Goal: Task Accomplishment & Management: Manage account settings

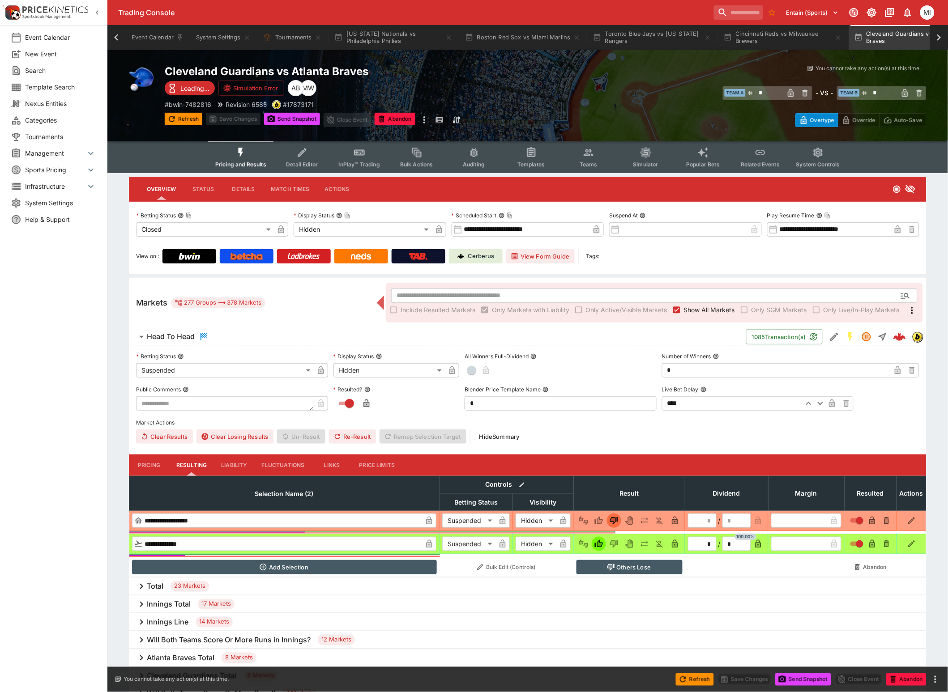
scroll to position [0, 42]
click at [113, 37] on icon at bounding box center [116, 37] width 13 height 13
click at [397, 35] on button "[US_STATE] Nationals vs Philadelphia Phillies" at bounding box center [393, 37] width 129 height 25
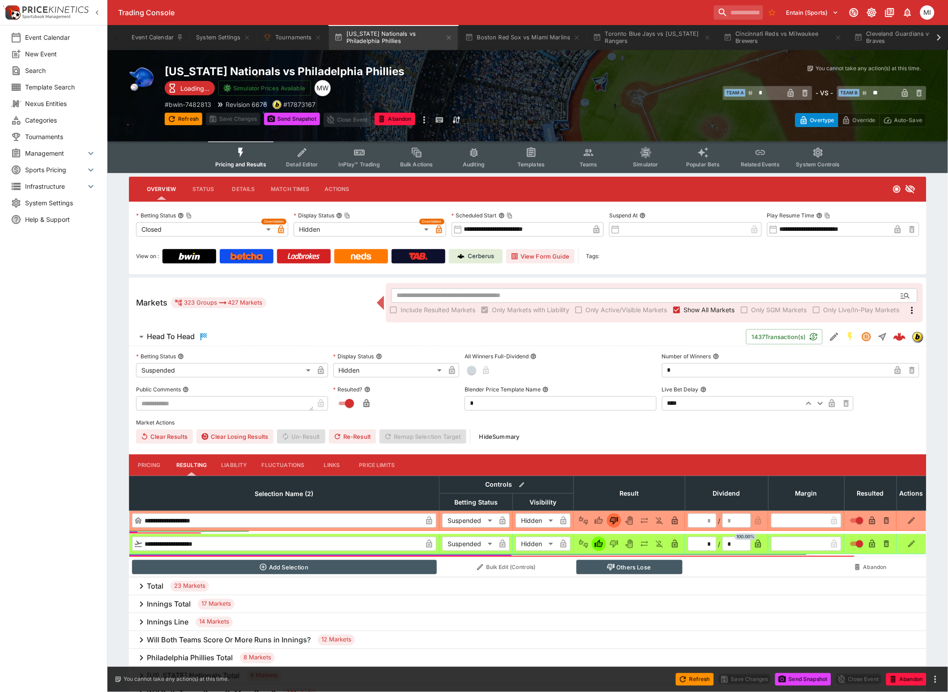
click at [685, 308] on span "Show All Markets" at bounding box center [709, 309] width 51 height 9
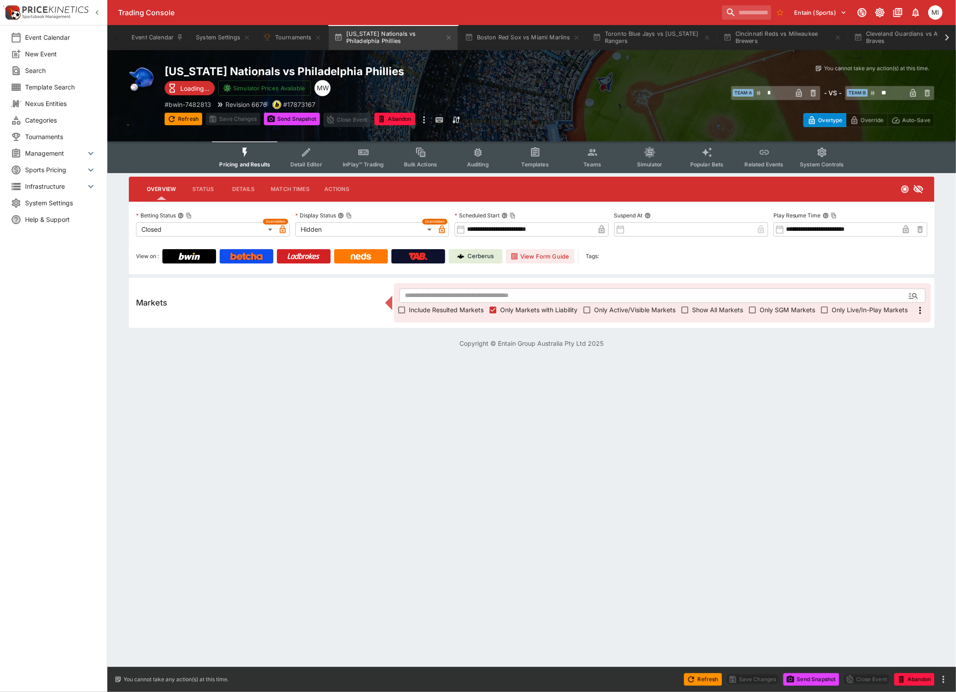
click at [93, 13] on icon "button" at bounding box center [97, 12] width 9 height 9
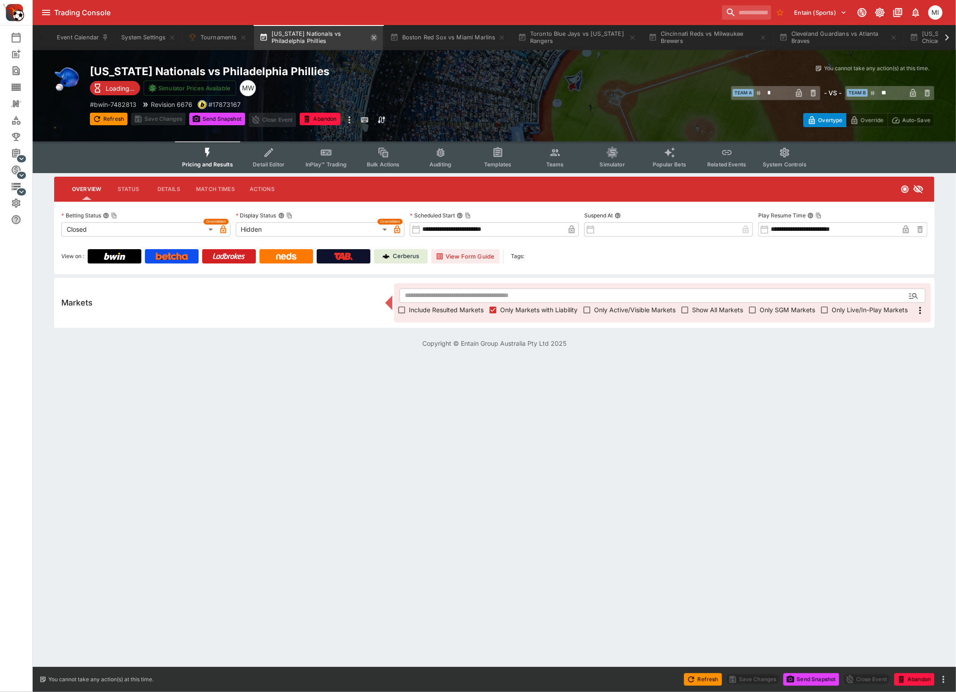
click at [374, 35] on icon "button" at bounding box center [373, 37] width 7 height 7
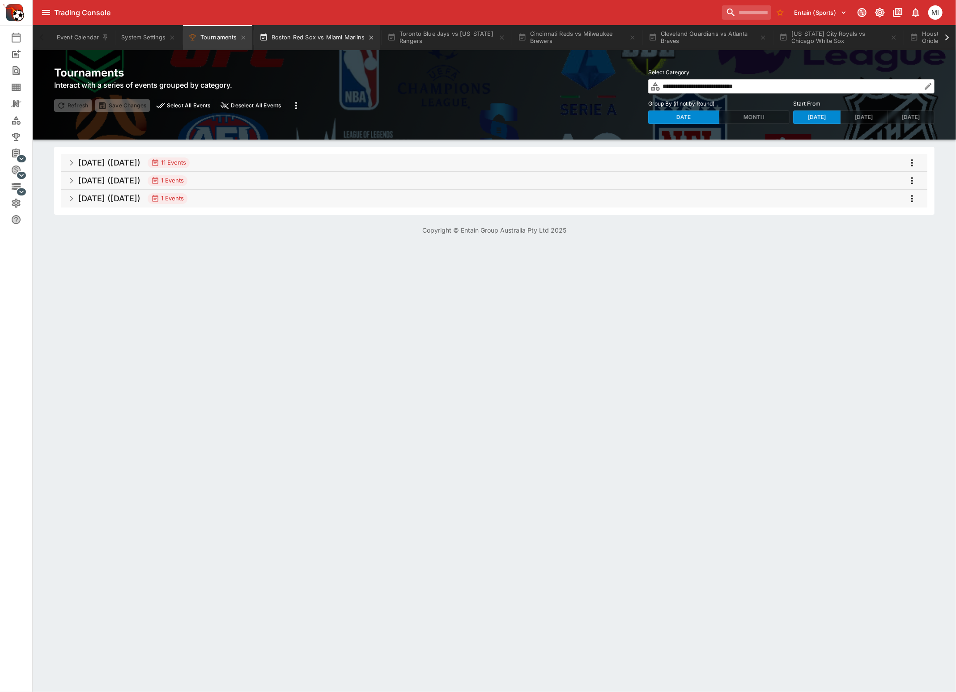
click at [330, 41] on button "Boston Red Sox vs Miami Marlins" at bounding box center [317, 37] width 126 height 25
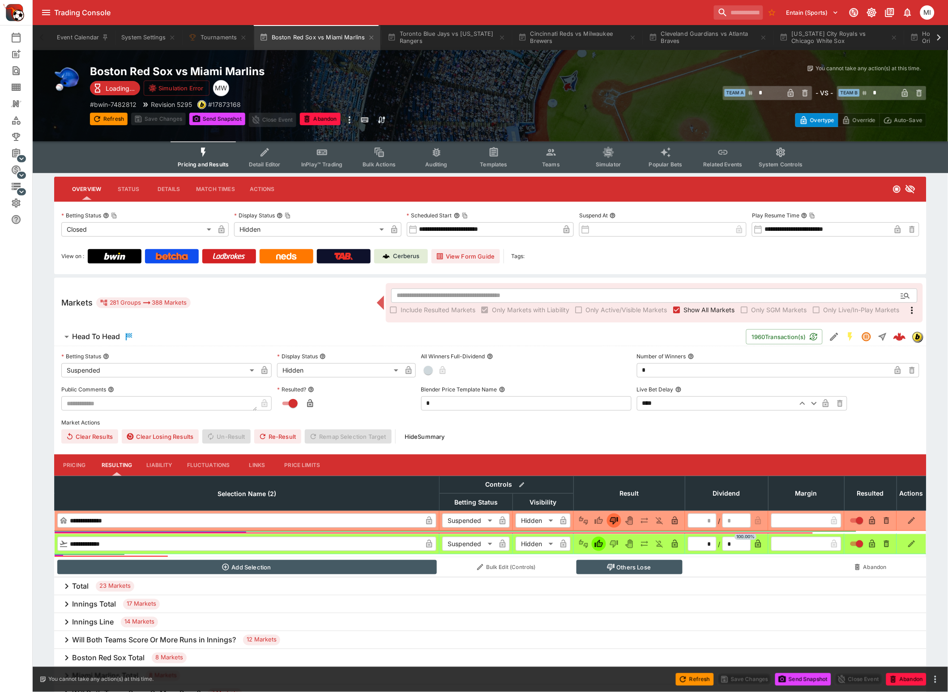
click at [688, 309] on span "Show All Markets" at bounding box center [709, 309] width 51 height 9
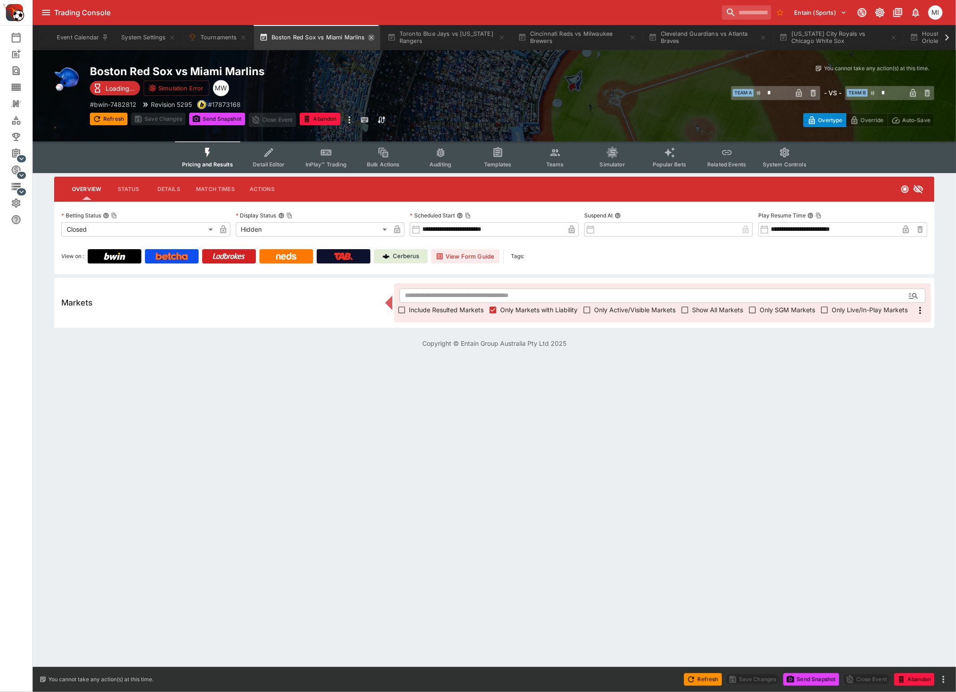
click at [369, 36] on icon "button" at bounding box center [371, 37] width 7 height 7
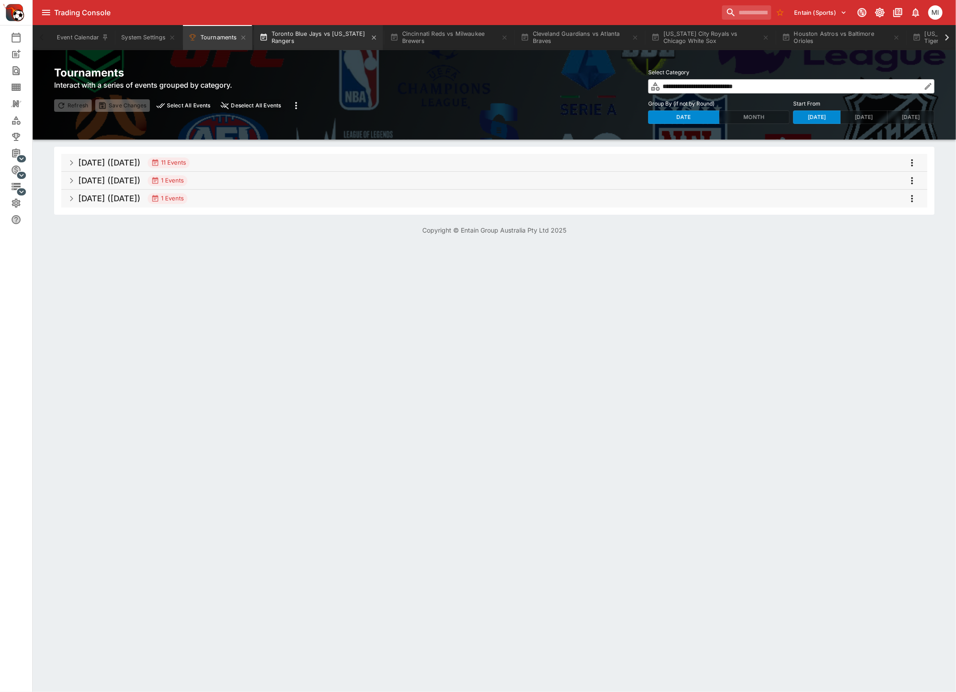
click at [316, 36] on button "Toronto Blue Jays vs Texas Rangers" at bounding box center [318, 37] width 129 height 25
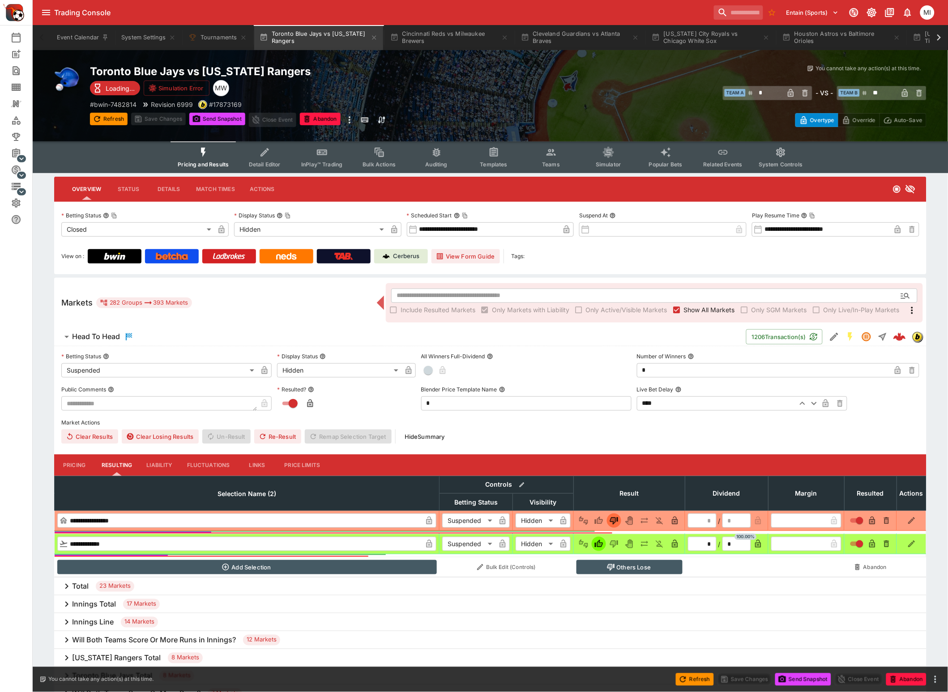
click at [688, 315] on label "Show All Markets" at bounding box center [701, 310] width 65 height 14
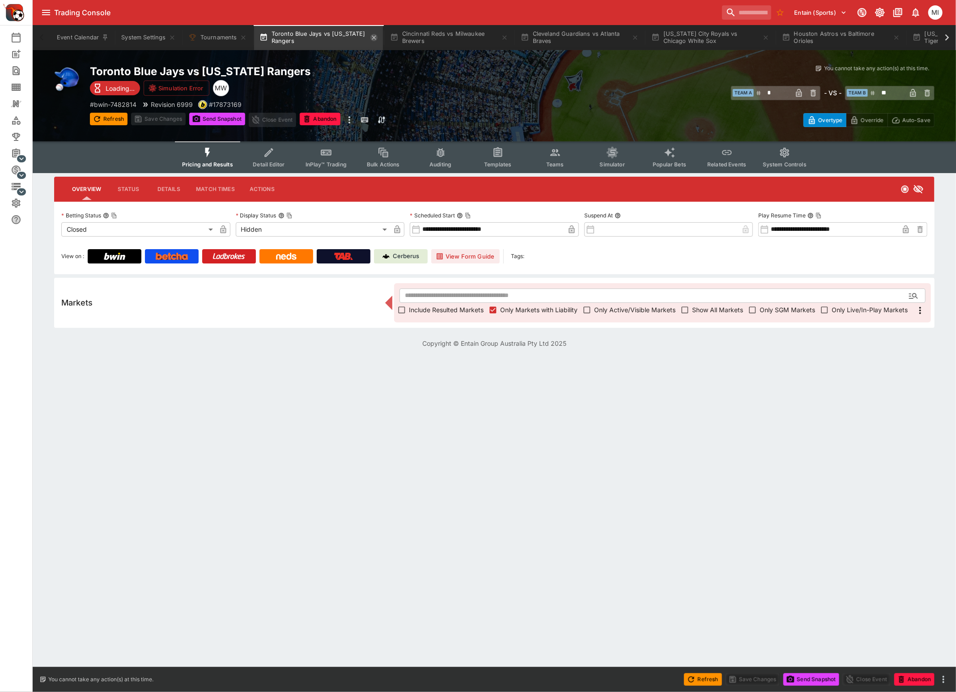
click at [375, 36] on icon "button" at bounding box center [373, 37] width 7 height 7
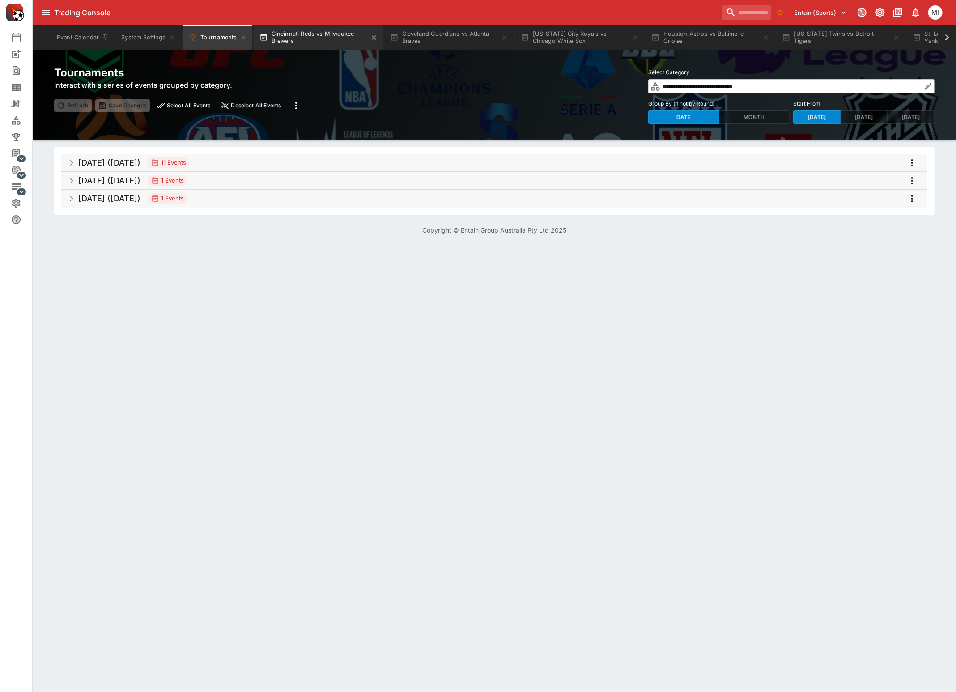
click at [329, 38] on button "Cincinnati Reds vs Milwaukee Brewers" at bounding box center [318, 37] width 129 height 25
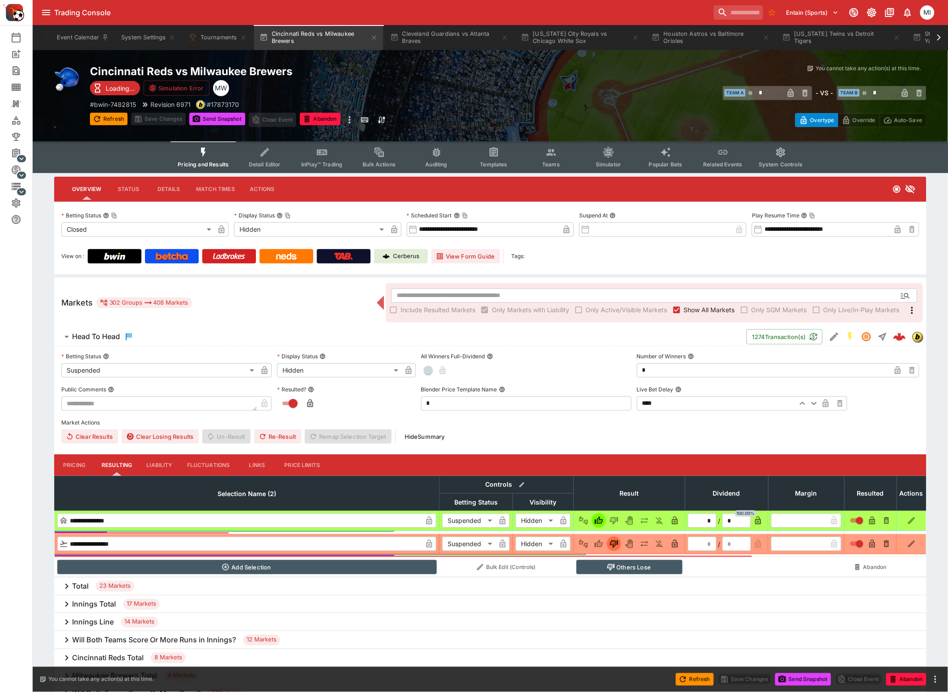
click at [693, 308] on span "Show All Markets" at bounding box center [709, 309] width 51 height 9
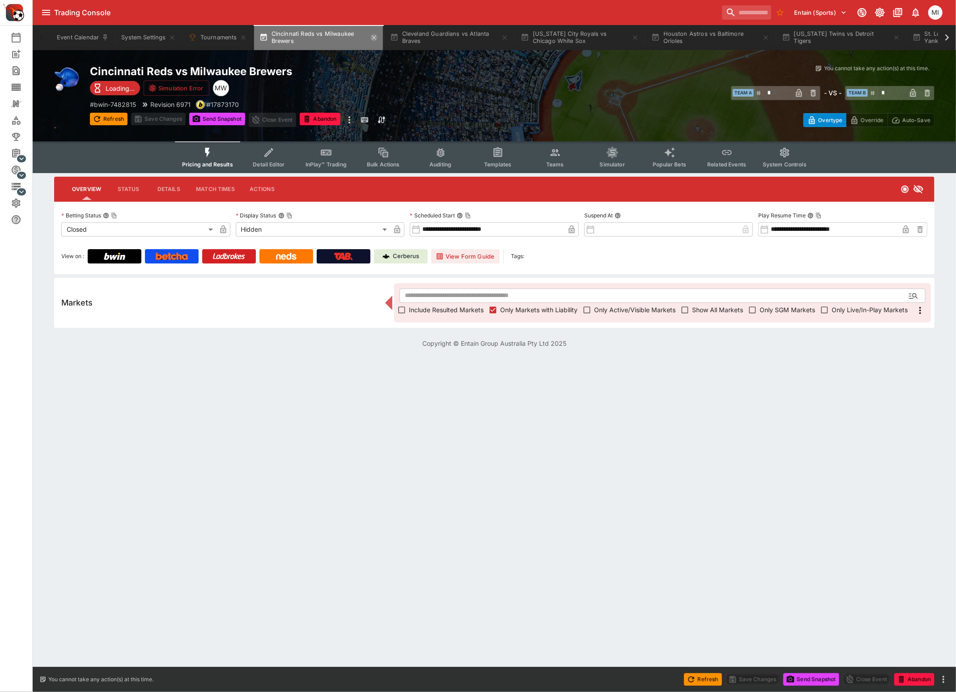
click at [375, 37] on icon "button" at bounding box center [373, 37] width 7 height 7
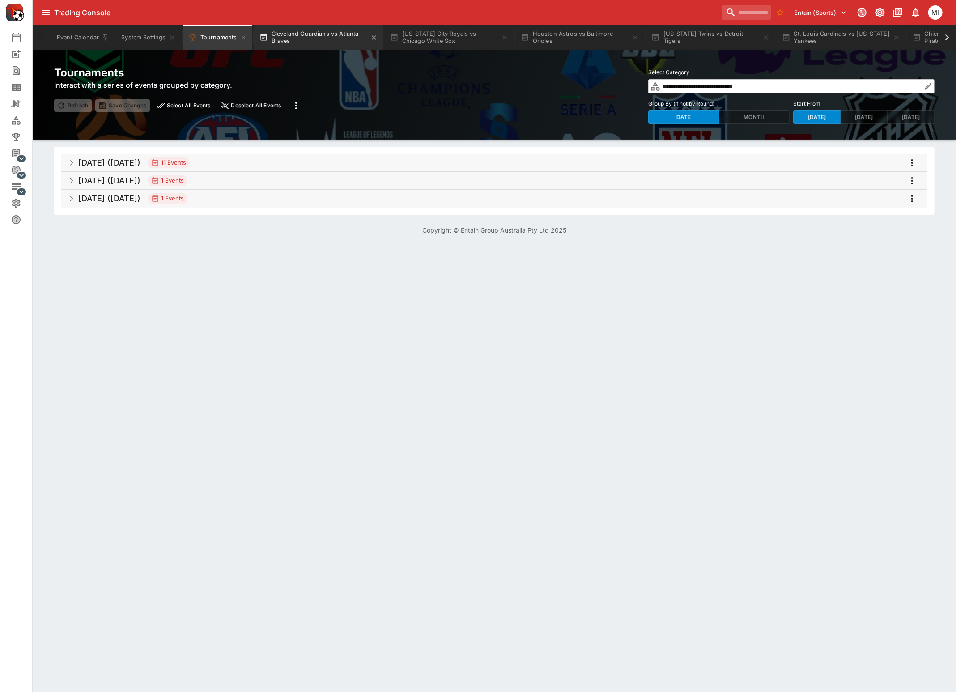
click at [335, 38] on button "Cleveland Guardians vs Atlanta Braves" at bounding box center [318, 37] width 129 height 25
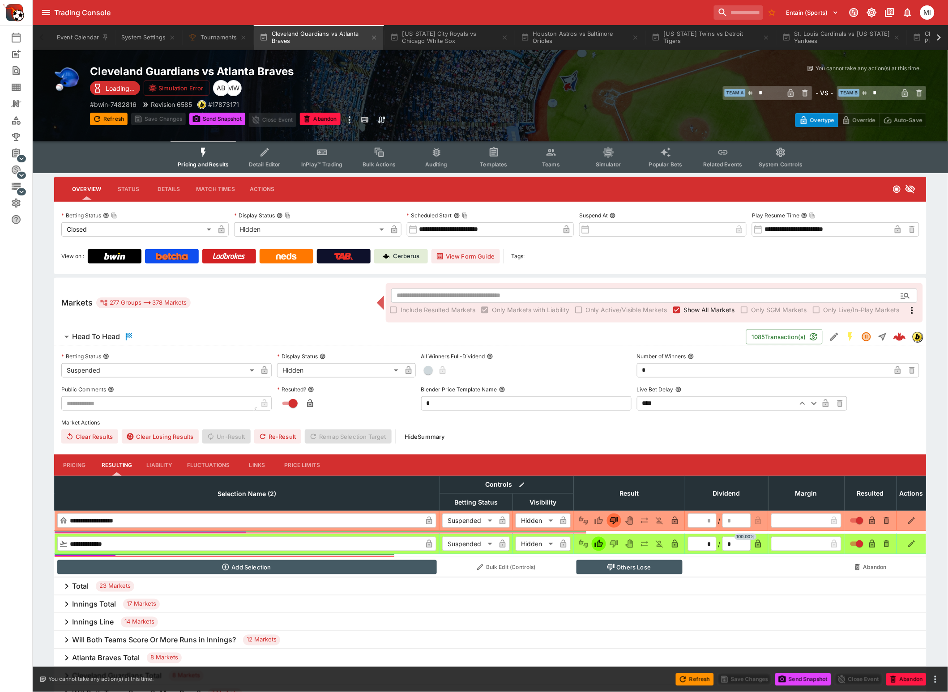
click at [690, 306] on span "Show All Markets" at bounding box center [709, 309] width 51 height 9
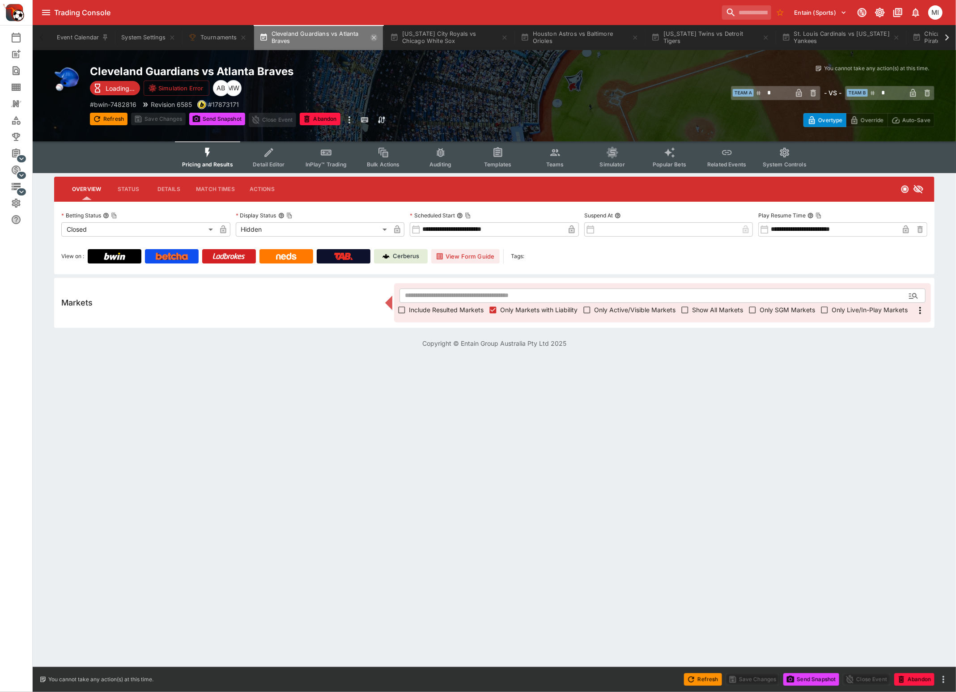
click at [375, 39] on icon "button" at bounding box center [373, 37] width 7 height 7
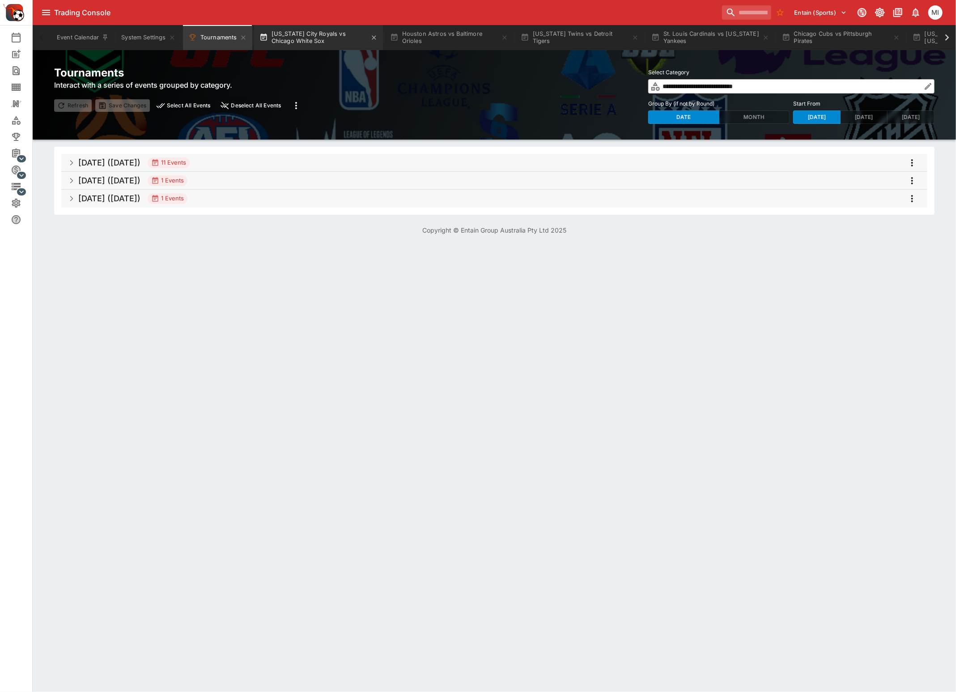
click at [306, 36] on button "Kansas City Royals vs Chicago White Sox" at bounding box center [318, 37] width 129 height 25
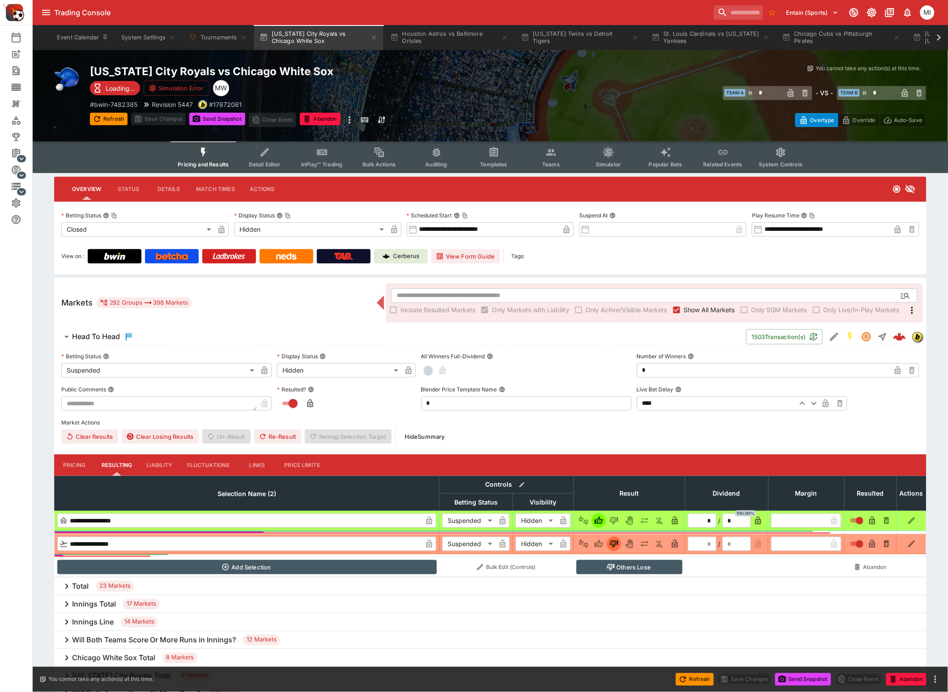
click at [688, 312] on span "Show All Markets" at bounding box center [709, 309] width 51 height 9
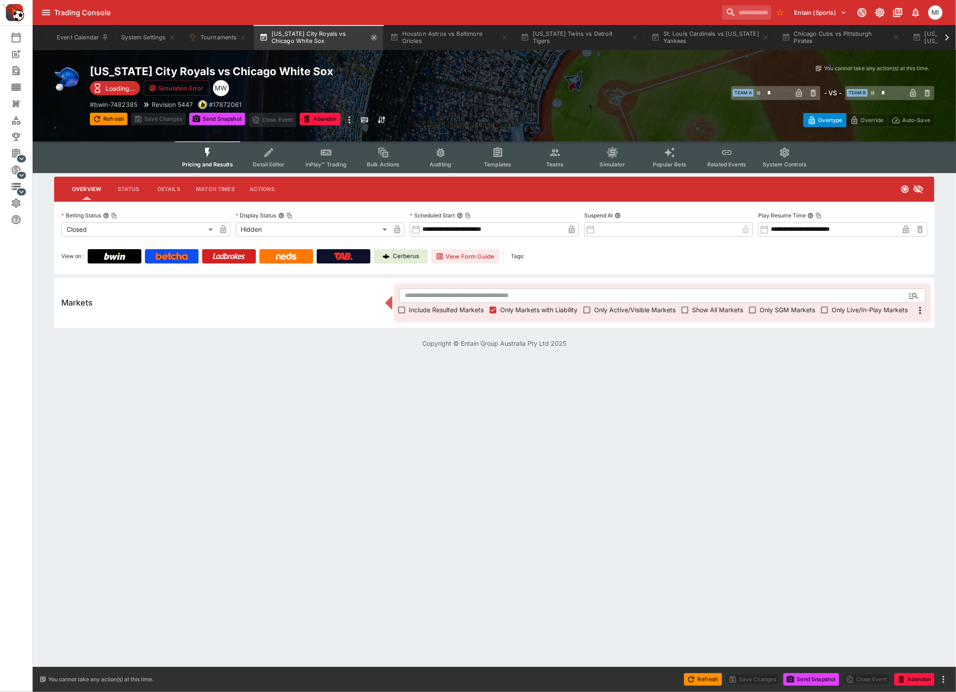
click at [377, 36] on icon "button" at bounding box center [373, 37] width 7 height 7
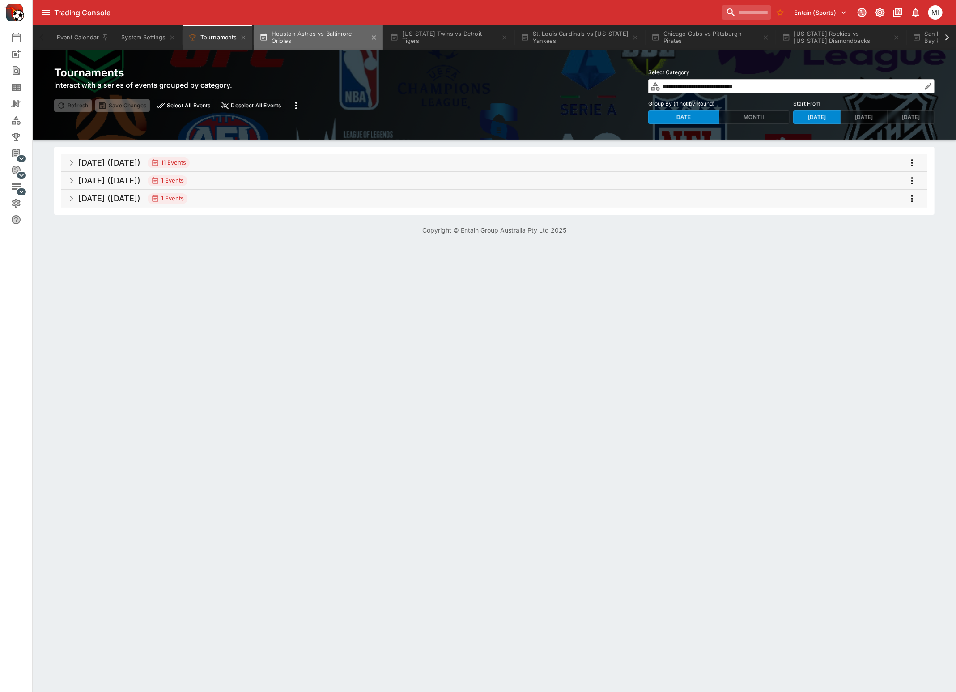
click at [351, 40] on button "Houston Astros vs Baltimore Orioles" at bounding box center [318, 37] width 129 height 25
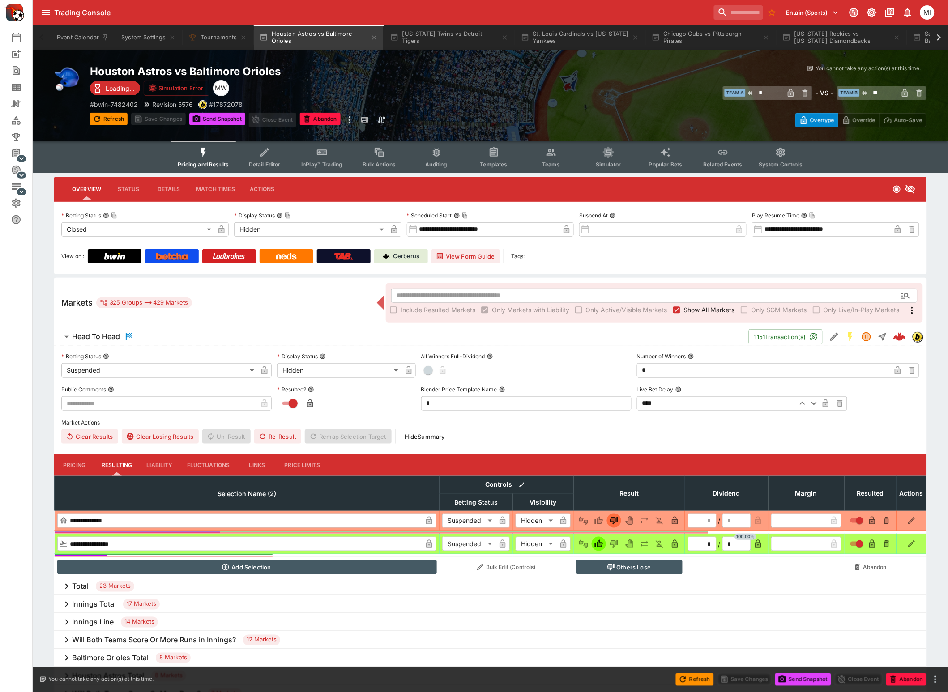
click at [684, 308] on span "Show All Markets" at bounding box center [709, 309] width 51 height 9
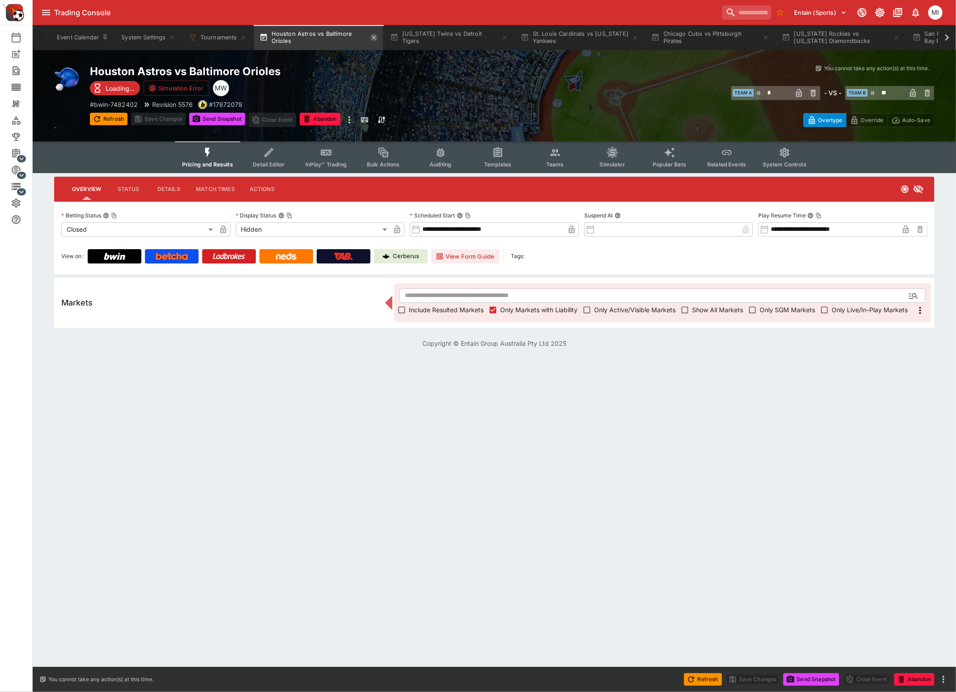
click at [375, 36] on icon "button" at bounding box center [373, 37] width 7 height 7
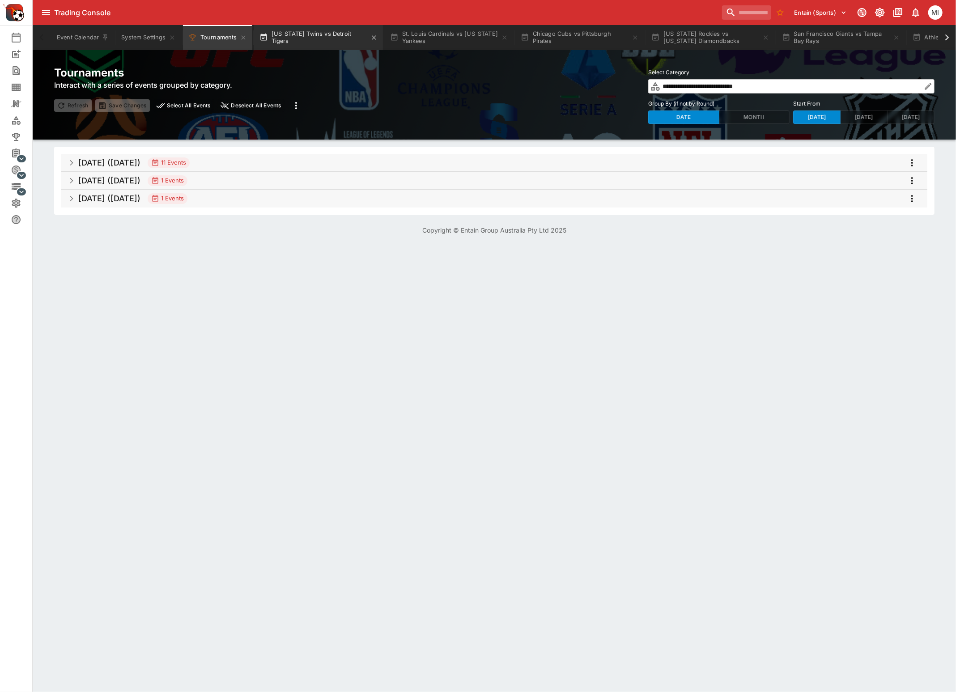
click at [336, 40] on button "Minnesota Twins vs Detroit Tigers" at bounding box center [318, 37] width 129 height 25
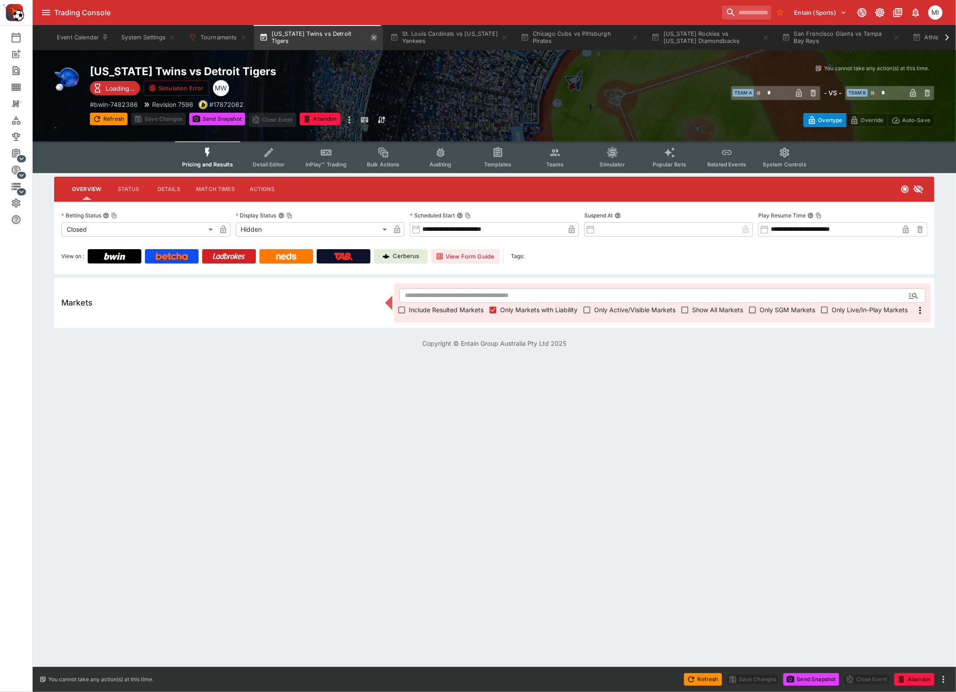
click at [372, 37] on icon "button" at bounding box center [374, 37] width 4 height 4
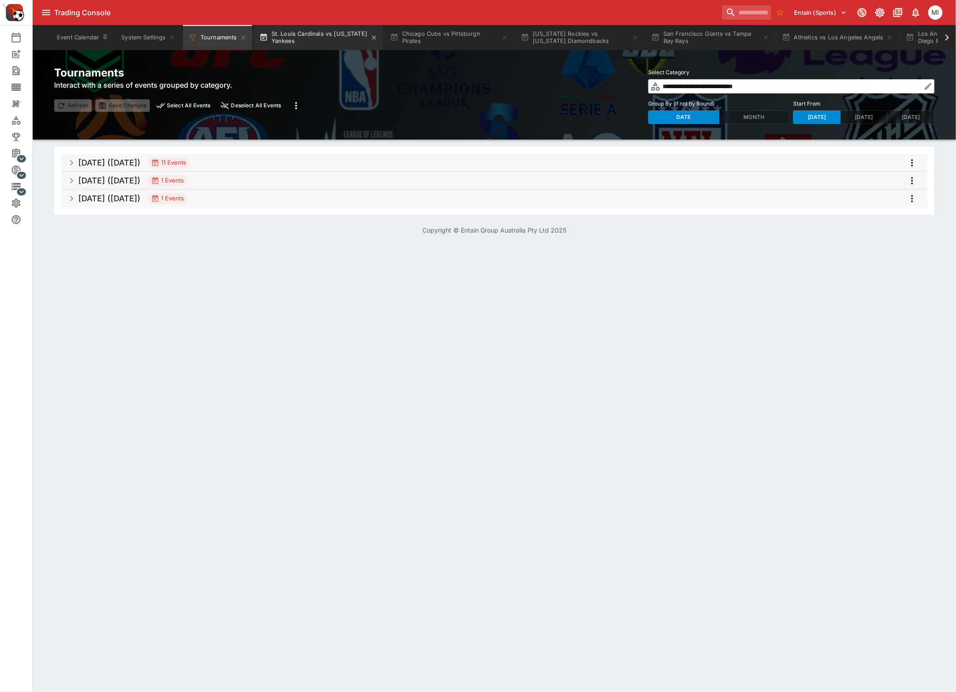
click at [327, 39] on button "St. Louis Cardinals vs New York Yankees" at bounding box center [318, 37] width 129 height 25
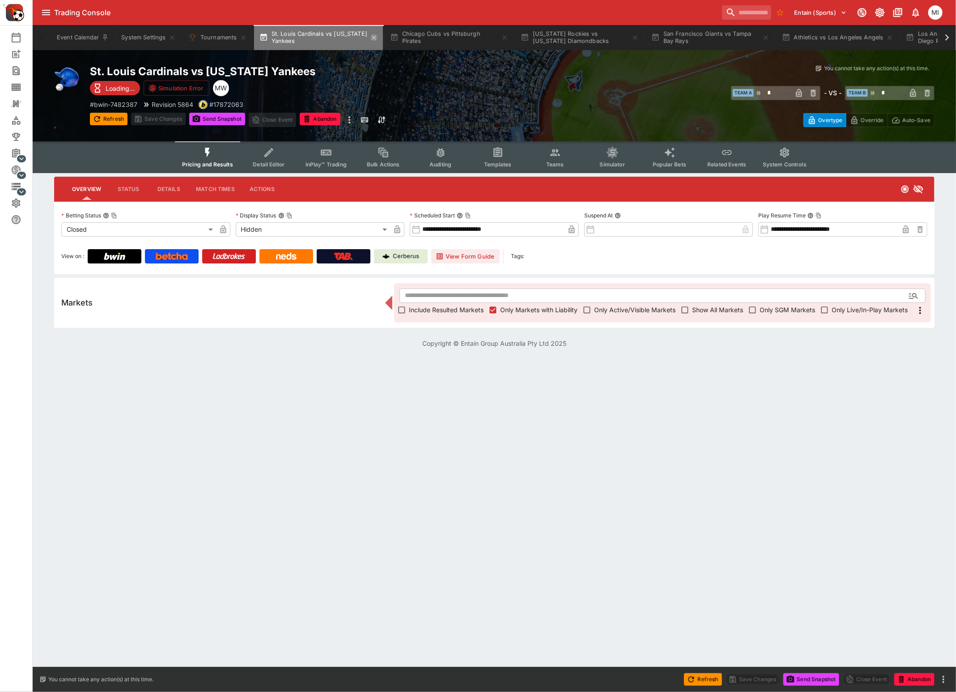
click at [375, 40] on icon "button" at bounding box center [373, 37] width 7 height 7
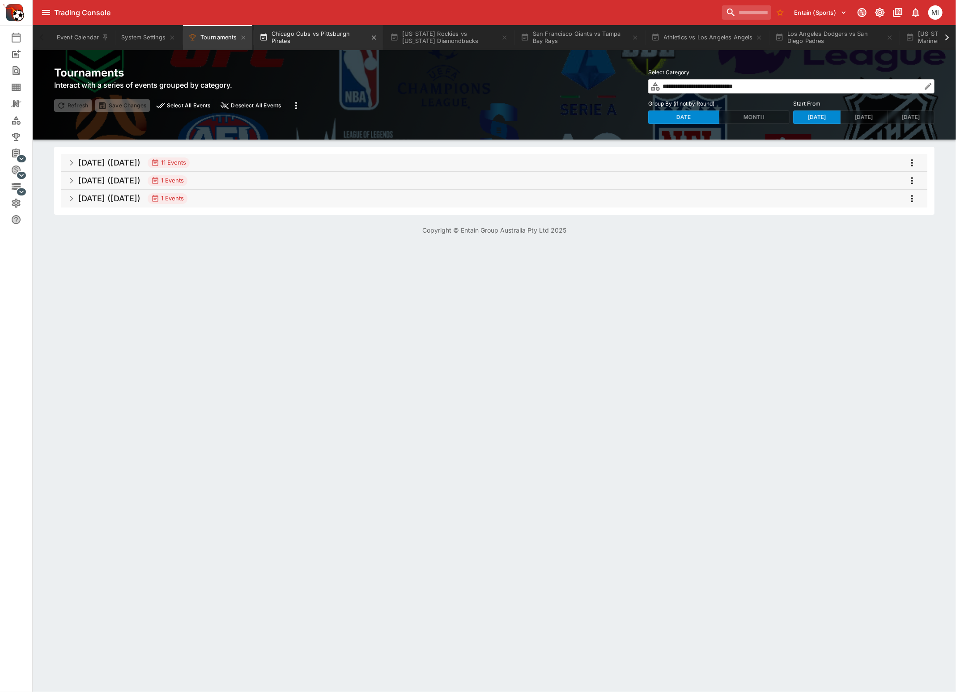
click at [346, 39] on button "Chicago Cubs vs Pittsburgh Pirates" at bounding box center [318, 37] width 129 height 25
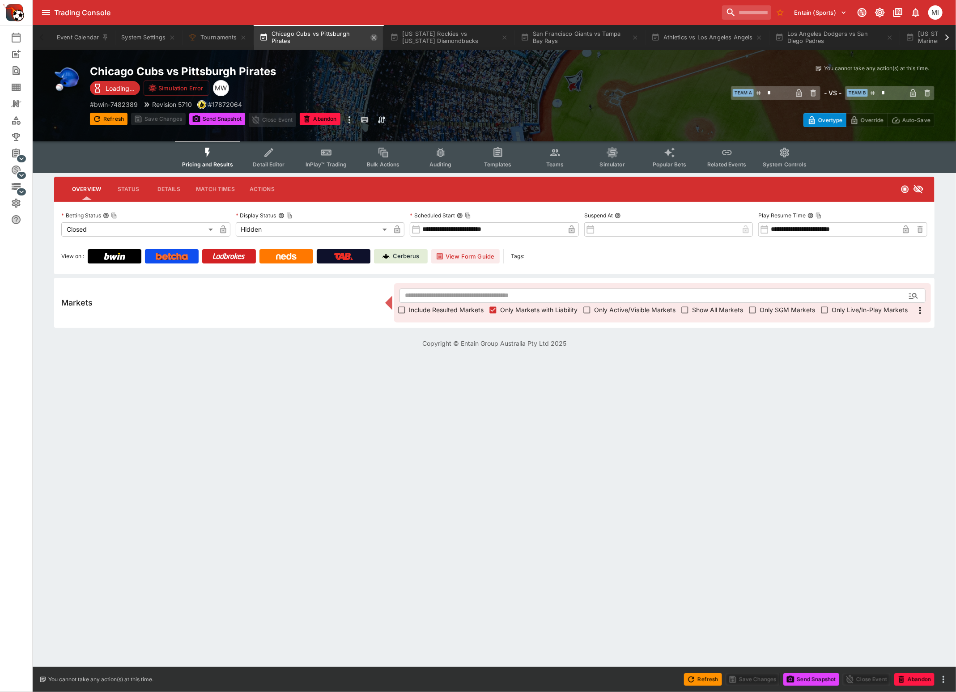
click at [374, 36] on icon "button" at bounding box center [373, 37] width 7 height 7
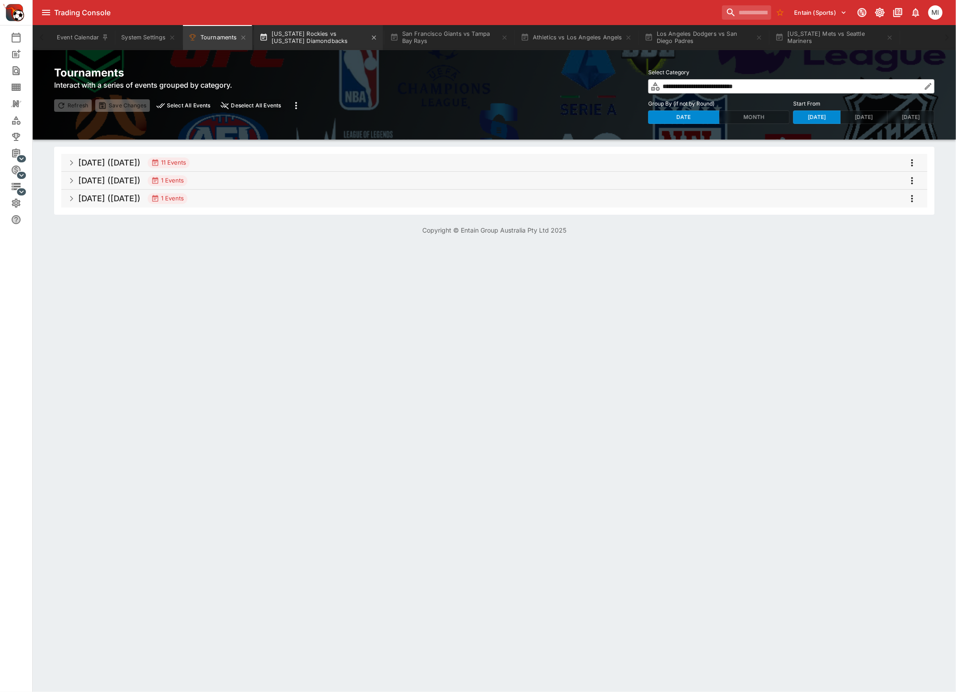
click at [346, 36] on button "Colorado Rockies vs Arizona Diamondbacks" at bounding box center [318, 37] width 129 height 25
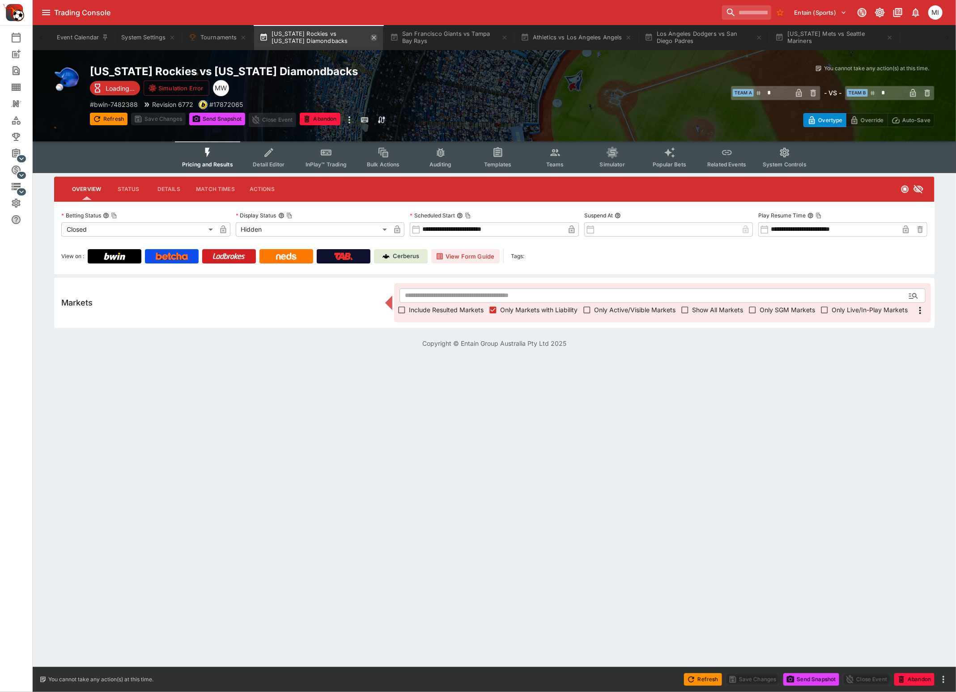
click at [376, 38] on icon "button" at bounding box center [373, 37] width 7 height 7
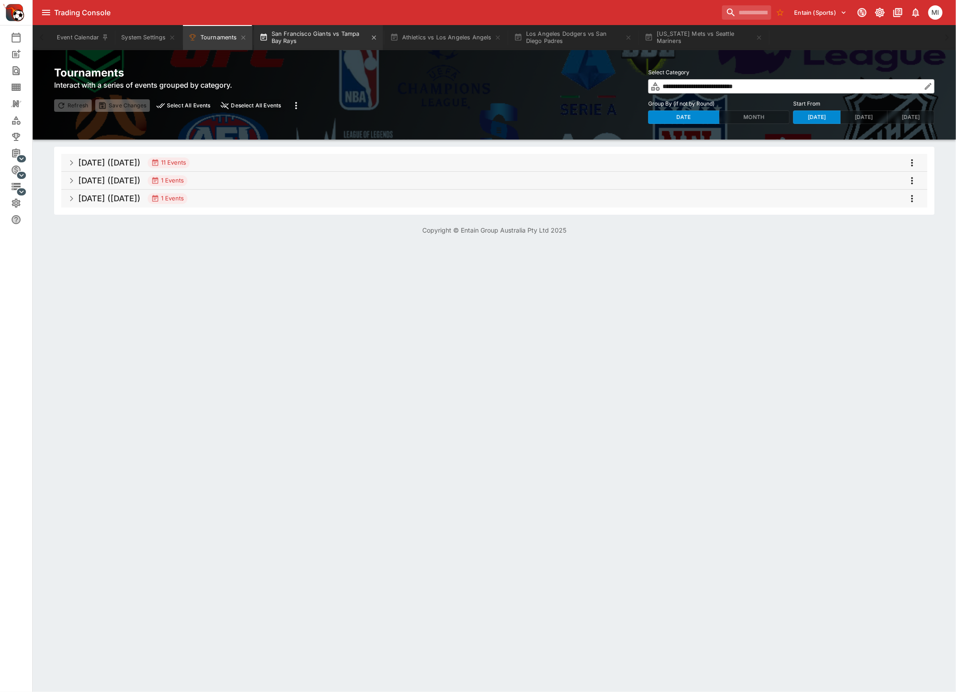
click at [331, 38] on button "San Francisco Giants vs Tampa Bay Rays" at bounding box center [318, 37] width 129 height 25
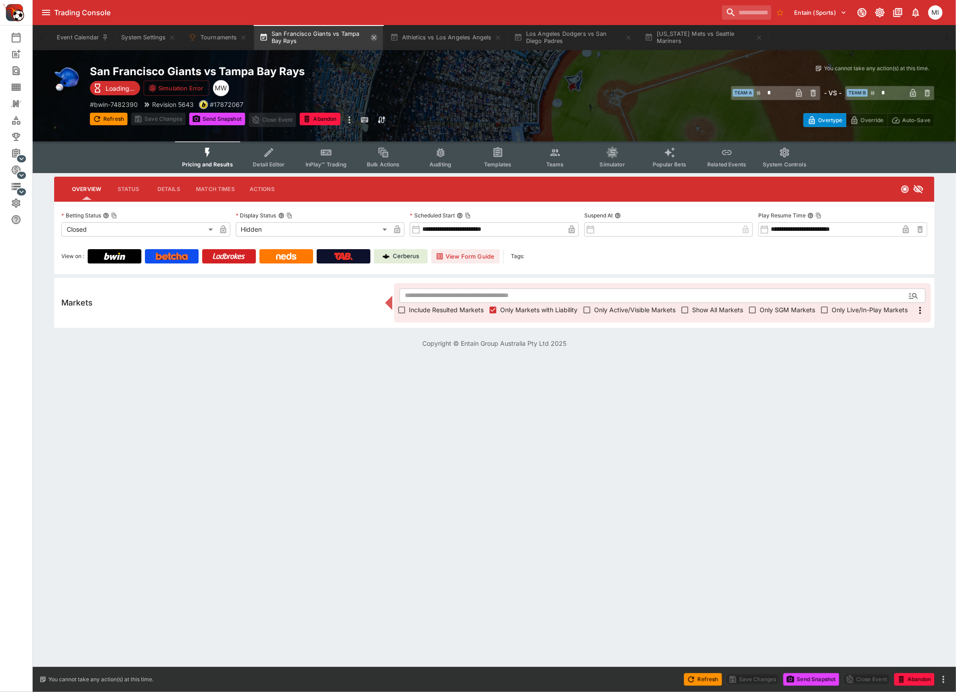
click at [375, 38] on icon "button" at bounding box center [374, 37] width 4 height 4
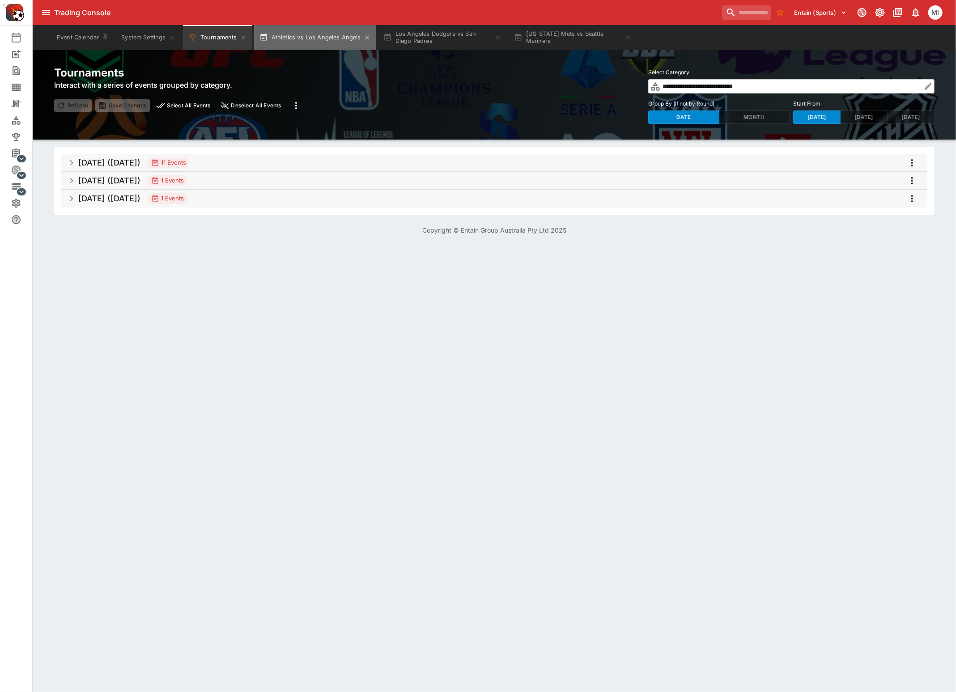
click at [350, 38] on button "Athletics vs Los Angeles Angels" at bounding box center [315, 37] width 122 height 25
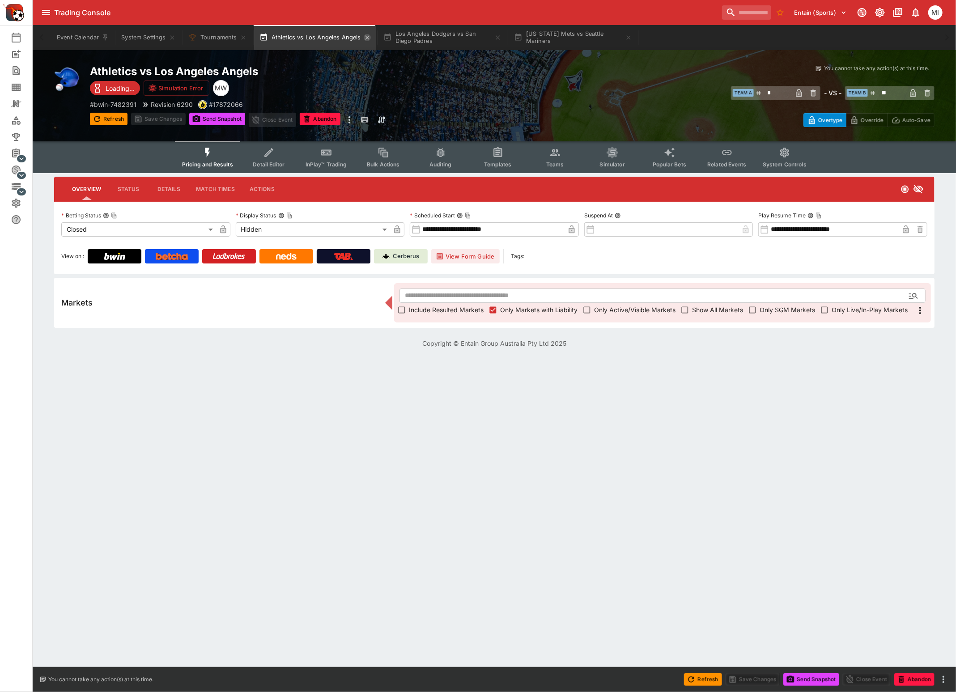
click at [366, 34] on icon "button" at bounding box center [367, 37] width 7 height 7
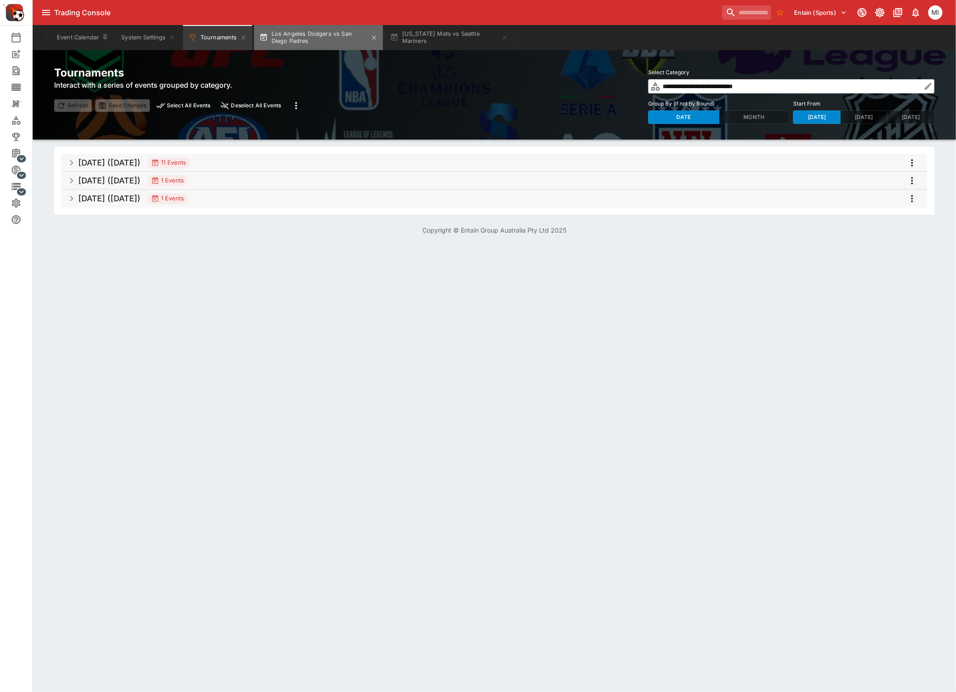
click at [316, 40] on button "Los Angeles Dodgers vs San Diego Padres" at bounding box center [318, 37] width 129 height 25
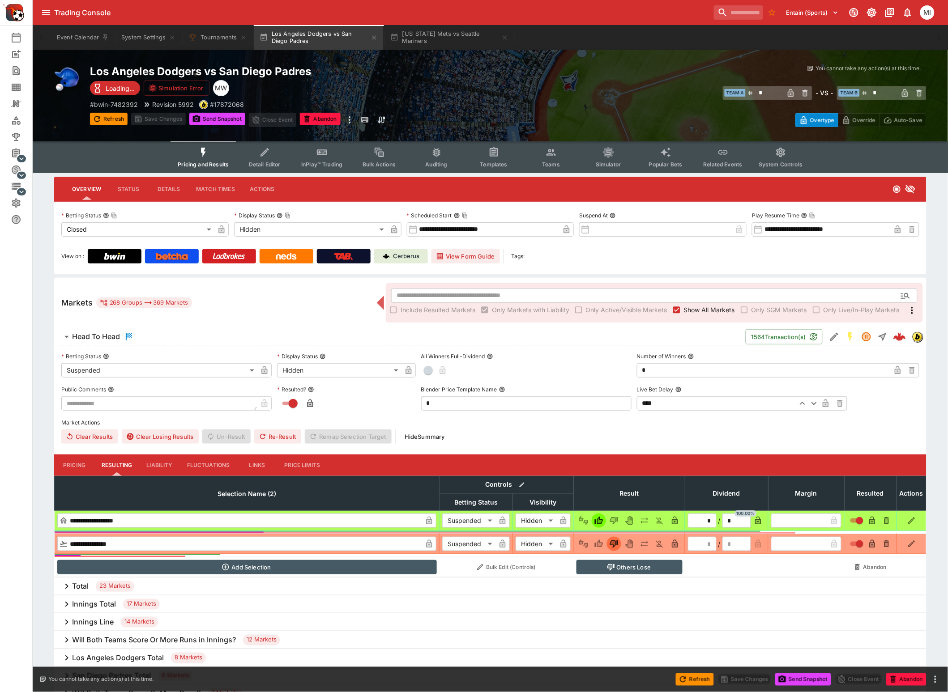
click at [689, 305] on span "Show All Markets" at bounding box center [709, 309] width 51 height 9
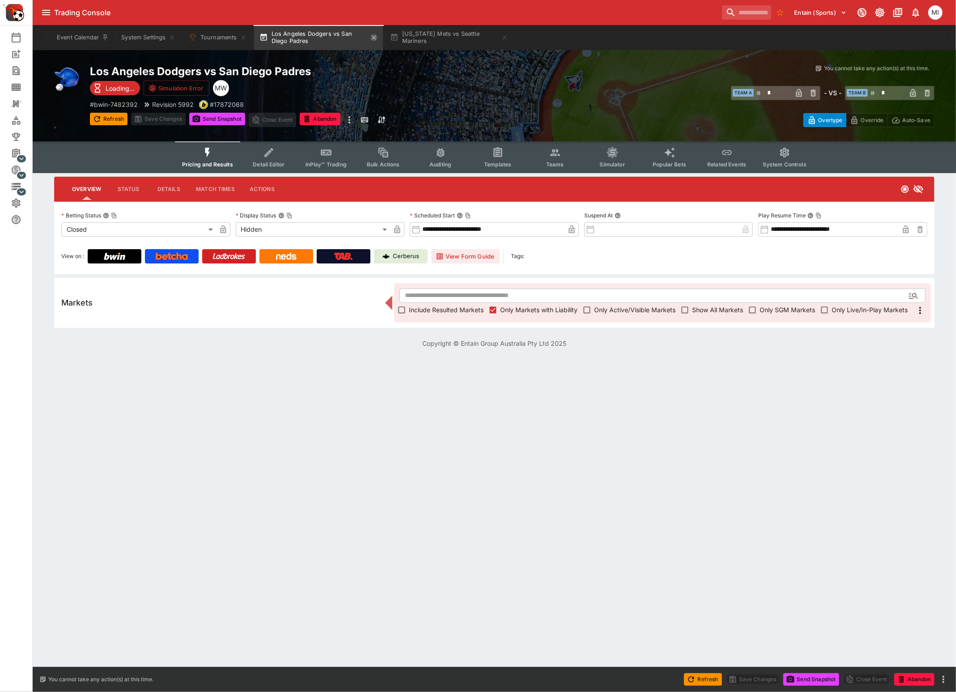
click at [377, 38] on icon "button" at bounding box center [373, 37] width 7 height 7
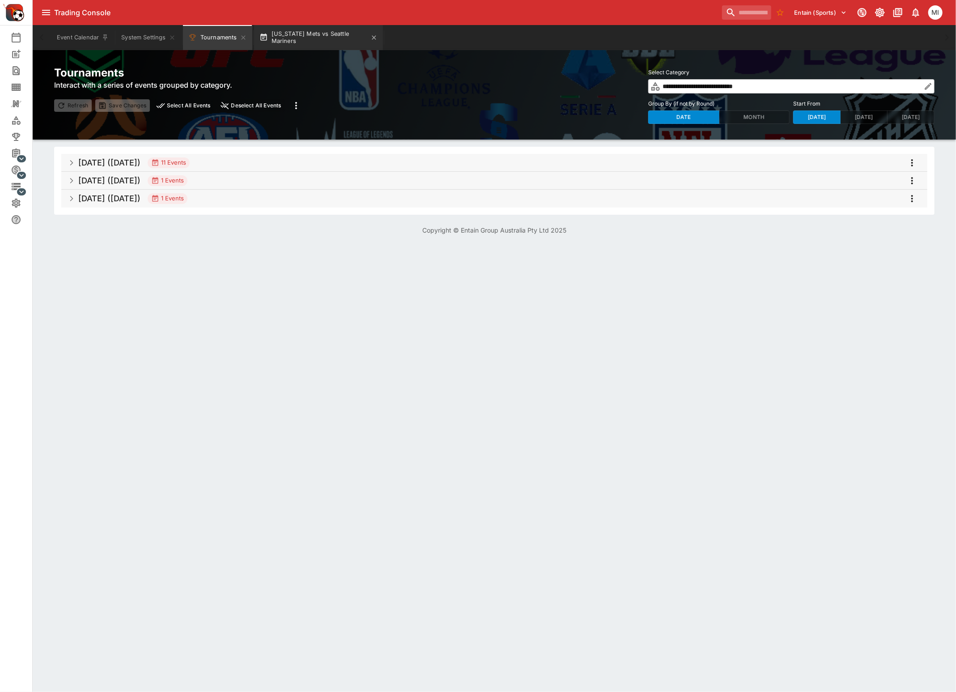
click at [345, 35] on button "New York Mets vs Seattle Mariners" at bounding box center [318, 37] width 129 height 25
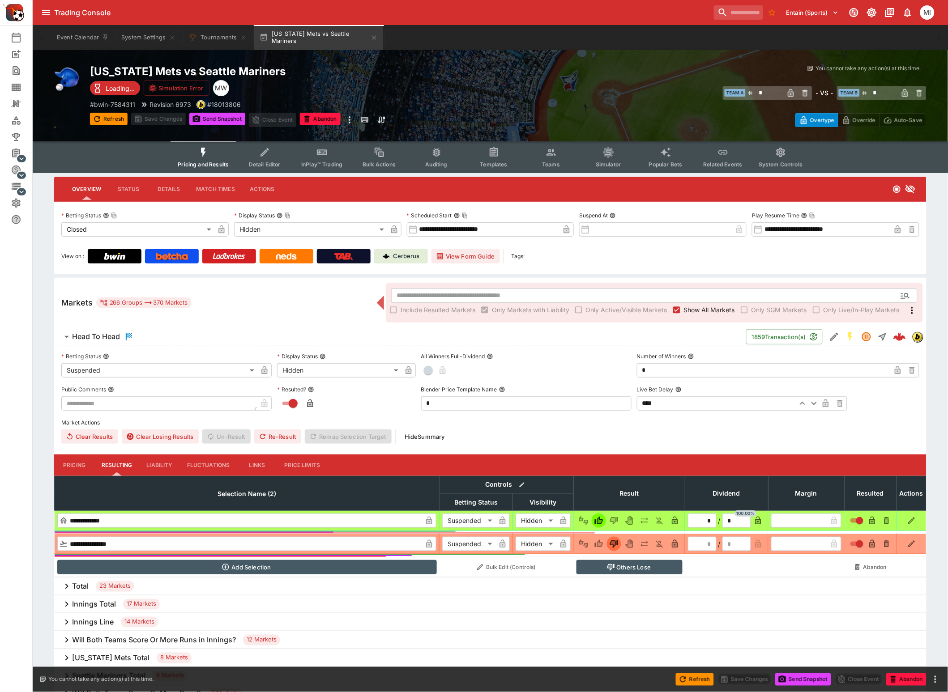
click at [706, 312] on span "Show All Markets" at bounding box center [709, 309] width 51 height 9
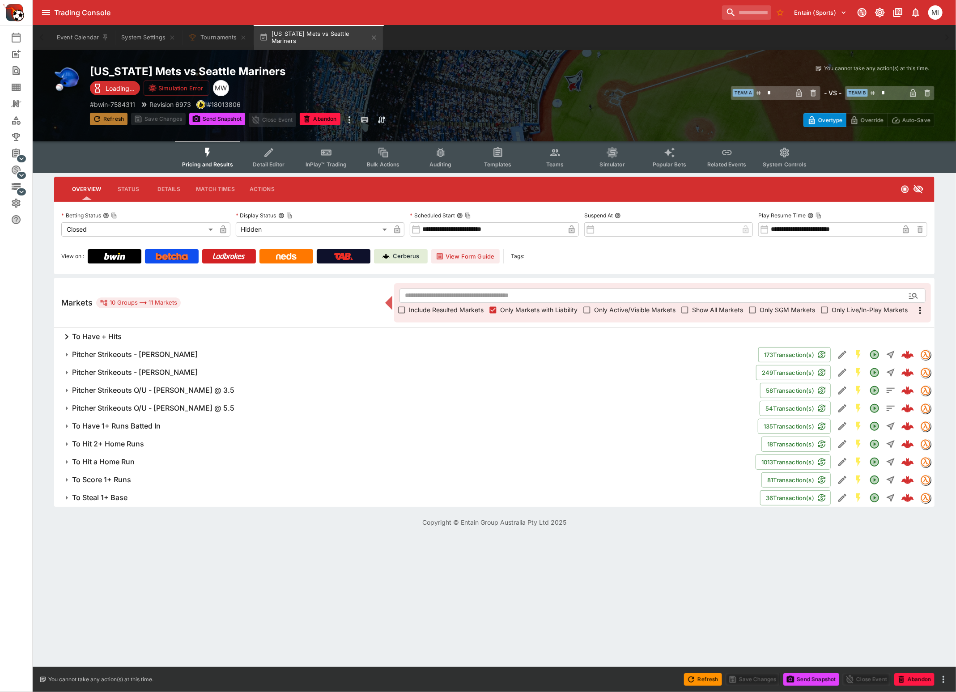
click at [104, 117] on button "Refresh" at bounding box center [109, 119] width 38 height 13
click at [213, 43] on button "Tournaments" at bounding box center [217, 37] width 69 height 25
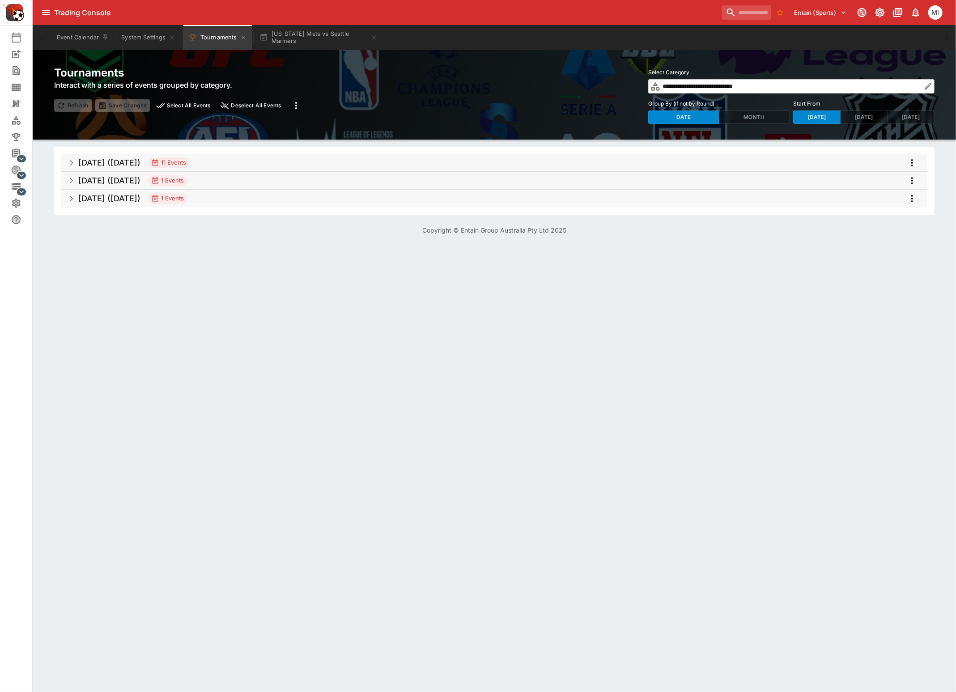
click at [140, 162] on h5 "[DATE] ([DATE])" at bounding box center [109, 163] width 62 height 10
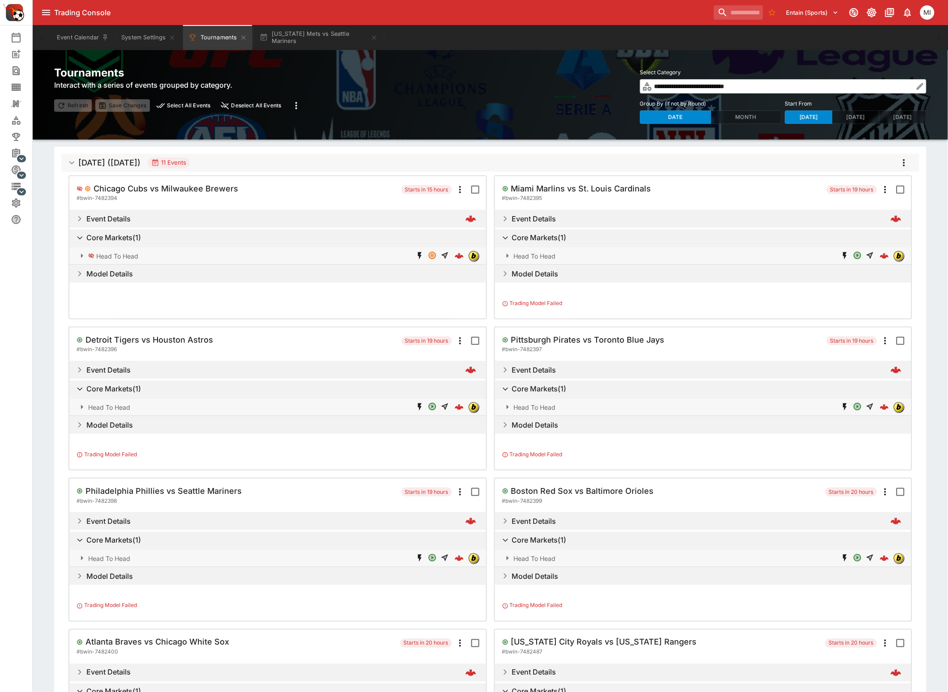
click at [902, 162] on icon "more" at bounding box center [903, 163] width 11 height 11
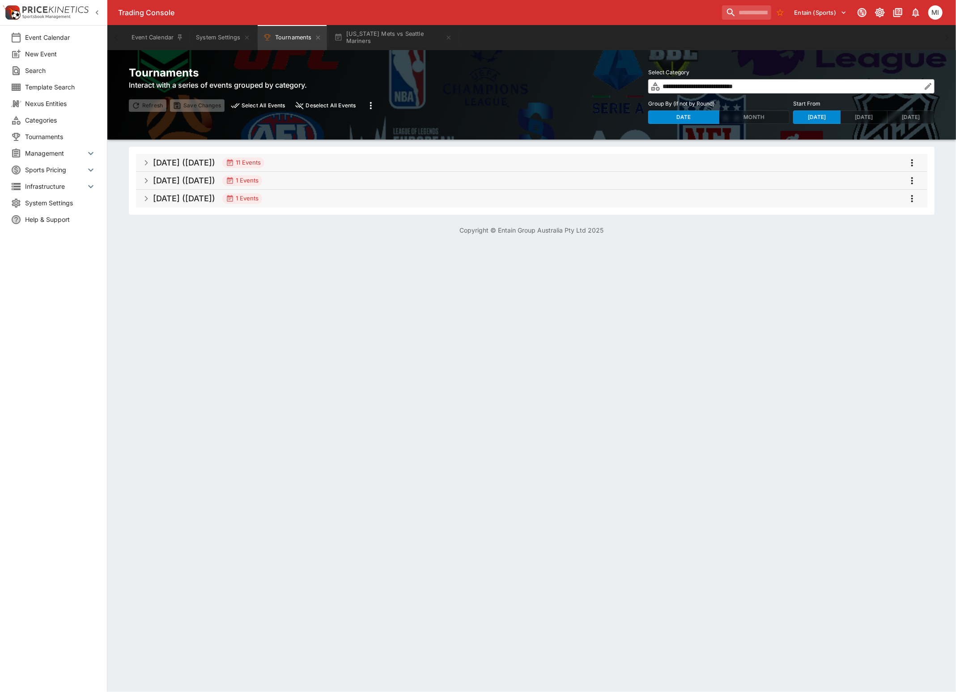
drag, startPoint x: 391, startPoint y: 164, endPoint x: 383, endPoint y: 162, distance: 8.3
click at [391, 164] on span "[DATE] ([DATE]) 11 Events" at bounding box center [536, 163] width 767 height 16
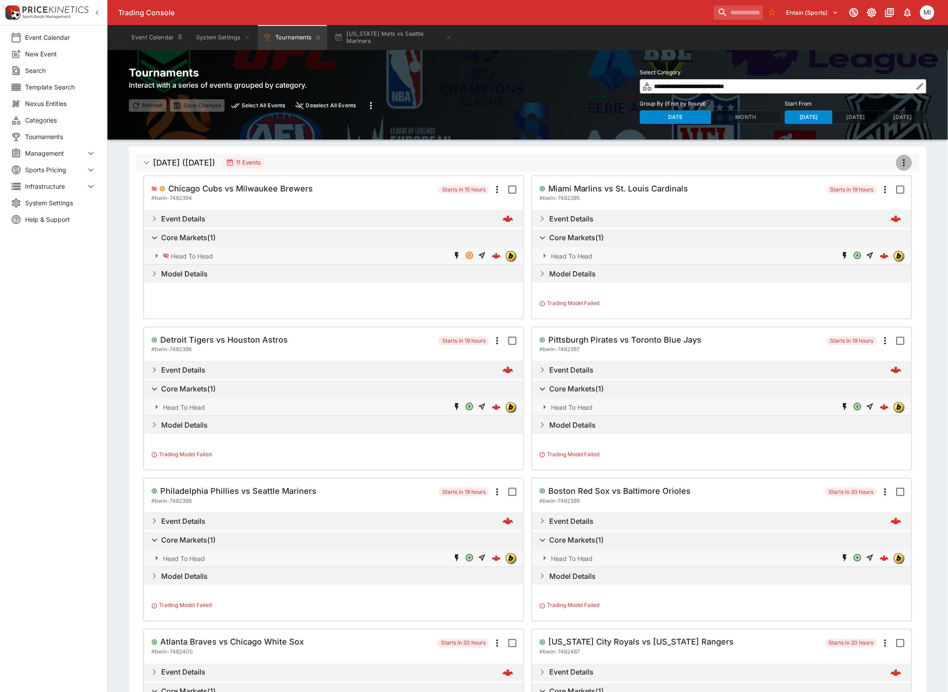
click at [903, 163] on icon "more" at bounding box center [904, 162] width 2 height 7
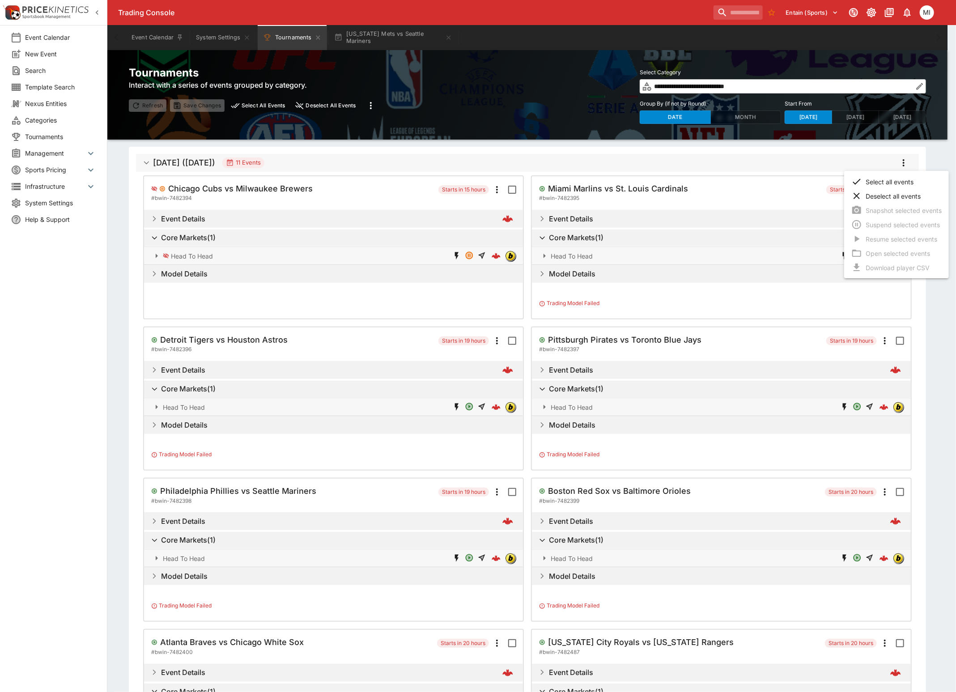
click at [886, 182] on li "Select all events" at bounding box center [896, 182] width 105 height 14
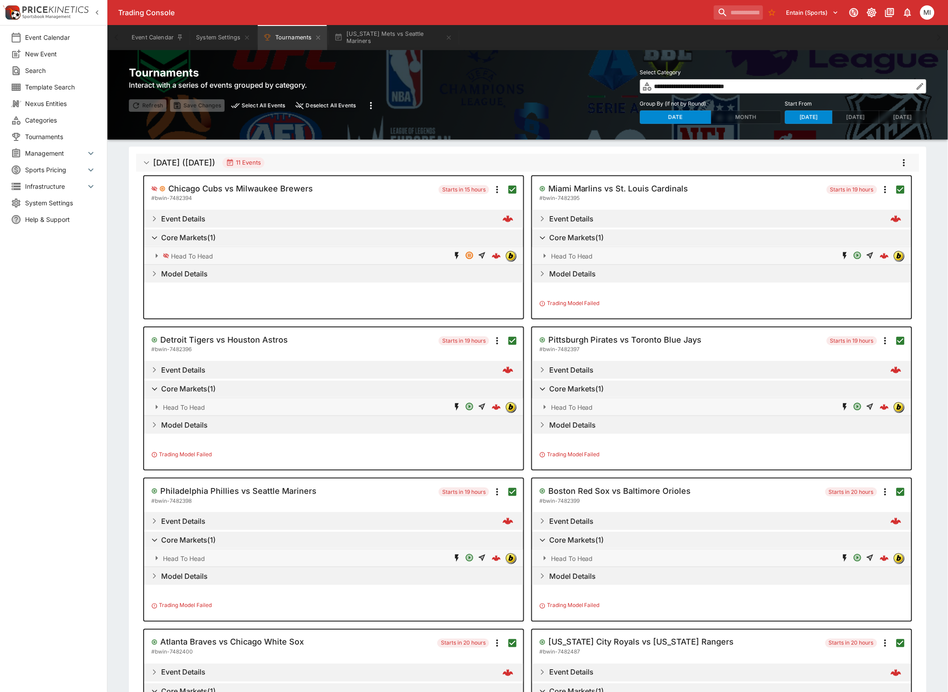
click at [900, 162] on icon "more" at bounding box center [903, 163] width 11 height 11
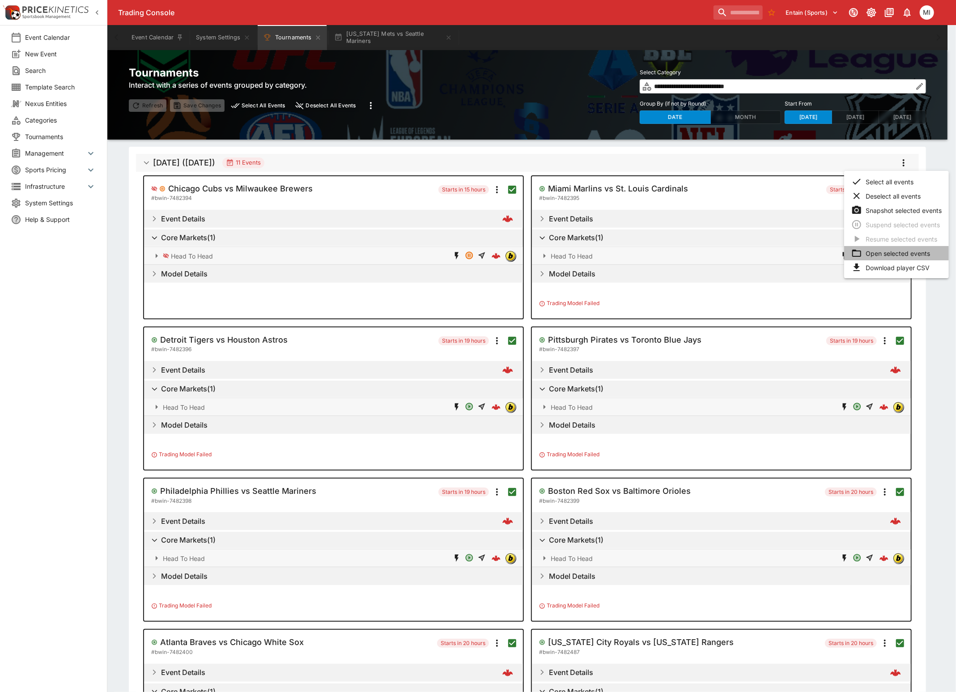
click at [891, 256] on li "Open selected events" at bounding box center [896, 253] width 105 height 14
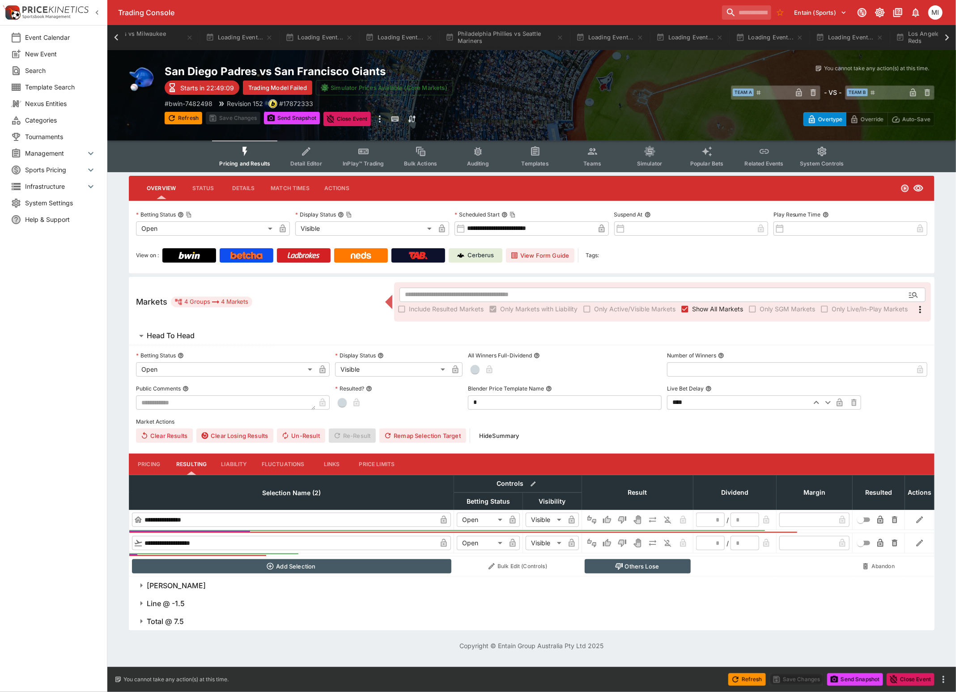
scroll to position [0, 600]
click at [98, 15] on icon "button" at bounding box center [97, 12] width 9 height 9
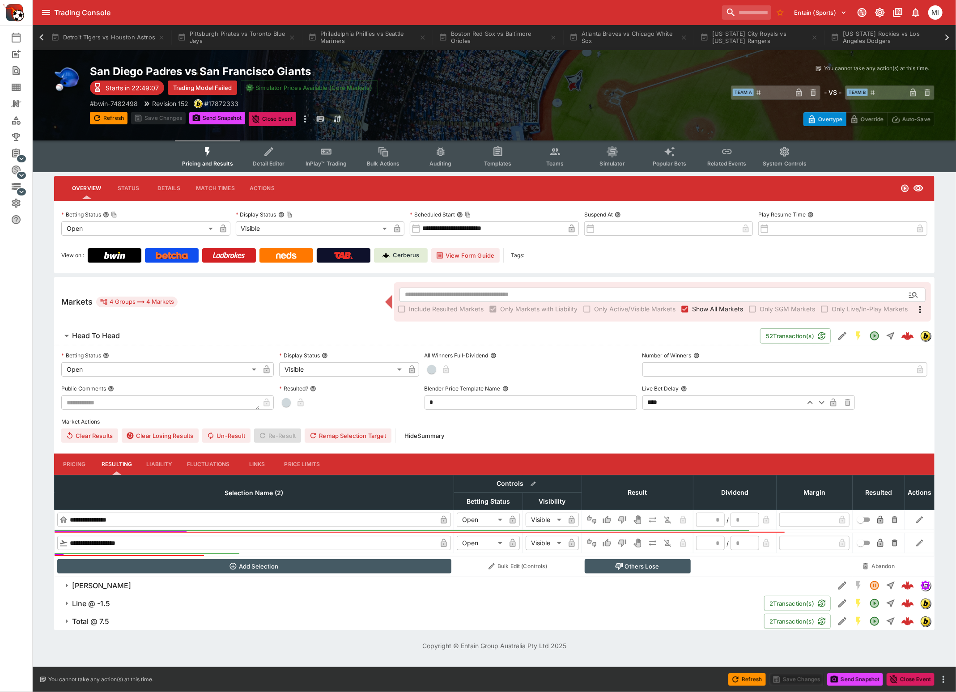
scroll to position [0, 888]
click at [40, 36] on icon at bounding box center [41, 37] width 13 height 13
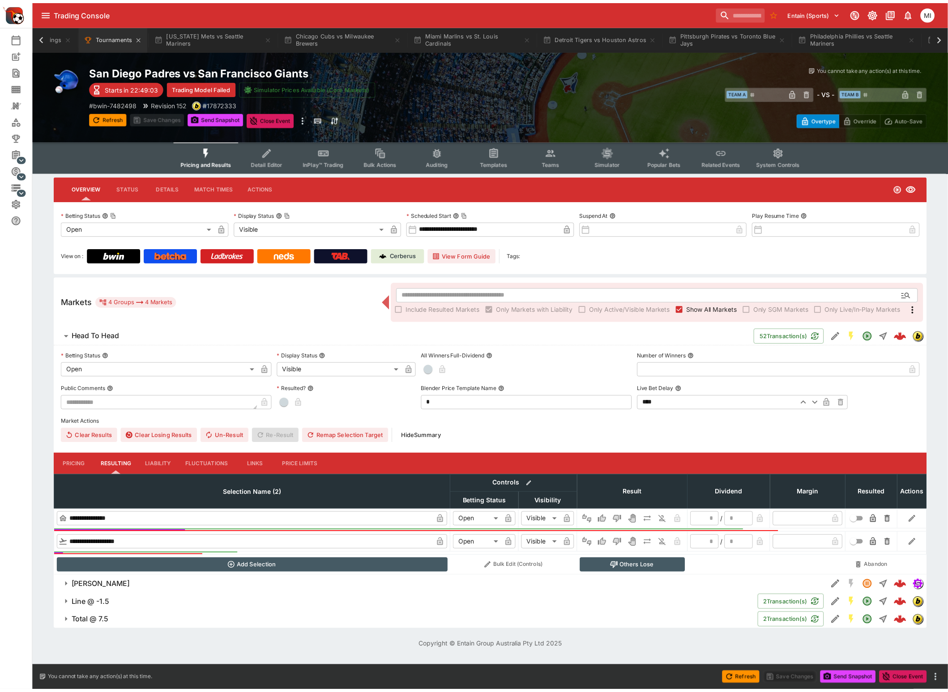
scroll to position [0, 48]
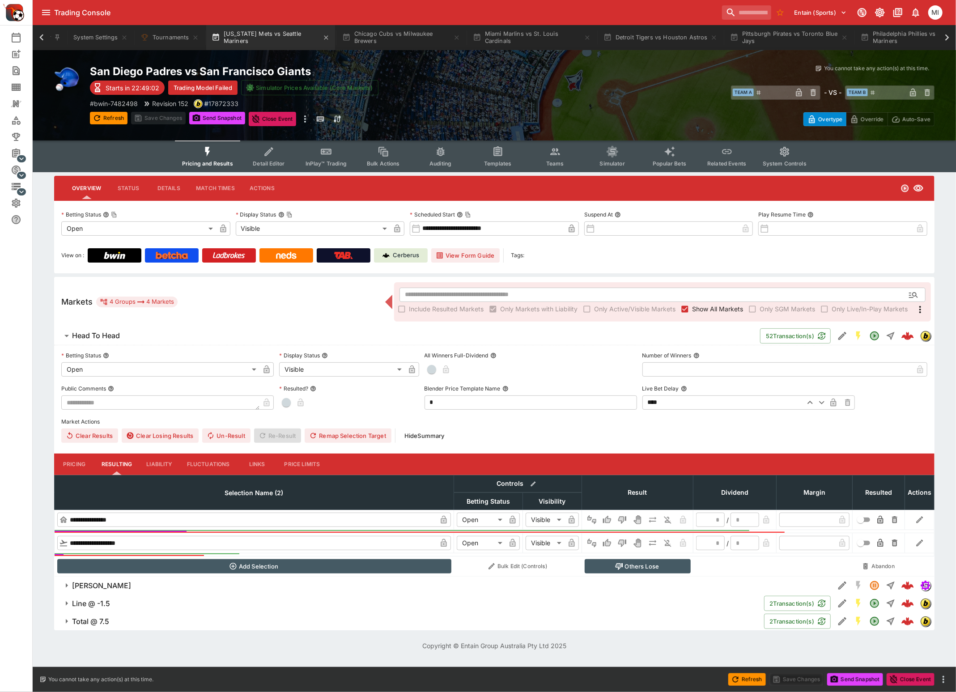
click at [274, 39] on button "New York Mets vs Seattle Mariners" at bounding box center [270, 37] width 129 height 25
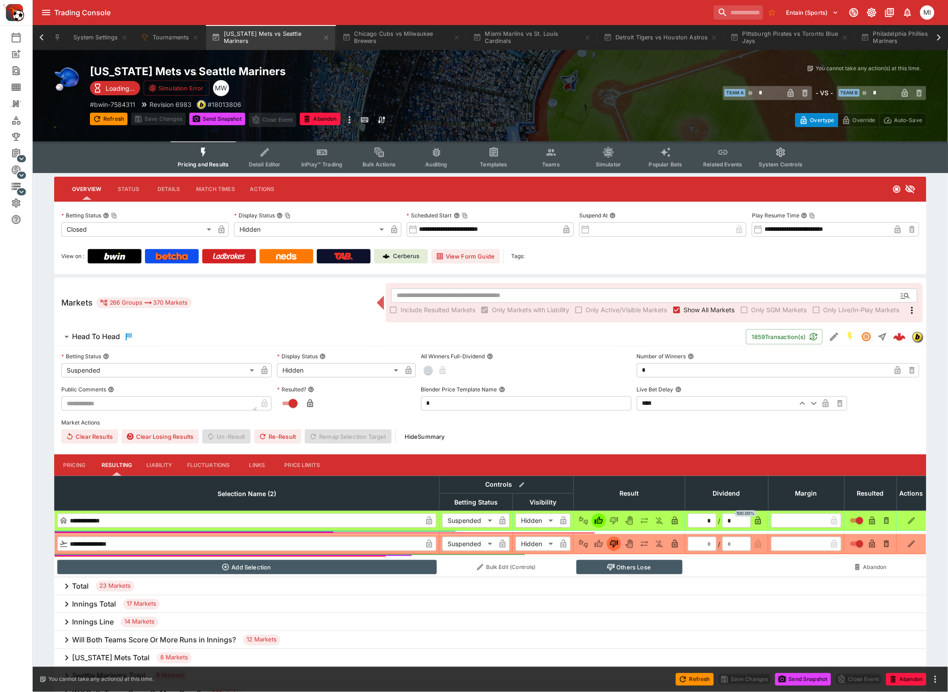
click at [702, 311] on span "Show All Markets" at bounding box center [709, 309] width 51 height 9
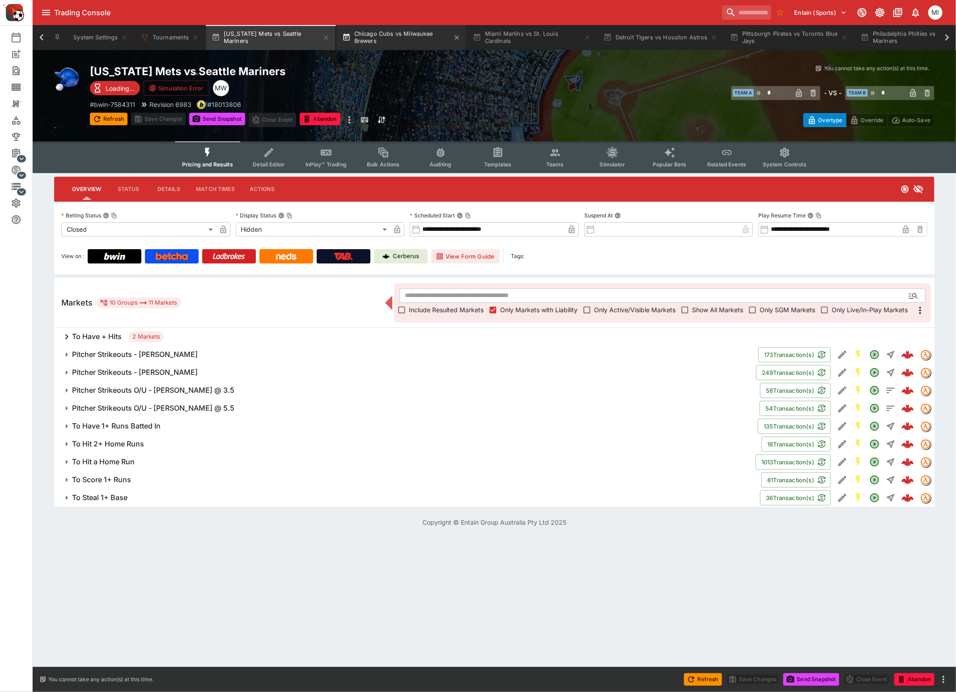
click at [401, 44] on button "Chicago Cubs vs Milwaukee Brewers" at bounding box center [401, 37] width 129 height 25
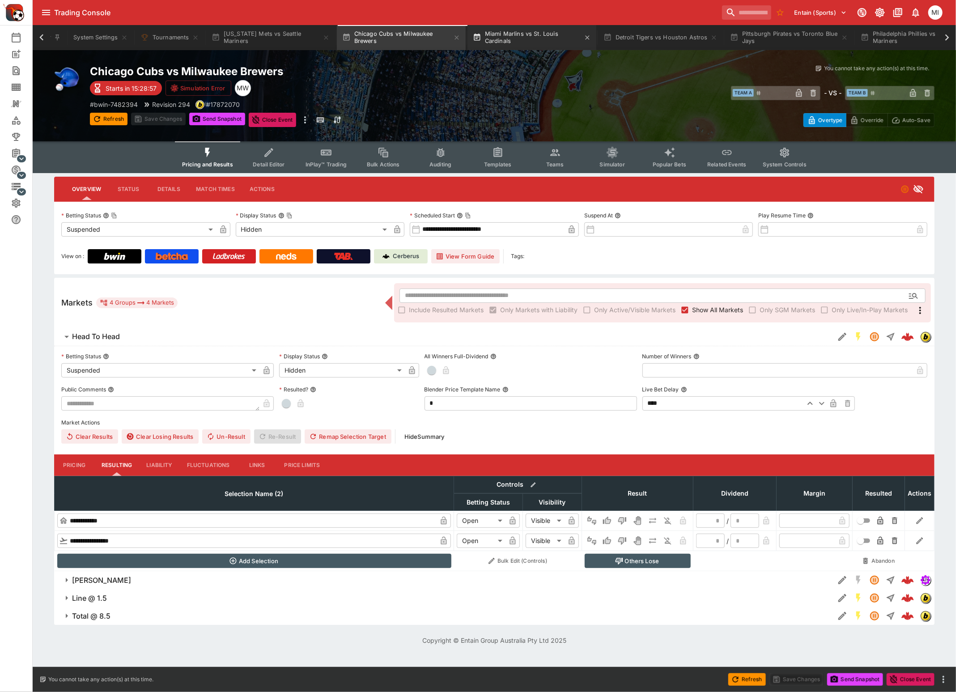
click at [525, 30] on button "Miami Marlins vs St. Louis Cardinals" at bounding box center [532, 37] width 129 height 25
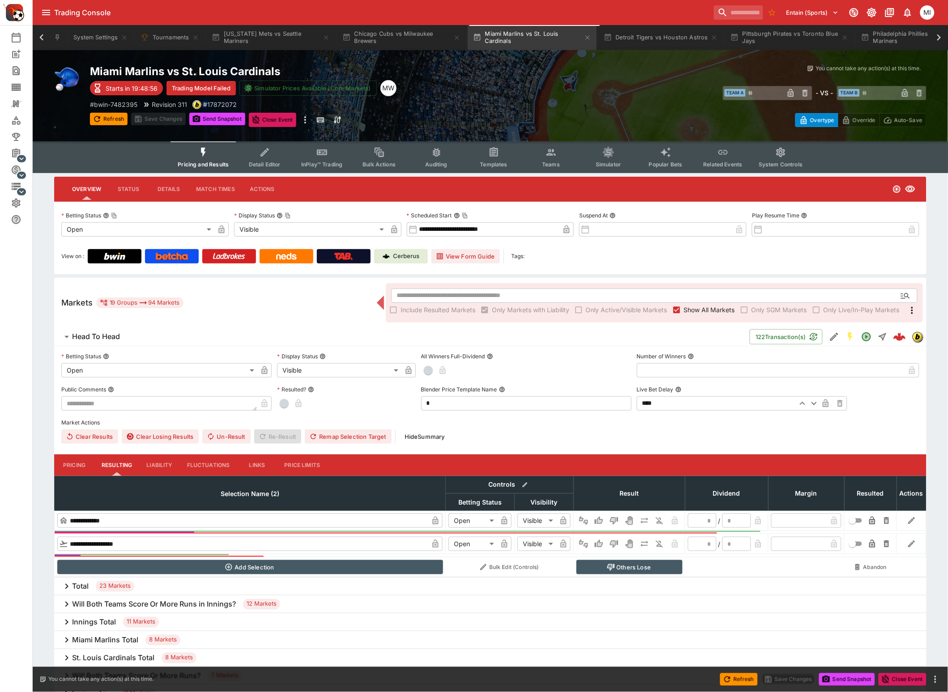
click at [325, 158] on button "InPlay™ Trading" at bounding box center [321, 157] width 57 height 32
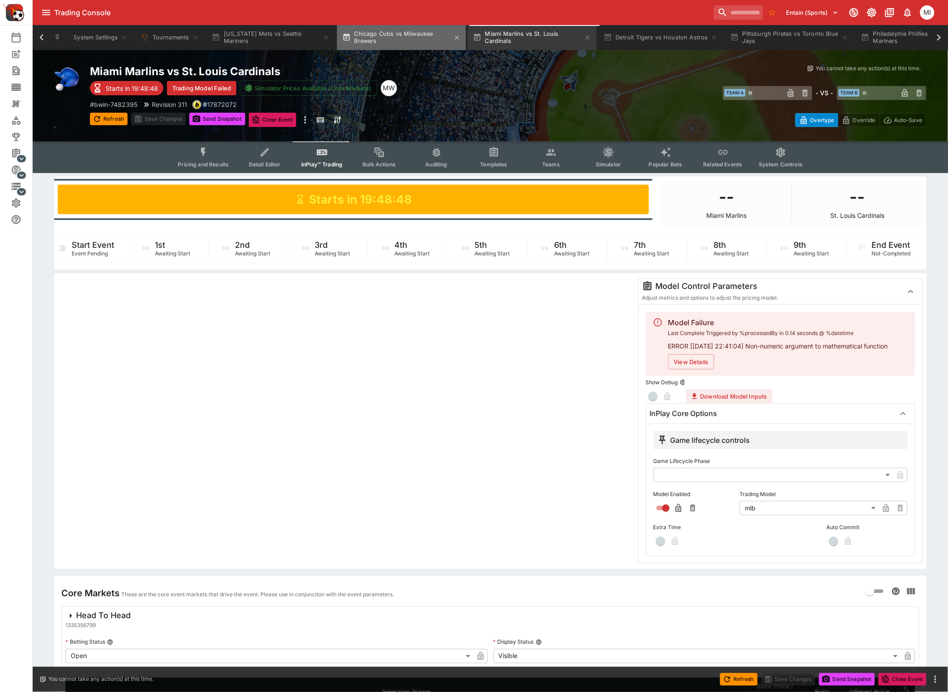
click at [416, 38] on button "Chicago Cubs vs Milwaukee Brewers" at bounding box center [401, 37] width 129 height 25
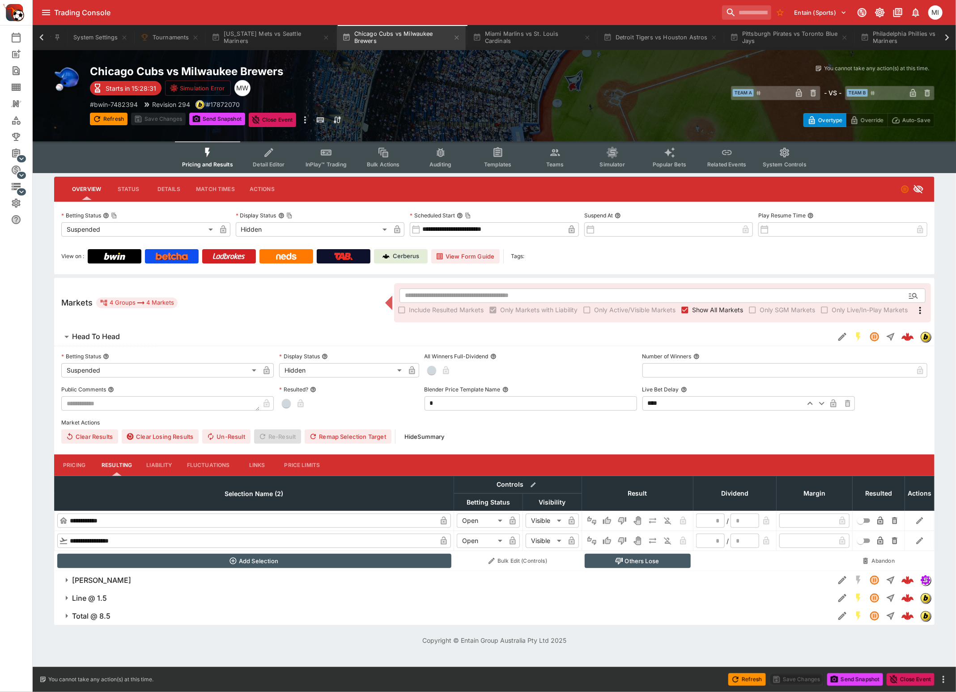
click at [323, 165] on span "InPlay™ Trading" at bounding box center [326, 164] width 41 height 7
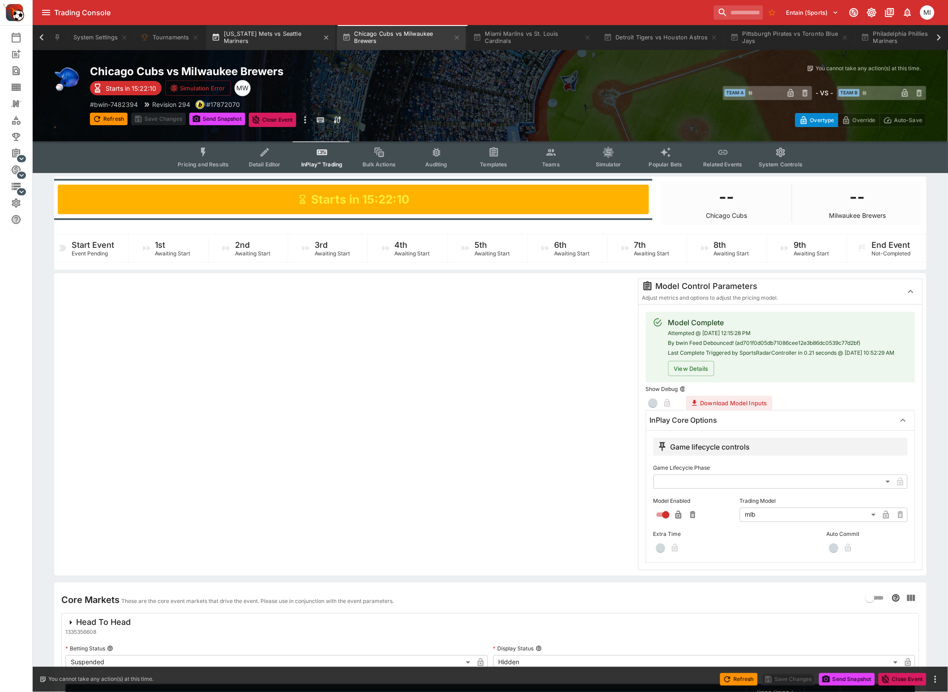
click at [272, 41] on button "New York Mets vs Seattle Mariners" at bounding box center [270, 37] width 129 height 25
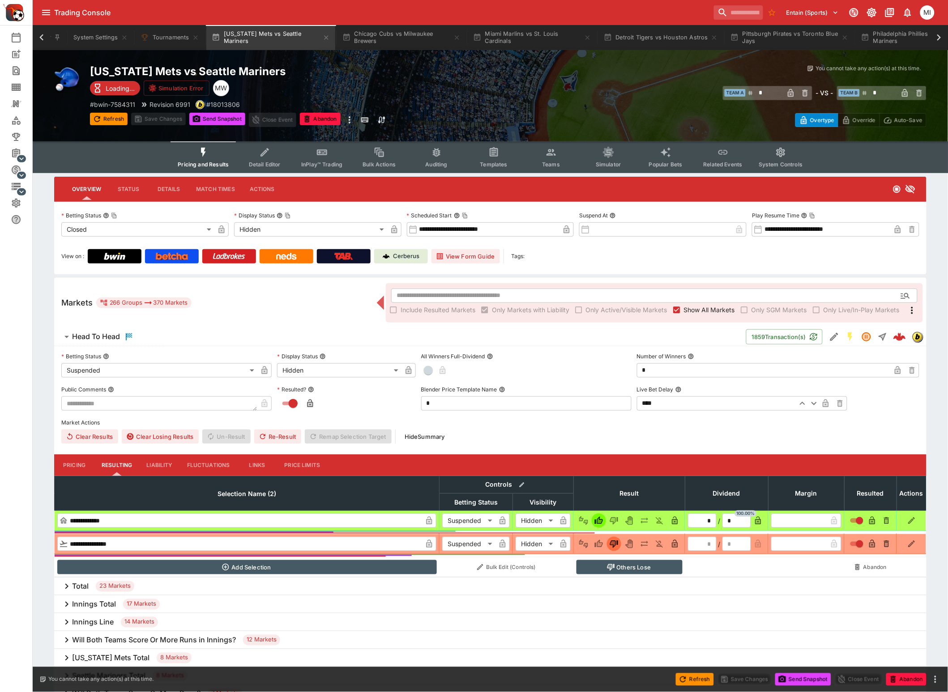
click at [689, 313] on span "Show All Markets" at bounding box center [709, 309] width 51 height 9
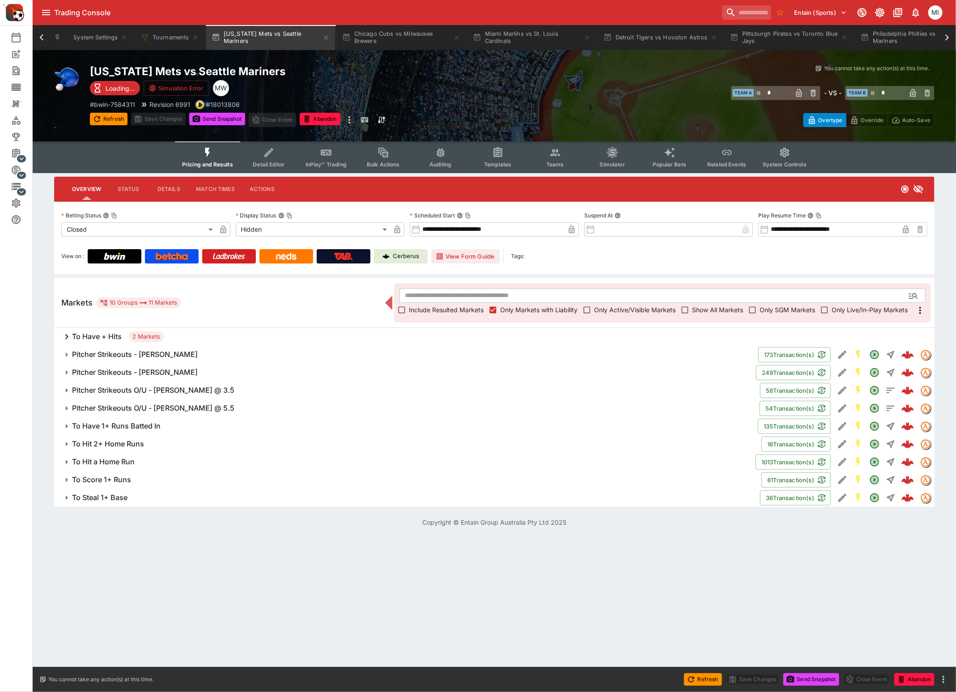
click at [105, 118] on button "Refresh" at bounding box center [109, 119] width 38 height 13
click at [112, 498] on h6 "To Steal 1+ Base" at bounding box center [99, 497] width 55 height 9
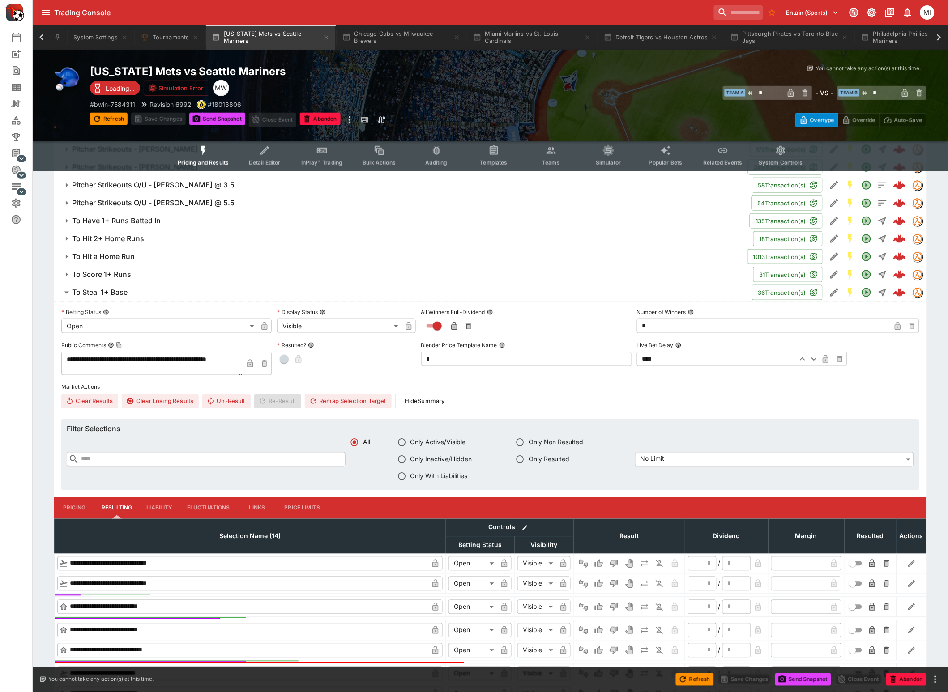
scroll to position [45, 0]
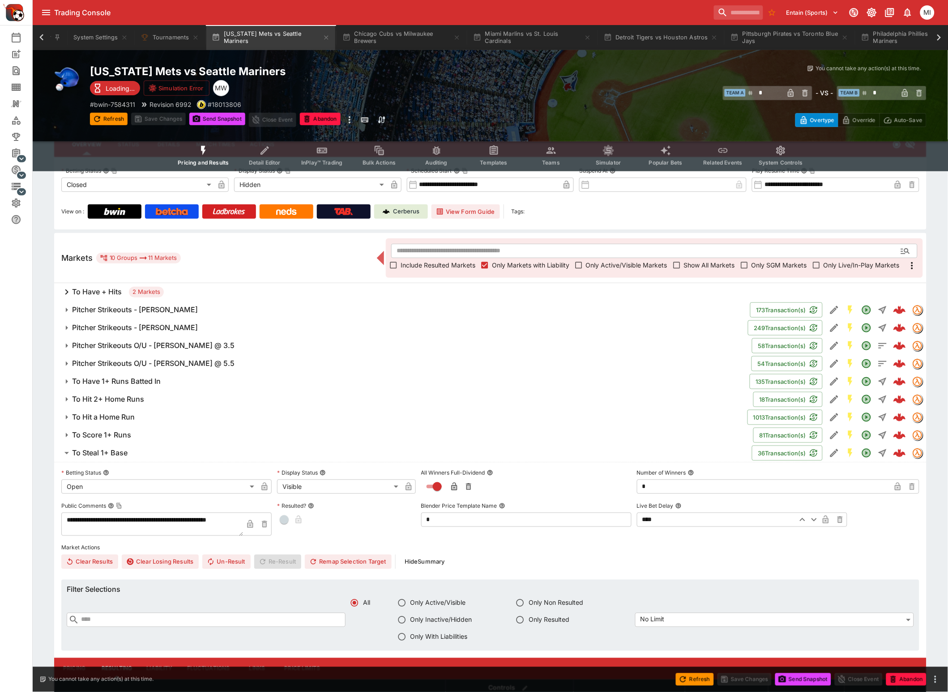
click at [119, 454] on h6 "To Steal 1+ Base" at bounding box center [99, 452] width 55 height 9
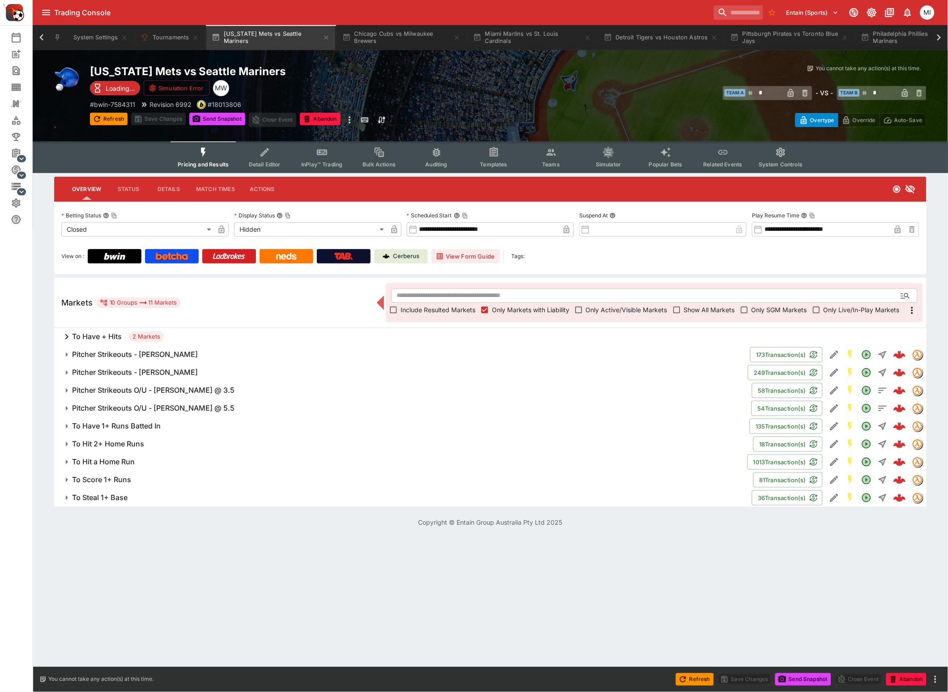
scroll to position [0, 0]
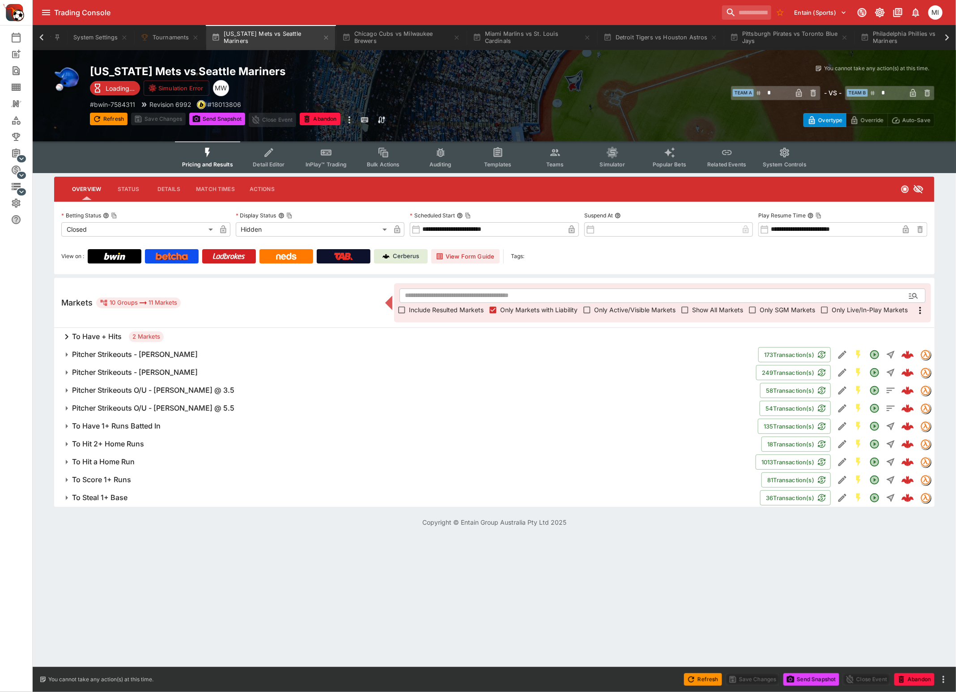
click at [108, 340] on h6 "To Have + Hits" at bounding box center [97, 336] width 50 height 9
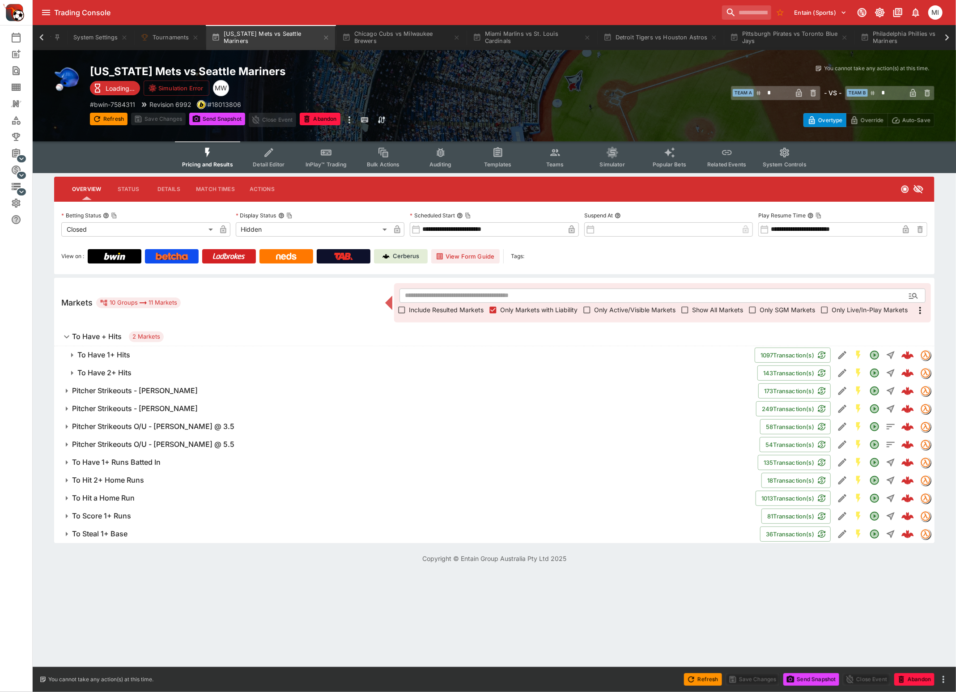
click at [113, 371] on h6 "To Have 2+ Hits" at bounding box center [104, 372] width 54 height 9
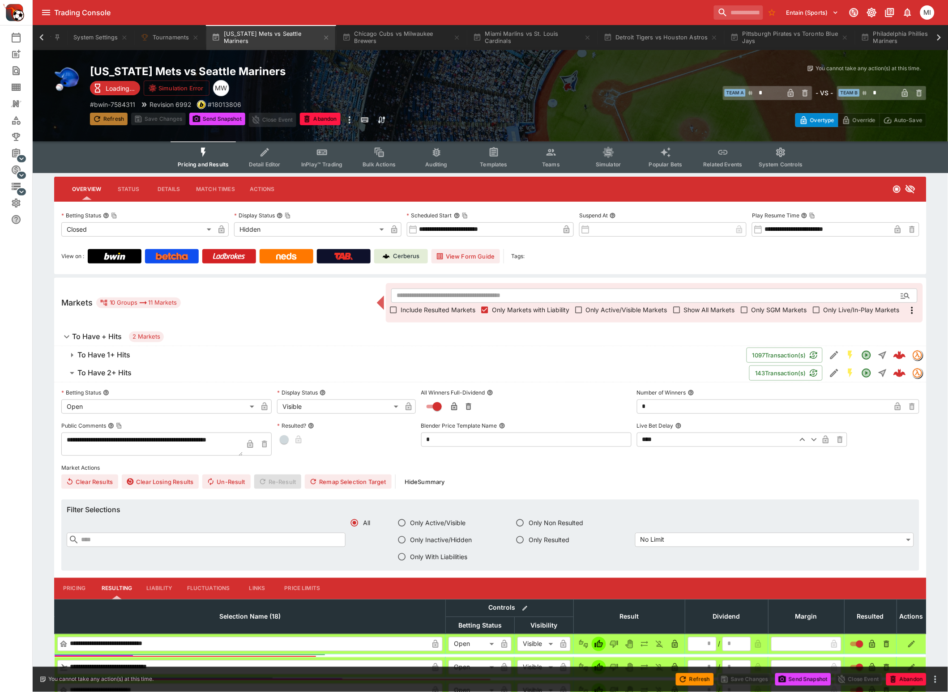
drag, startPoint x: 118, startPoint y: 117, endPoint x: 120, endPoint y: 123, distance: 6.7
click at [118, 117] on button "Refresh" at bounding box center [109, 119] width 38 height 13
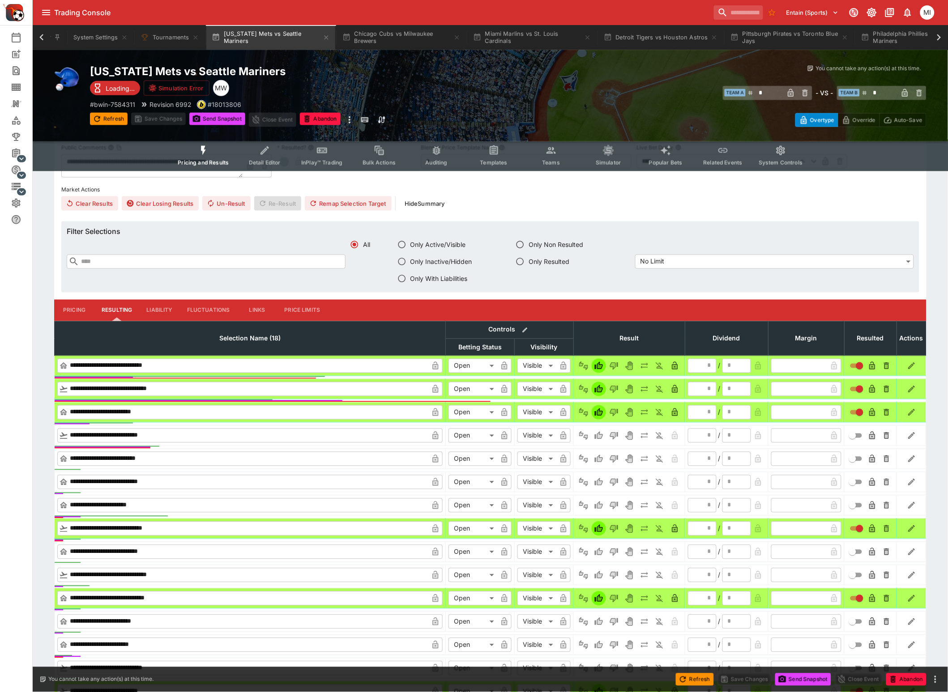
scroll to position [168, 0]
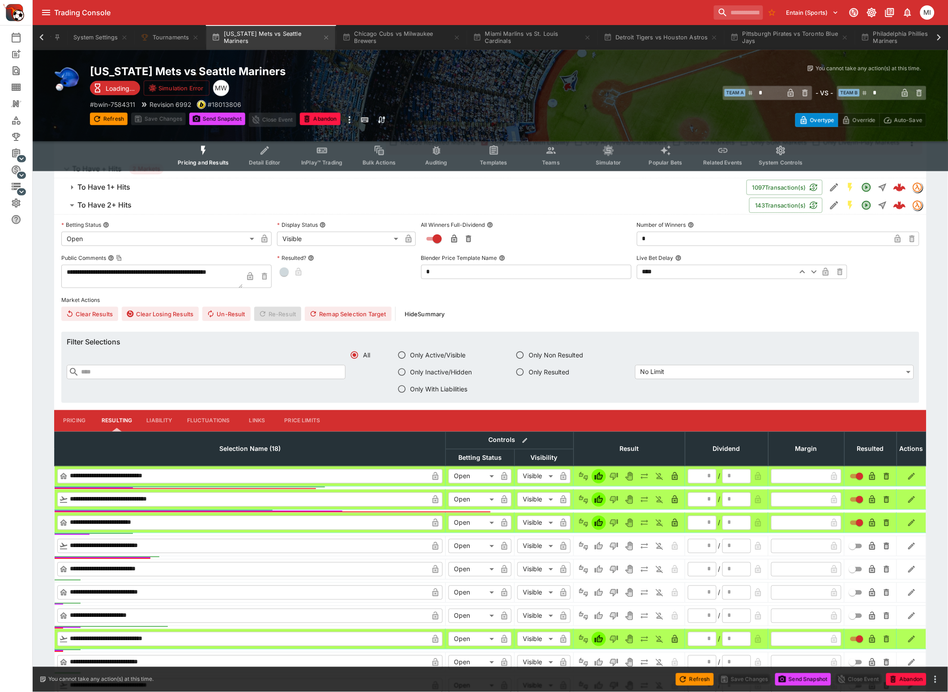
click at [106, 206] on h6 "To Have 2+ Hits" at bounding box center [104, 204] width 54 height 9
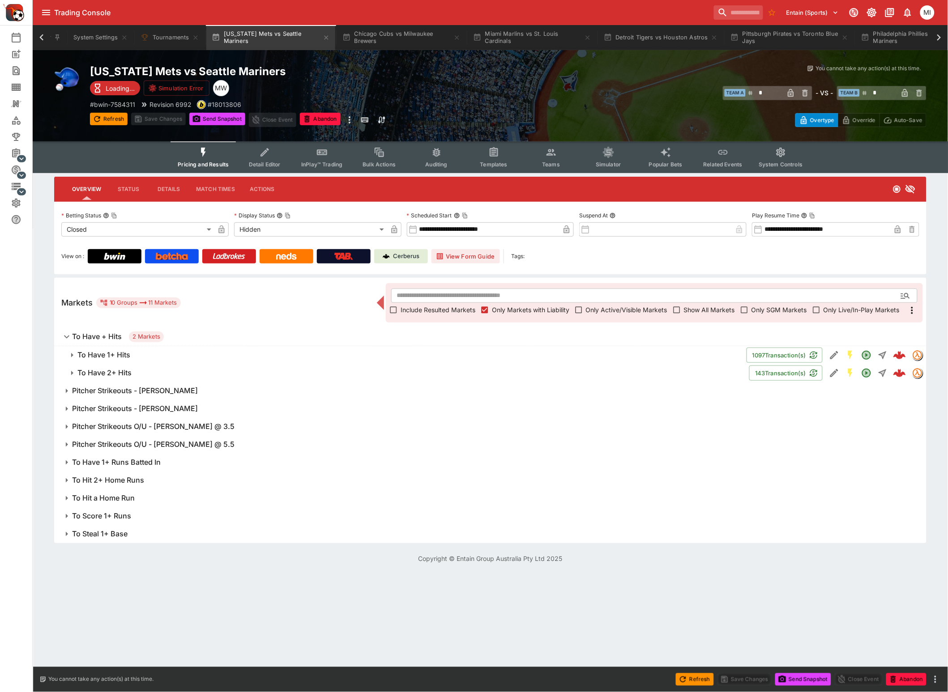
scroll to position [0, 0]
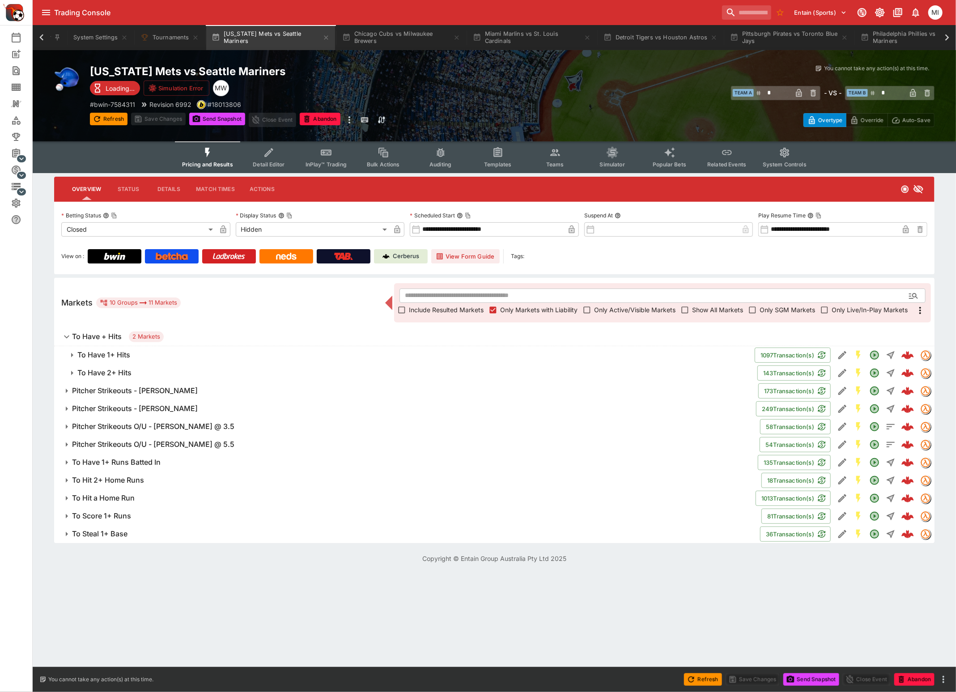
click at [99, 335] on h6 "To Have + Hits" at bounding box center [97, 336] width 50 height 9
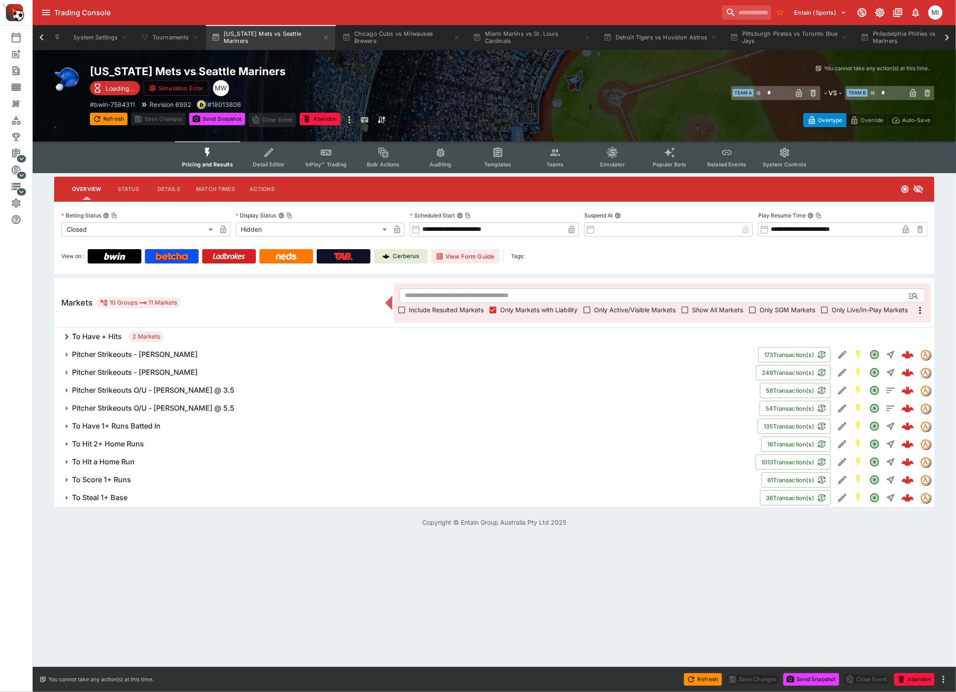
click at [115, 371] on h6 "Pitcher Strikeouts - George Kirby" at bounding box center [135, 372] width 126 height 9
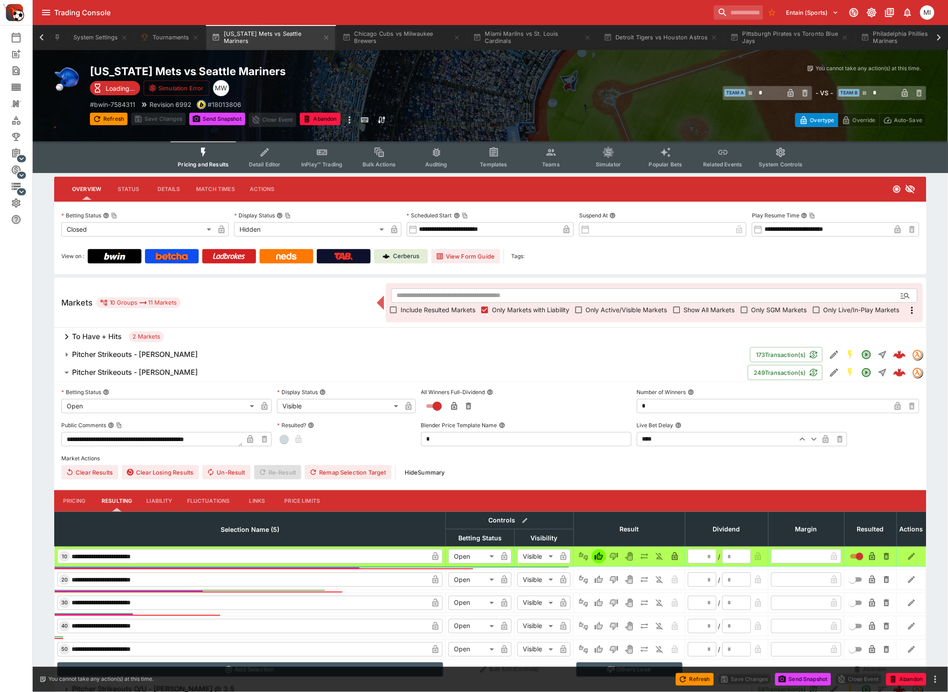
click at [118, 355] on h6 "Pitcher Strikeouts - Clay Holmes" at bounding box center [135, 354] width 126 height 9
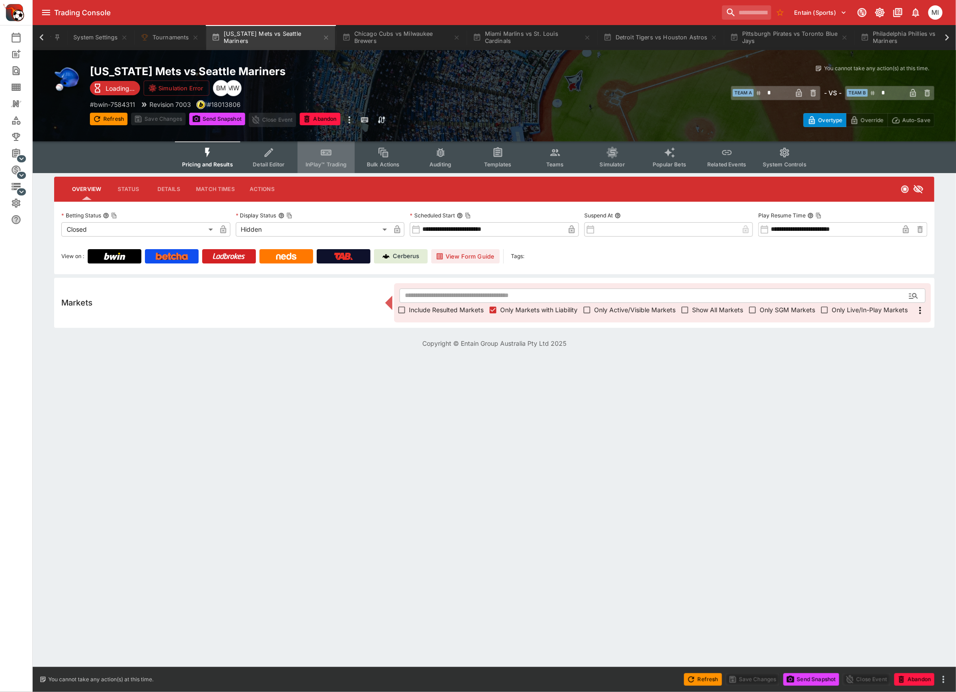
click at [325, 156] on icon "Event type filters" at bounding box center [326, 153] width 12 height 12
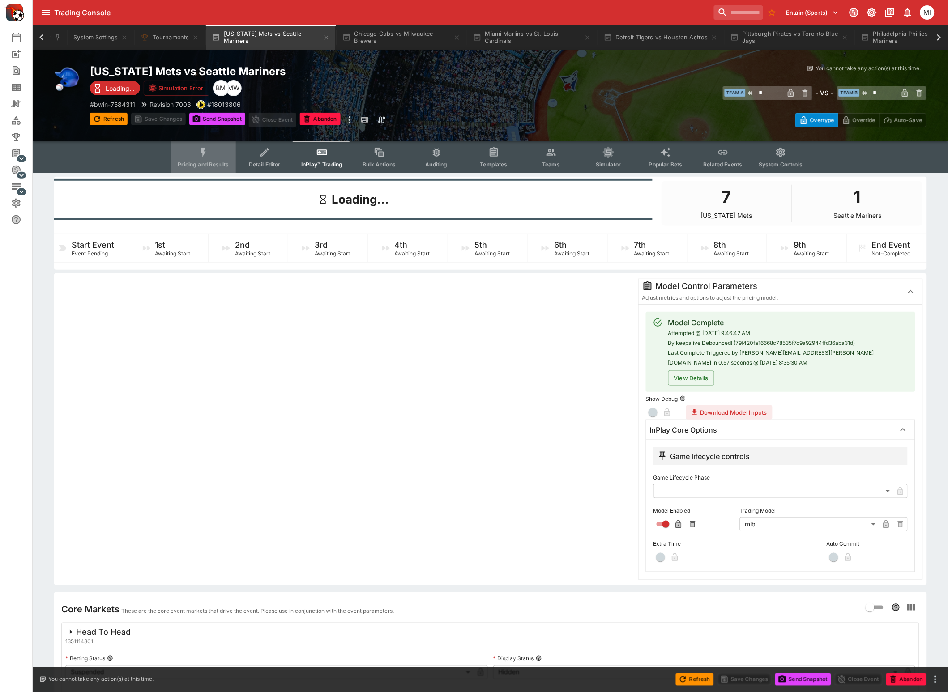
drag, startPoint x: 206, startPoint y: 158, endPoint x: 365, endPoint y: 169, distance: 159.7
click at [206, 158] on button "Pricing and Results" at bounding box center [202, 157] width 65 height 32
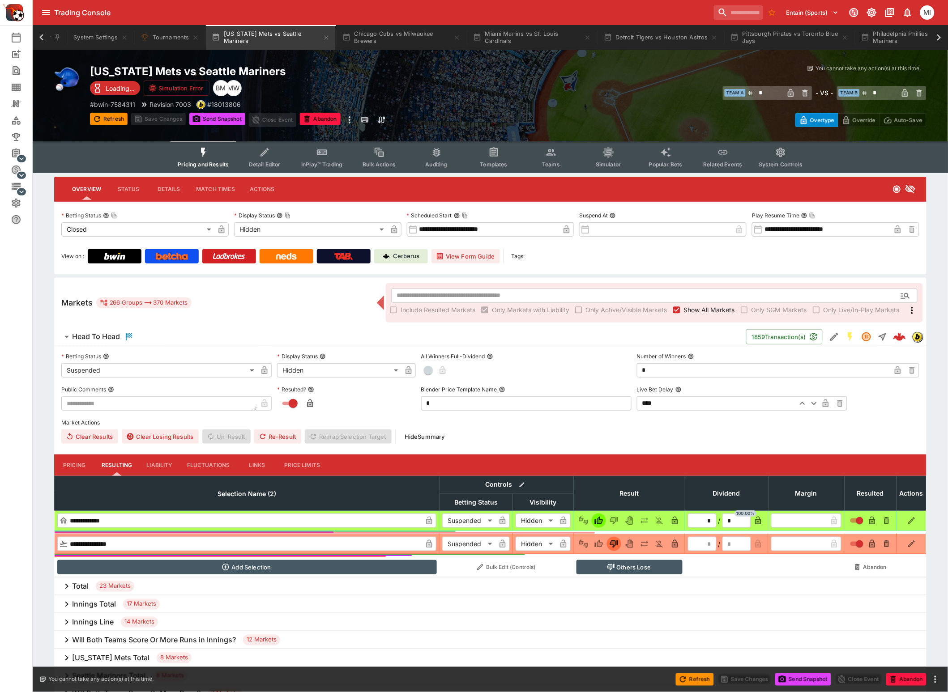
click at [684, 307] on span "Show All Markets" at bounding box center [709, 309] width 51 height 9
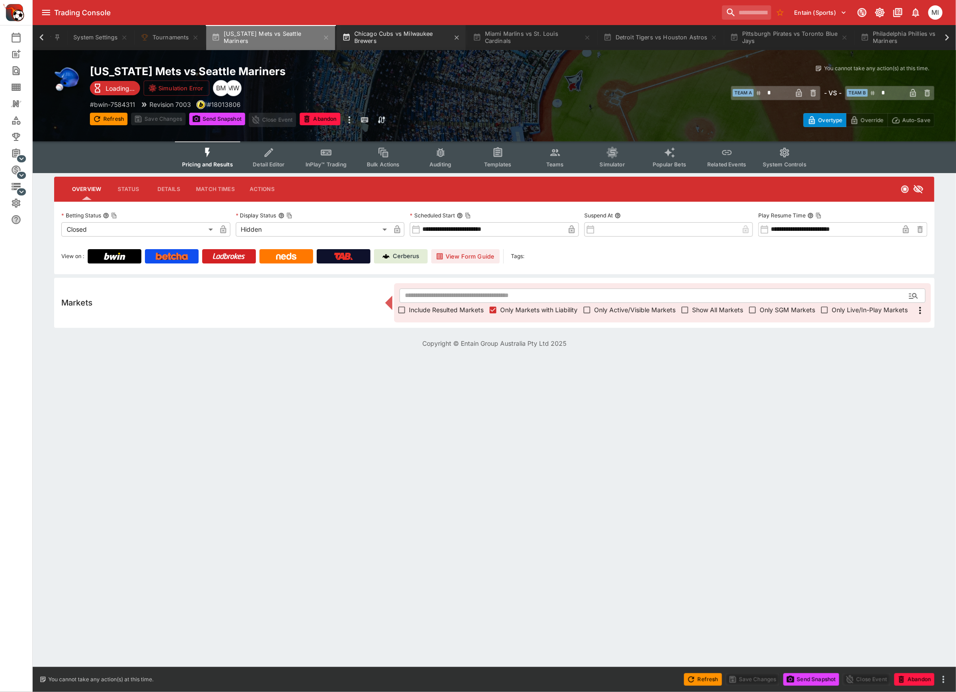
click at [325, 38] on icon "button" at bounding box center [326, 37] width 4 height 4
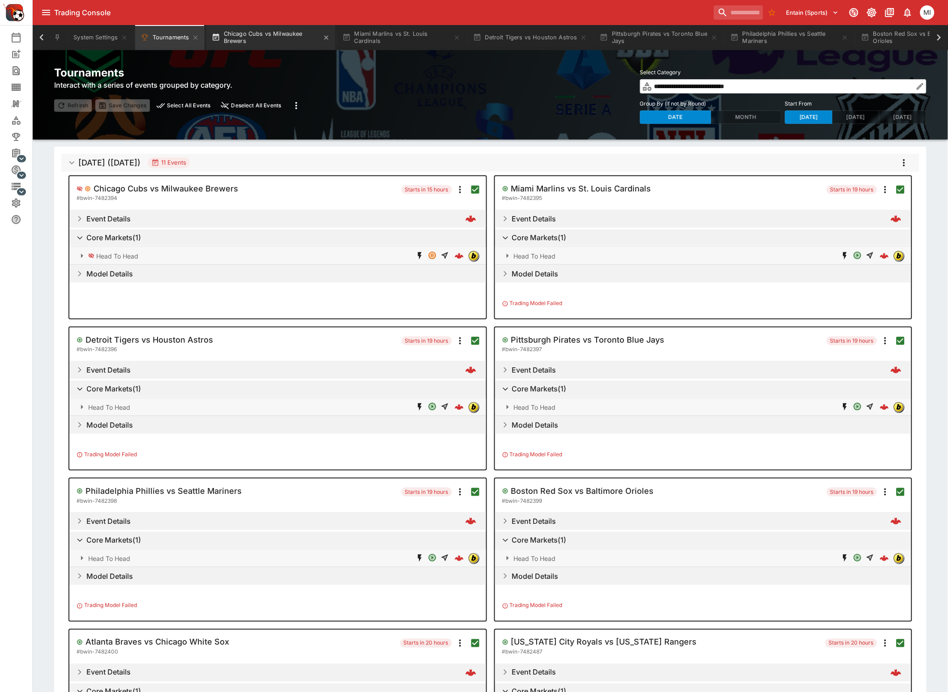
click at [271, 39] on button "Chicago Cubs vs Milwaukee Brewers" at bounding box center [270, 37] width 129 height 25
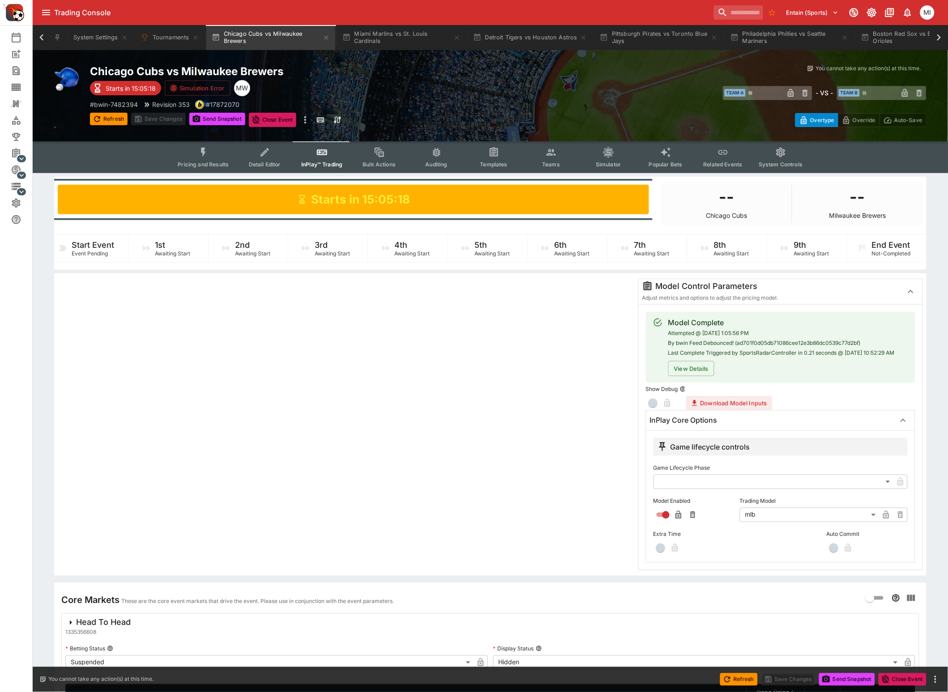
click at [218, 153] on button "Pricing and Results" at bounding box center [202, 157] width 65 height 32
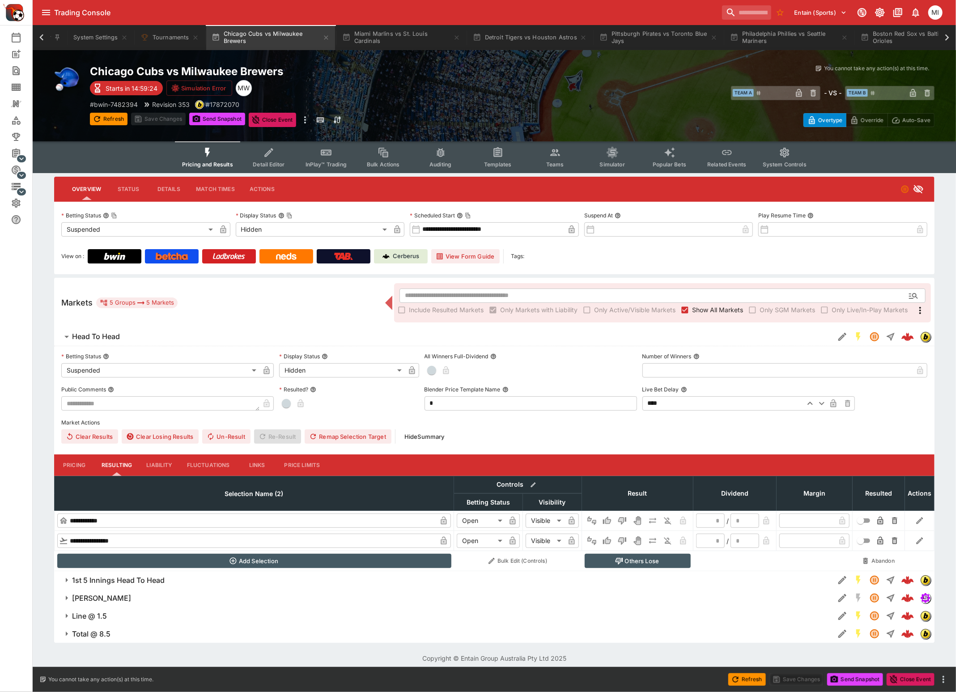
type input "**********"
type input "*******"
type input "**********"
type input "*******"
type input "**********"
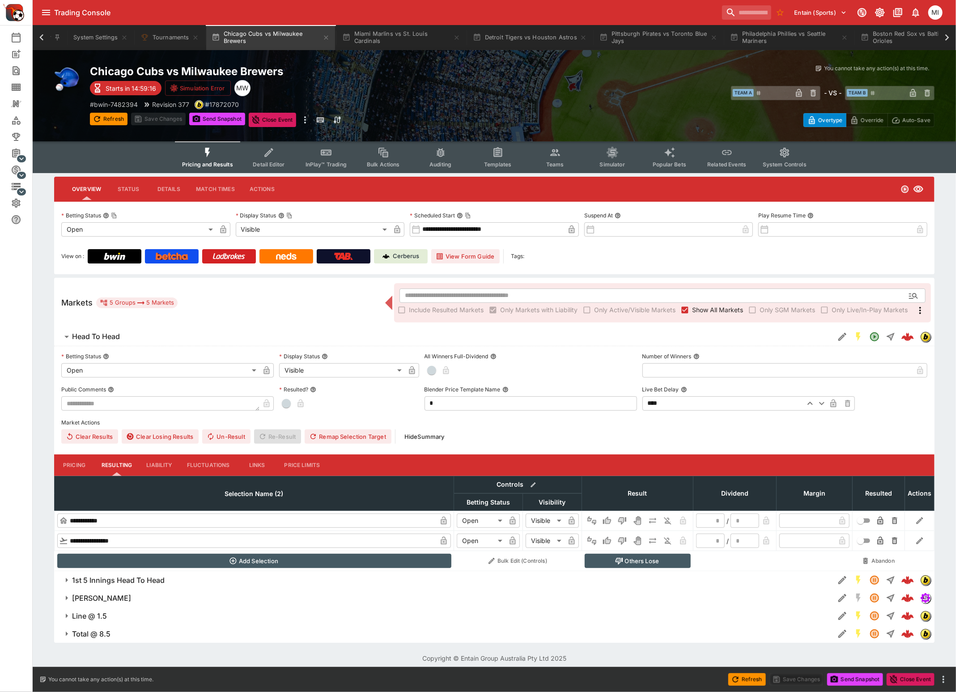
type input "******"
type input "**********"
type input "******"
click at [94, 38] on button "System Settings" at bounding box center [100, 37] width 65 height 25
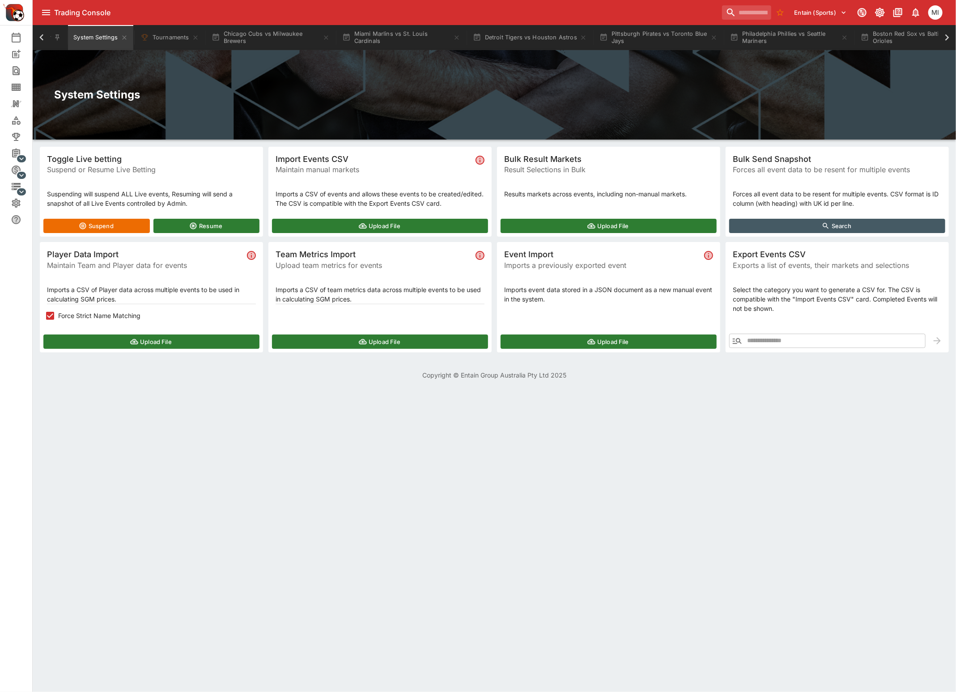
click at [734, 337] on icon "button" at bounding box center [737, 341] width 11 height 11
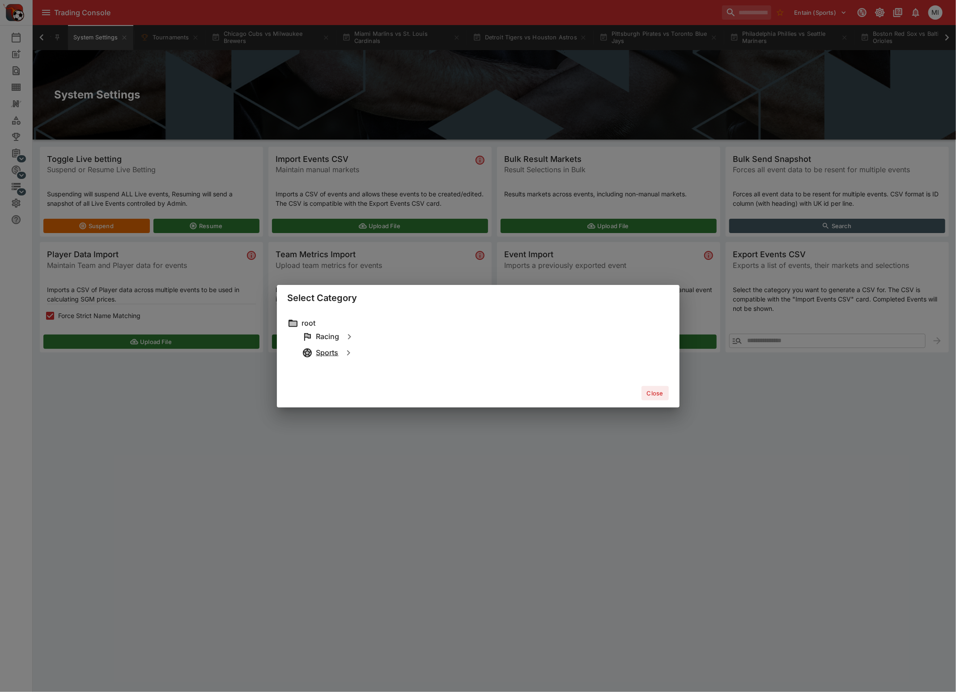
click at [331, 354] on h6 "Sports" at bounding box center [327, 352] width 22 height 9
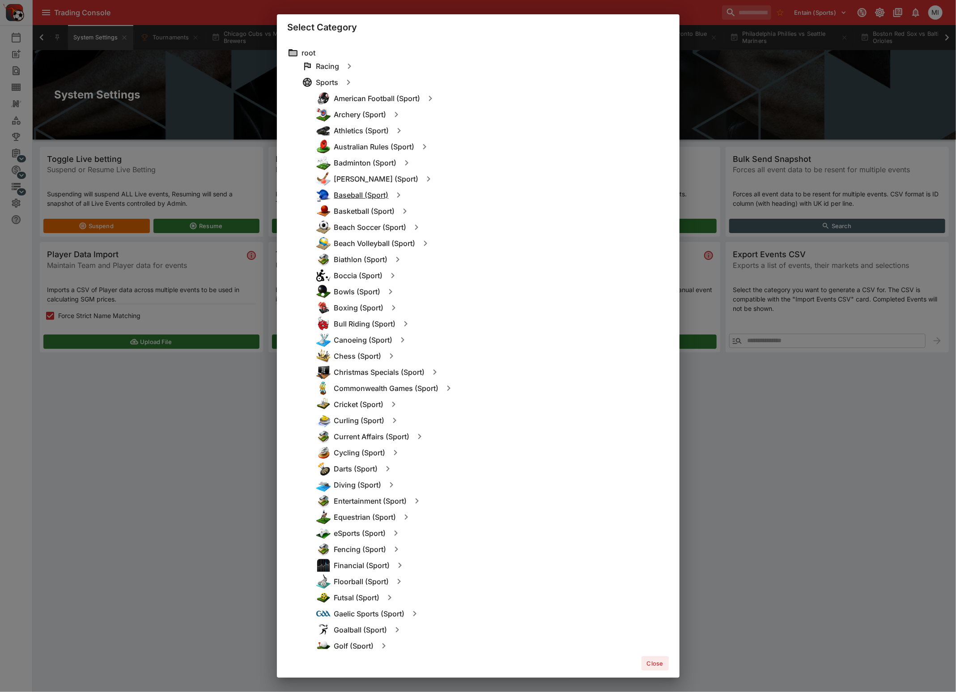
click at [350, 197] on h6 "Baseball (Sport)" at bounding box center [361, 195] width 55 height 9
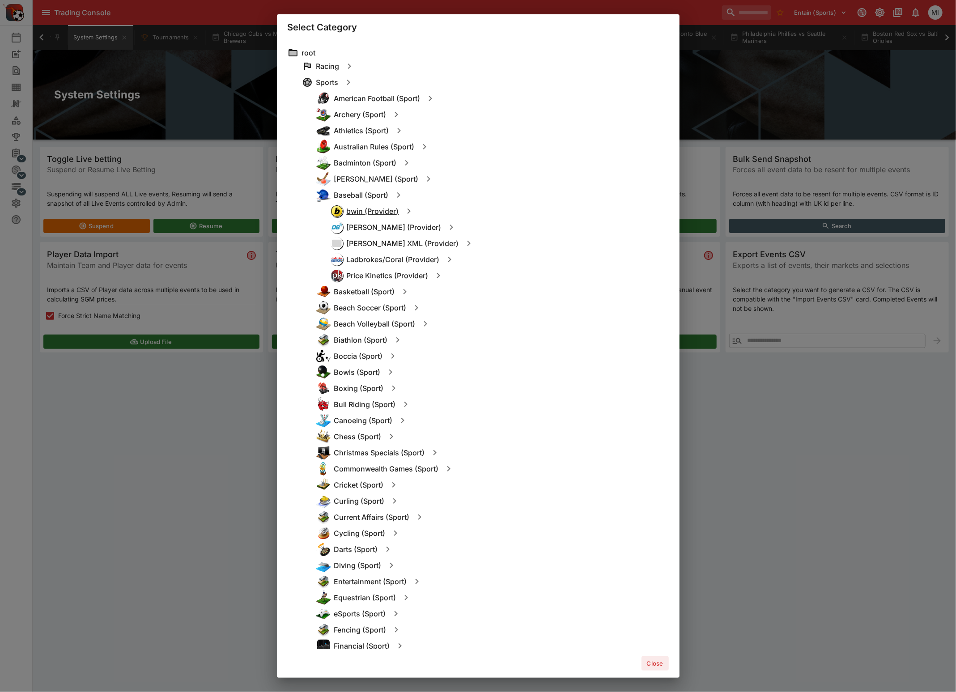
click at [366, 212] on h6 "bwin (Provider)" at bounding box center [373, 211] width 52 height 9
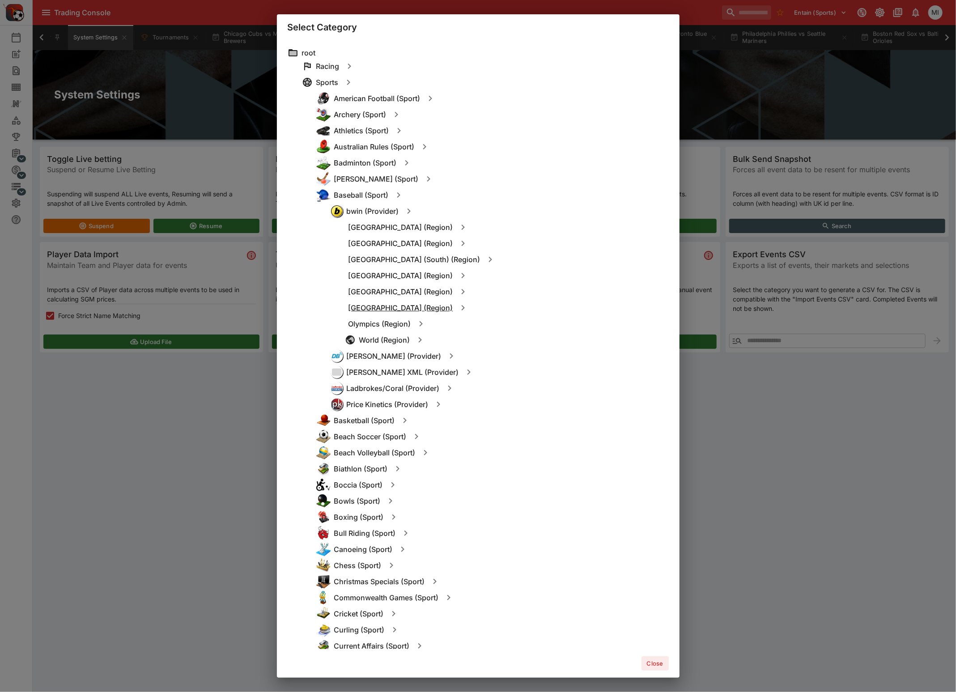
click at [377, 305] on h6 "North America (Region)" at bounding box center [401, 307] width 105 height 9
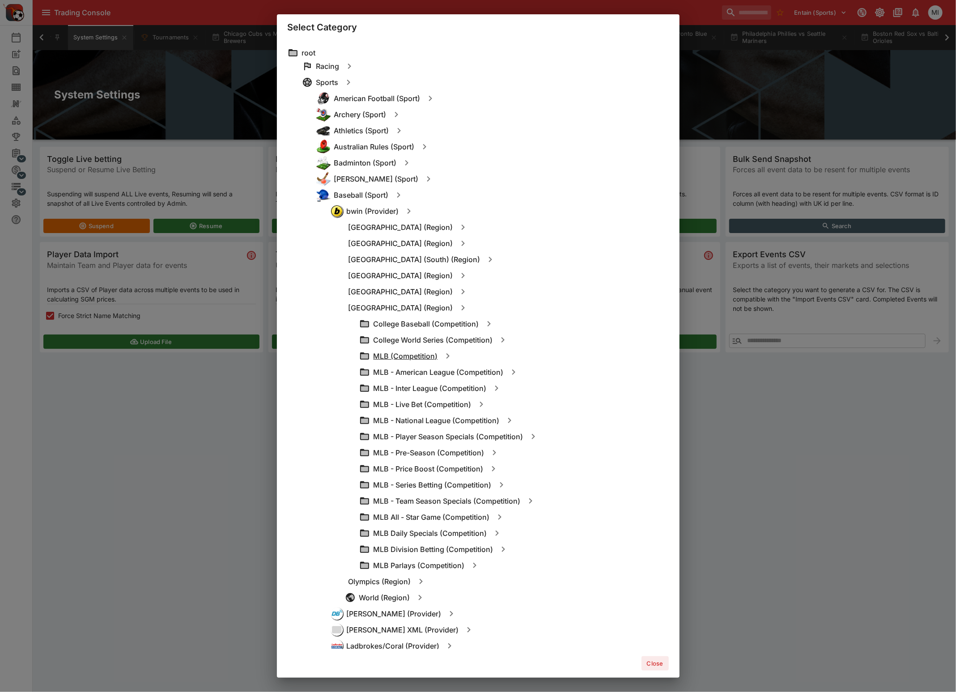
click at [408, 353] on h6 "MLB (Competition)" at bounding box center [406, 356] width 64 height 9
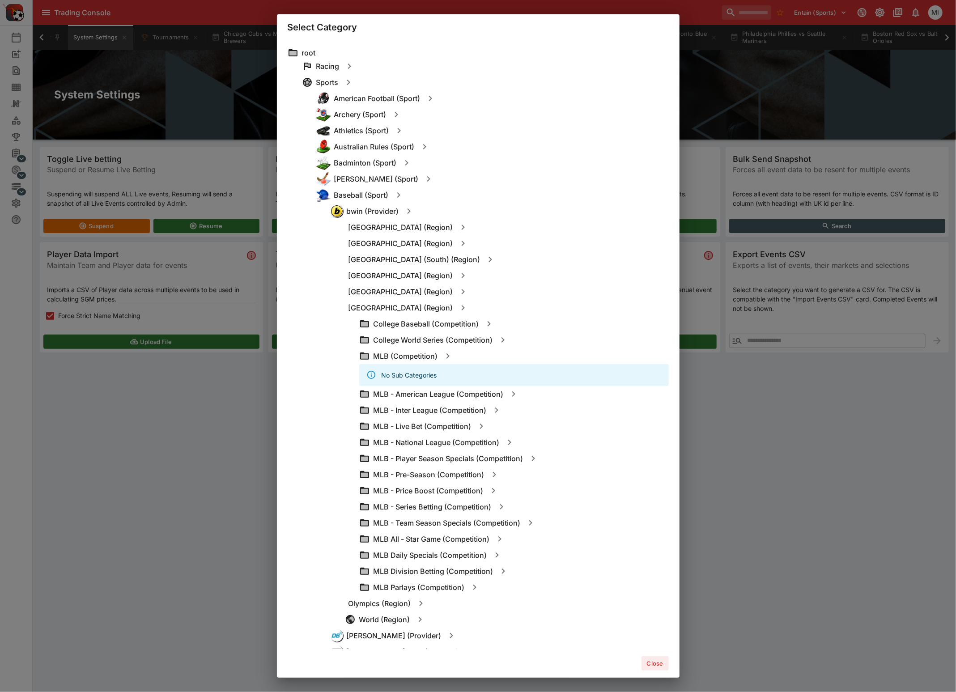
click at [443, 352] on icon "button" at bounding box center [448, 356] width 11 height 11
type input "**********"
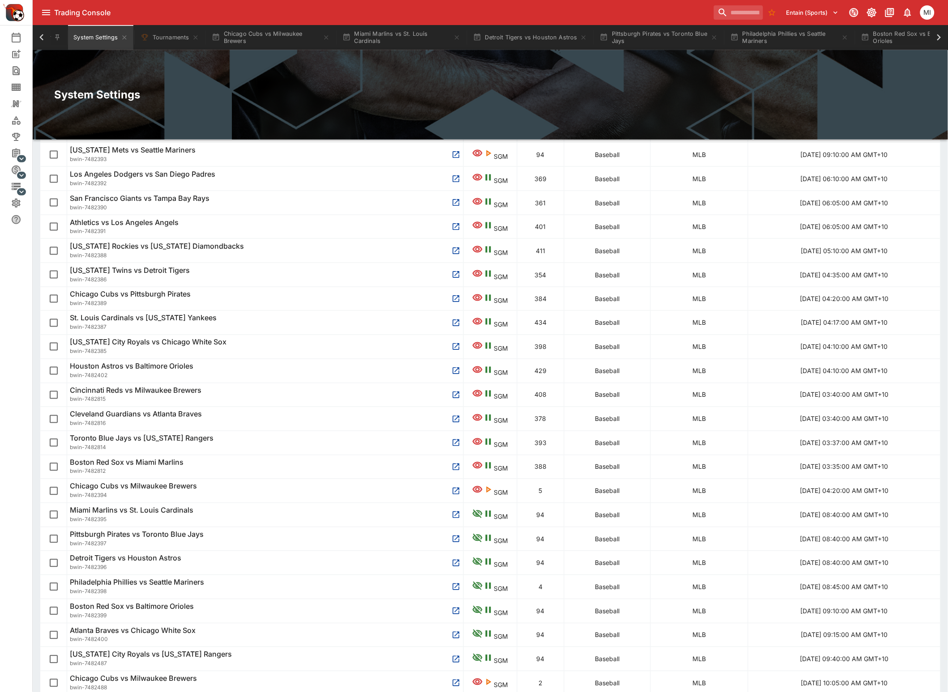
scroll to position [447, 0]
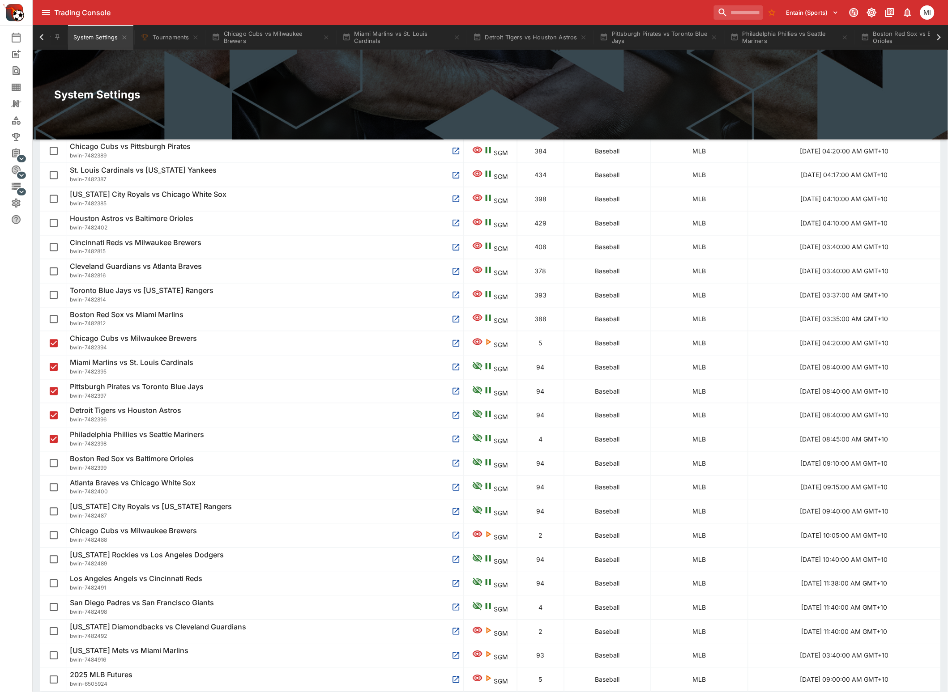
click at [59, 475] on td at bounding box center [53, 463] width 27 height 24
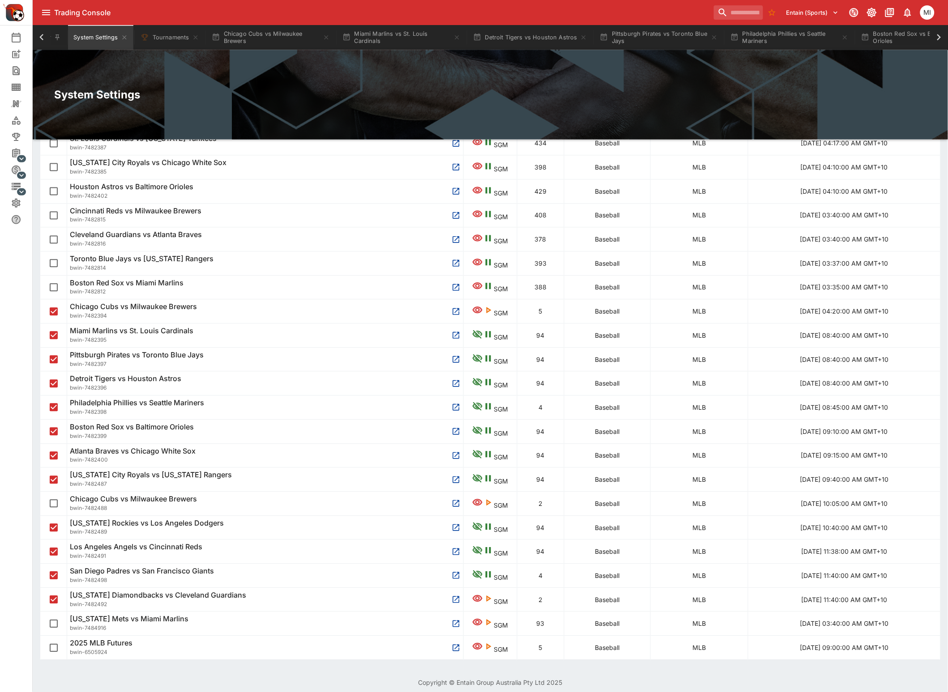
scroll to position [97, 0]
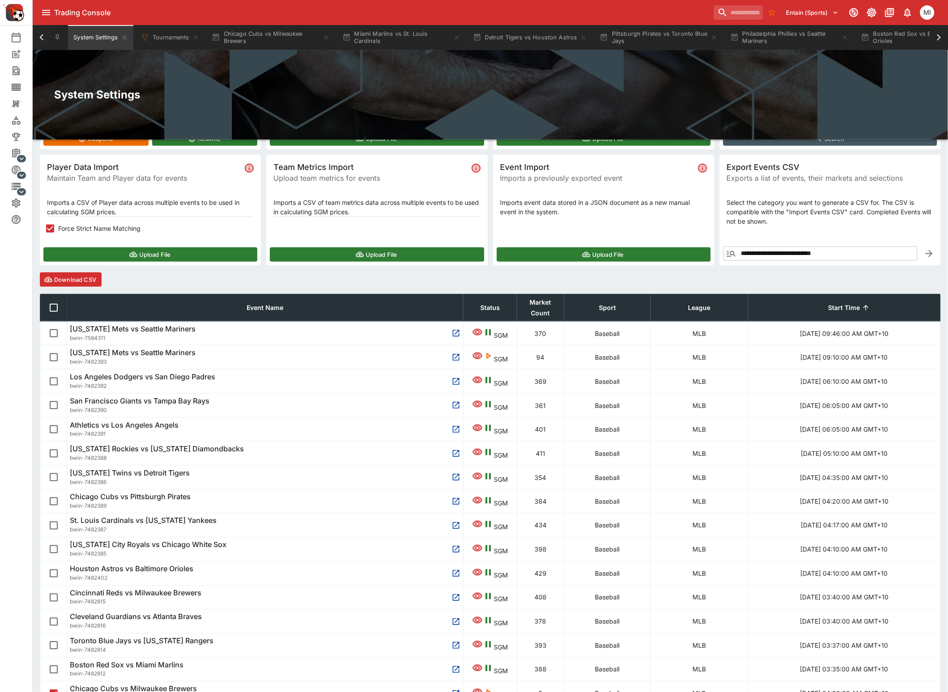
click at [89, 281] on button "Download CSV" at bounding box center [71, 279] width 62 height 14
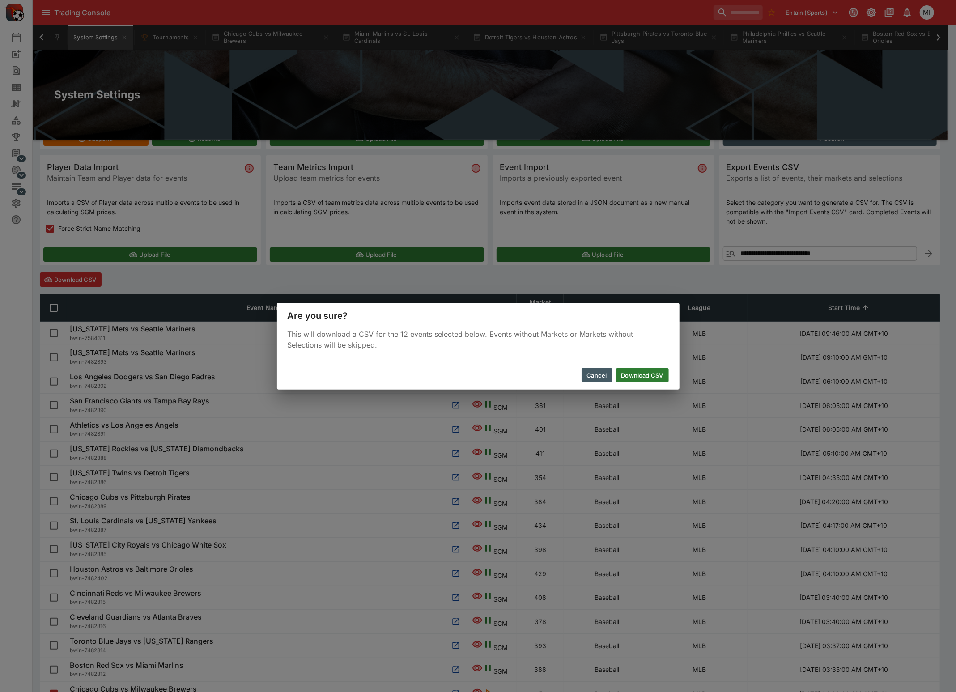
click at [639, 370] on button "Download CSV" at bounding box center [642, 375] width 53 height 14
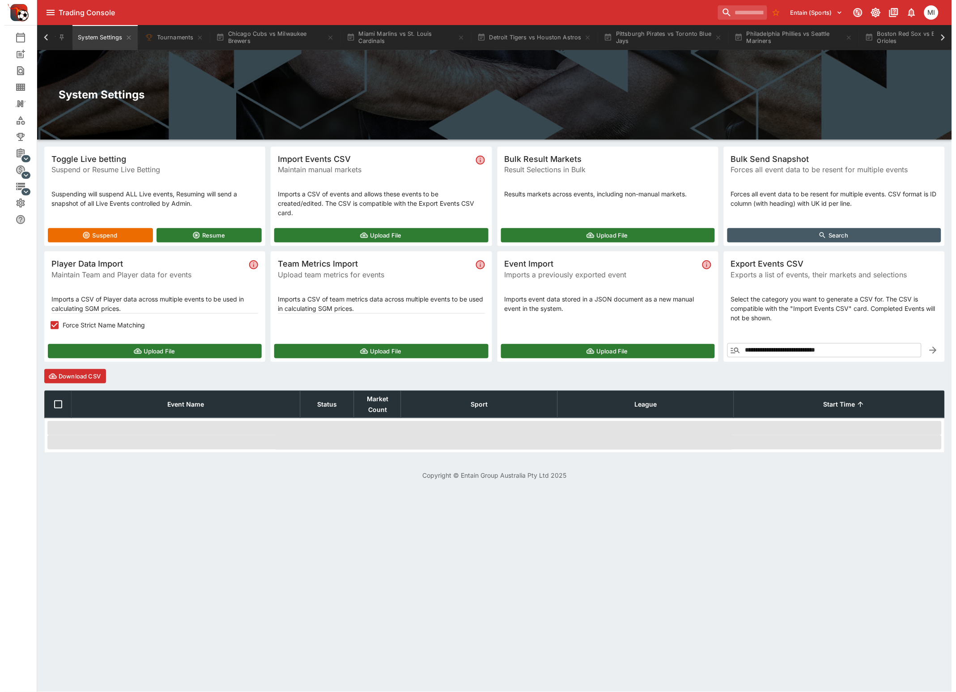
scroll to position [0, 0]
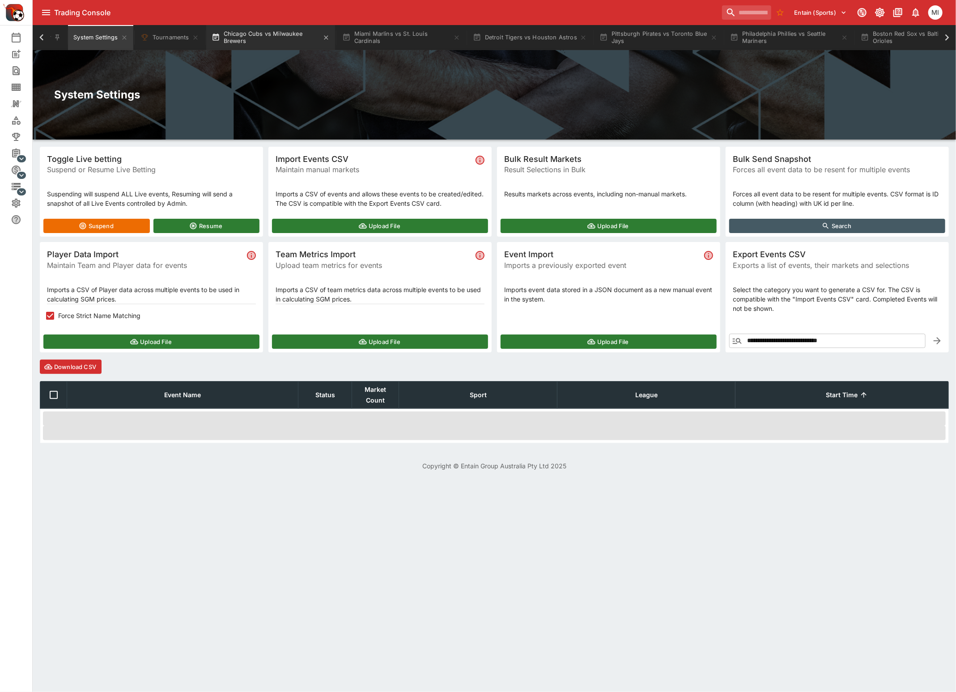
click at [259, 34] on button "Chicago Cubs vs Milwaukee Brewers" at bounding box center [270, 37] width 129 height 25
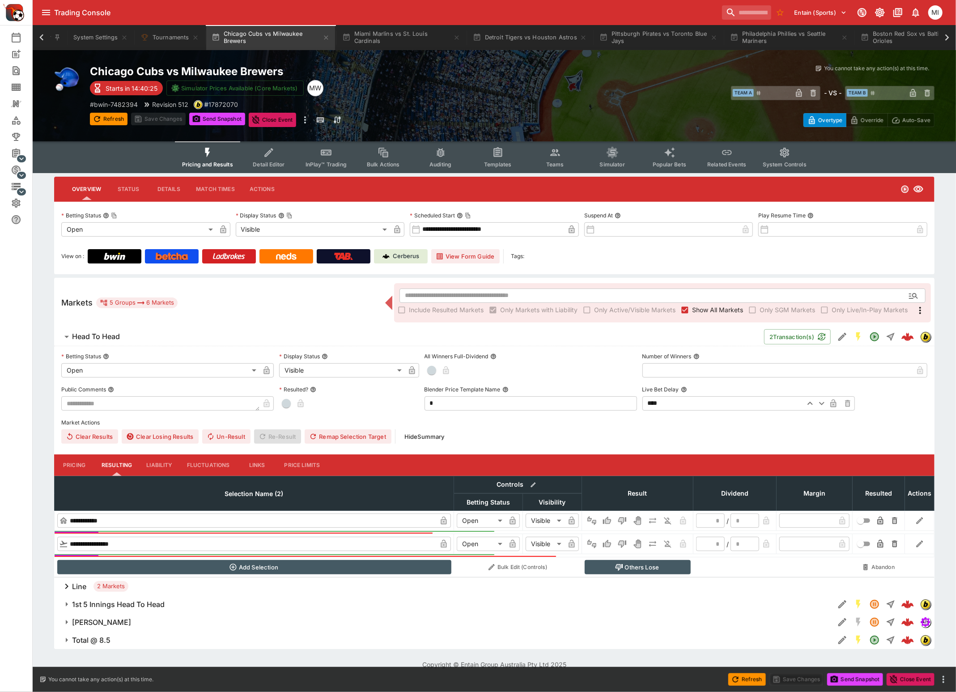
click at [945, 41] on icon at bounding box center [947, 37] width 13 height 13
click at [41, 39] on icon at bounding box center [41, 37] width 13 height 13
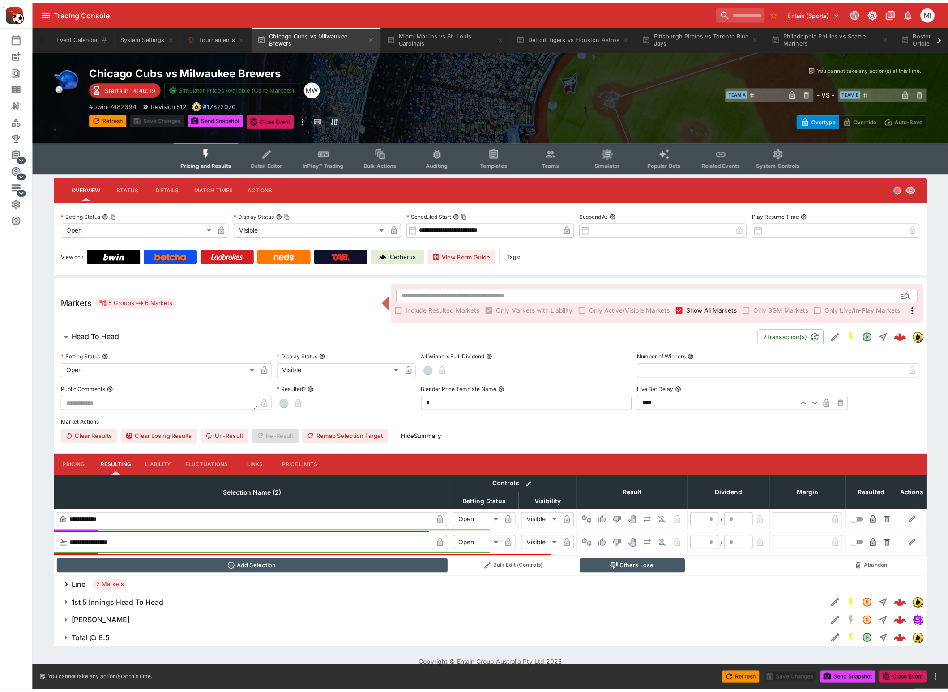
scroll to position [0, 0]
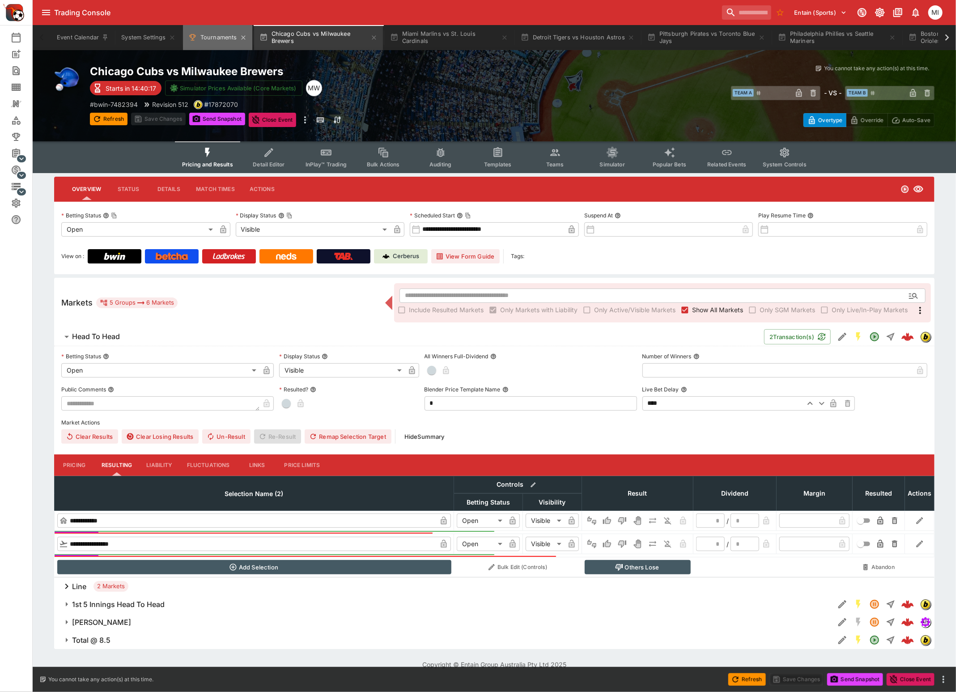
click at [201, 38] on button "Tournaments" at bounding box center [217, 37] width 69 height 25
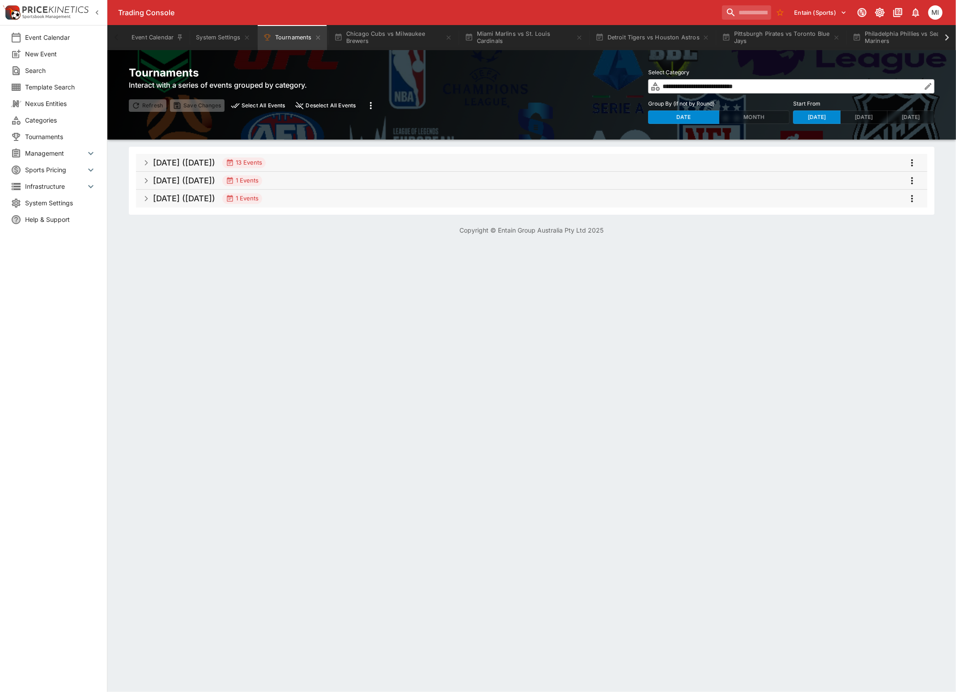
drag, startPoint x: 302, startPoint y: 167, endPoint x: 316, endPoint y: 179, distance: 19.1
click at [302, 167] on span "Aug 2025 (2025-08-19) 13 Events" at bounding box center [536, 163] width 767 height 16
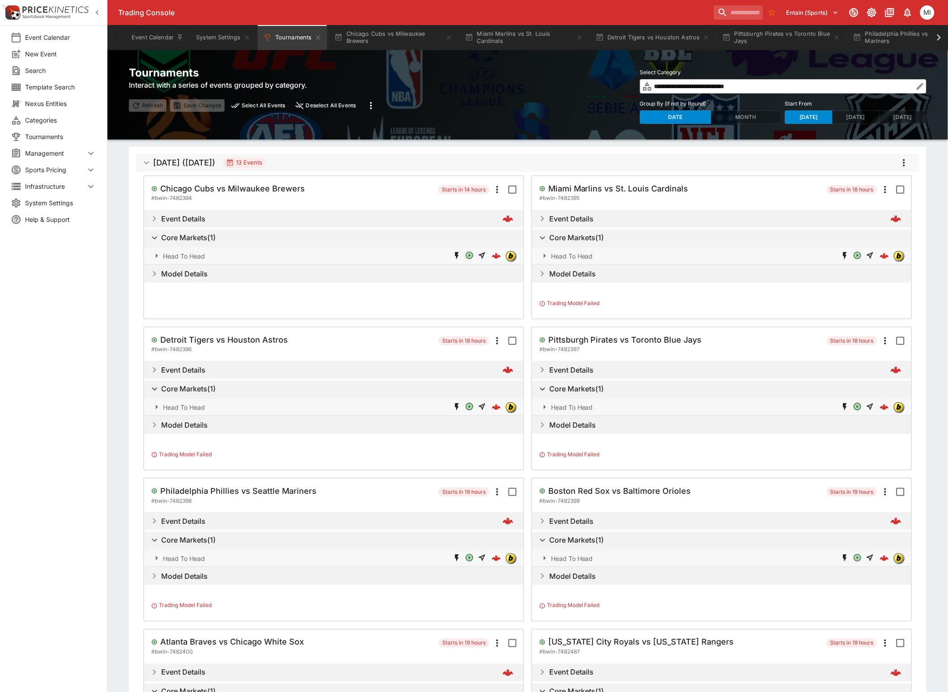
click at [905, 162] on icon "more" at bounding box center [903, 163] width 11 height 11
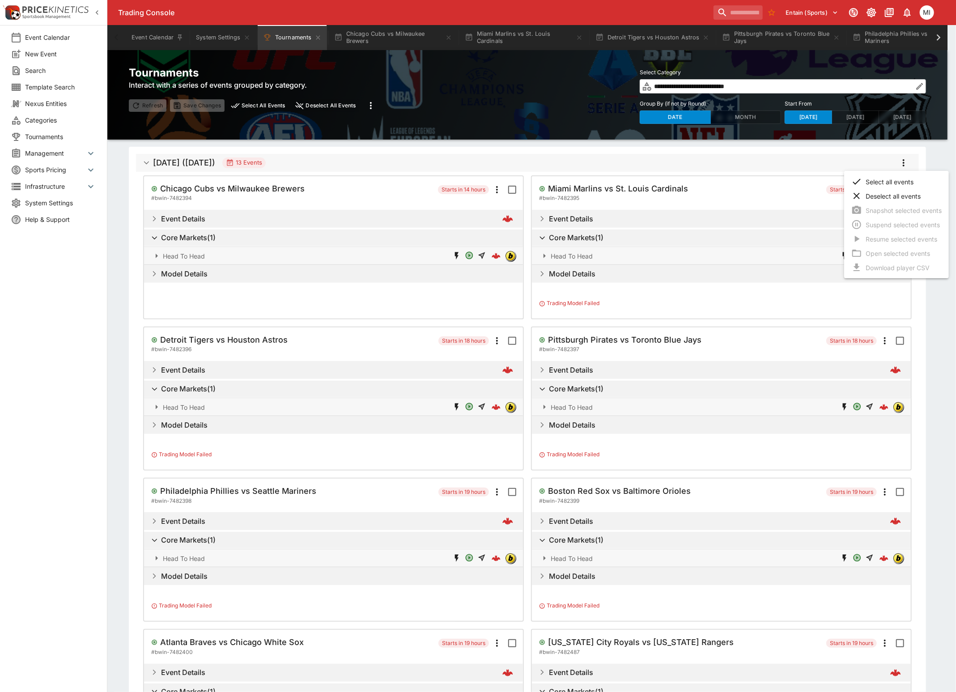
click at [449, 37] on div at bounding box center [478, 346] width 956 height 692
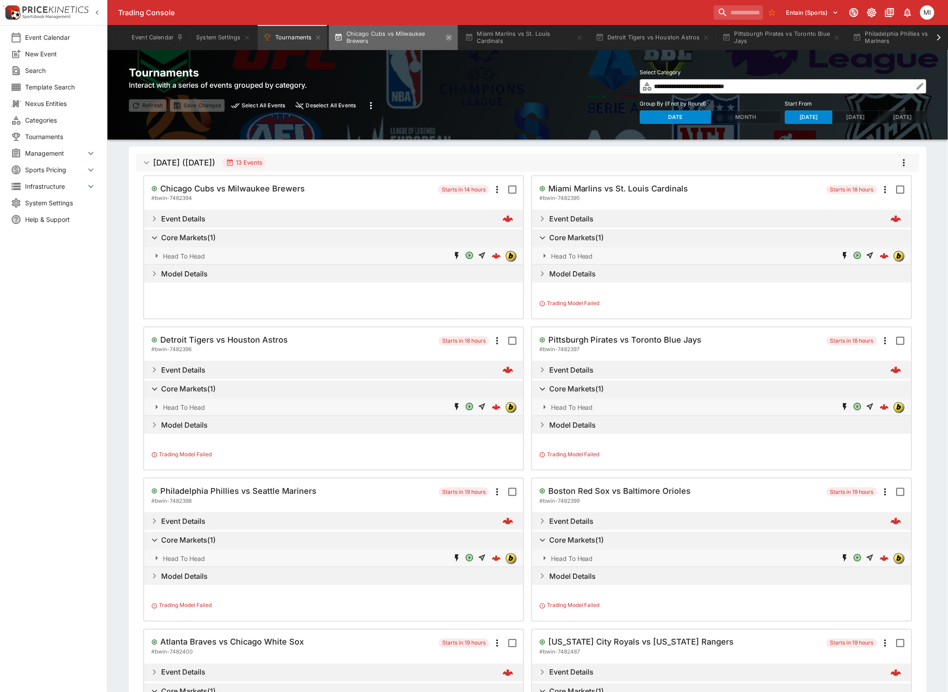
click at [449, 35] on icon "button" at bounding box center [448, 37] width 7 height 7
click at [449, 35] on button "Detroit Tigers vs Houston Astros" at bounding box center [391, 37] width 125 height 25
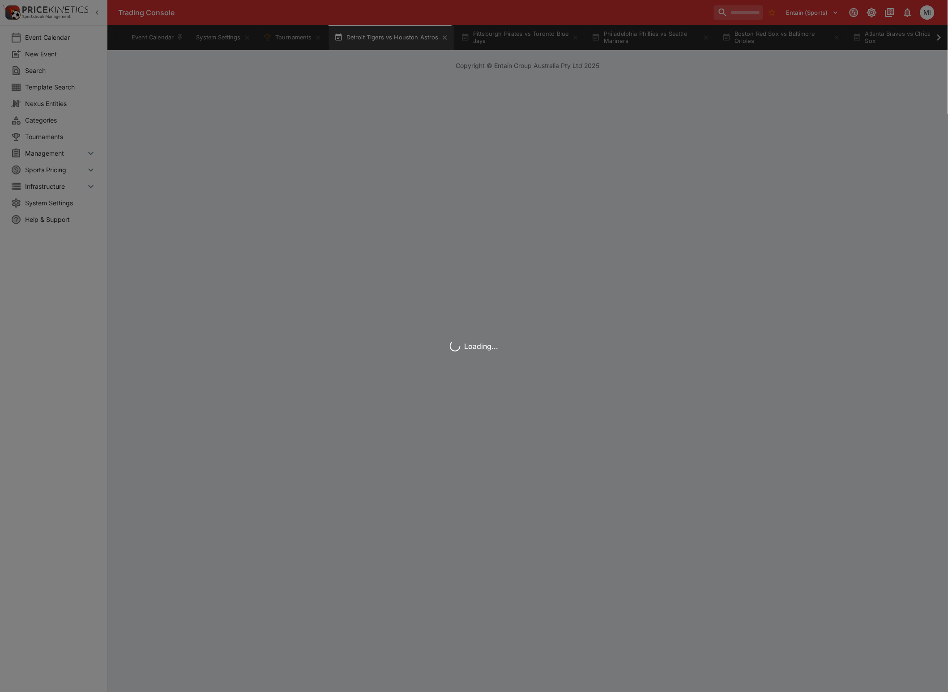
click at [447, 35] on div "Loading..." at bounding box center [474, 346] width 948 height 692
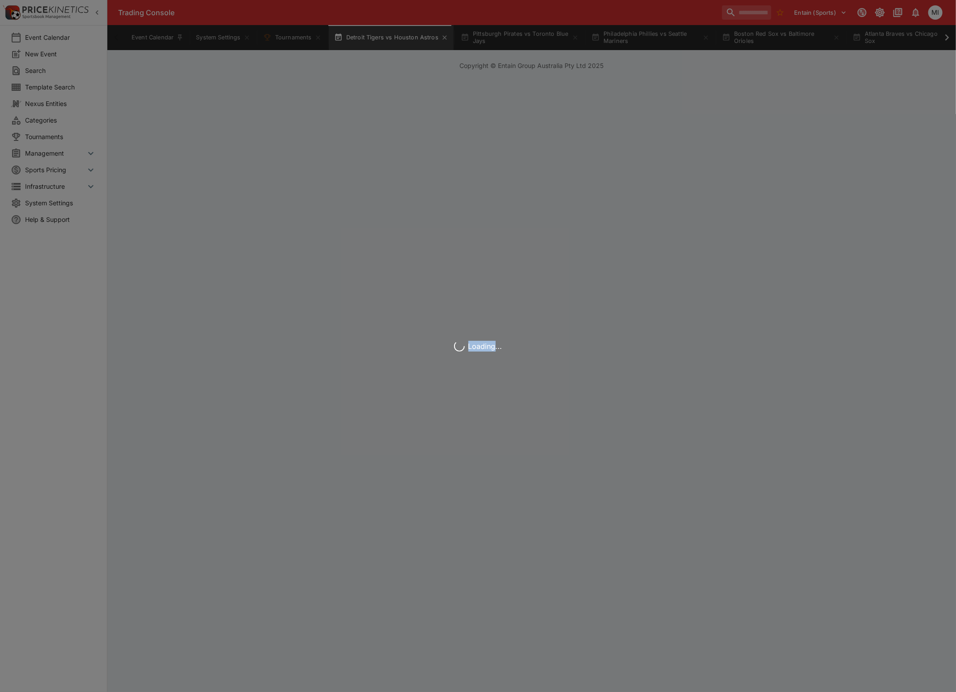
click at [447, 35] on div "Loading..." at bounding box center [478, 346] width 956 height 692
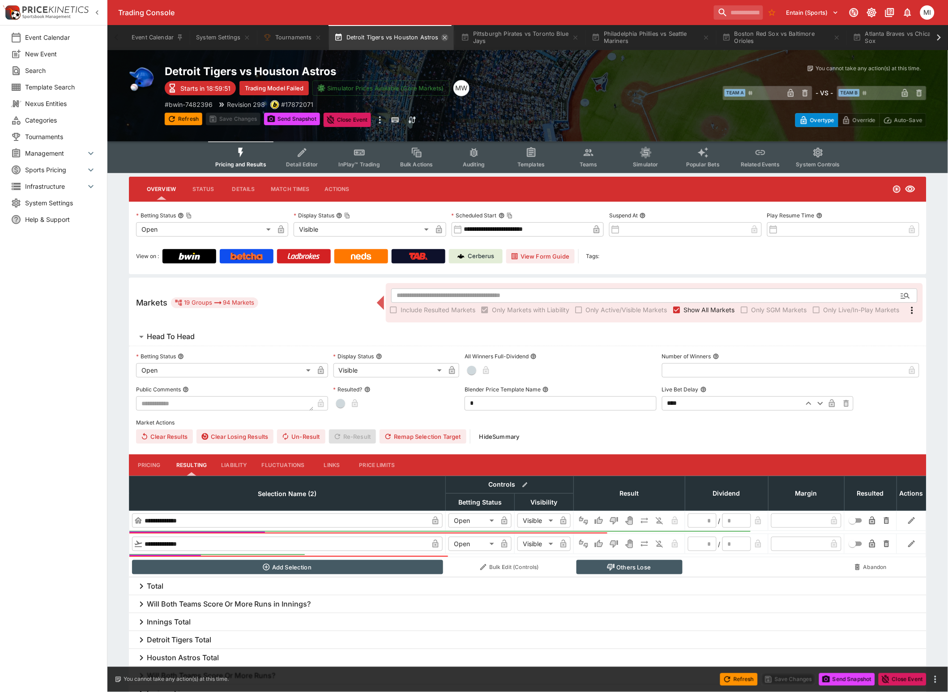
click at [443, 38] on icon "button" at bounding box center [445, 37] width 4 height 4
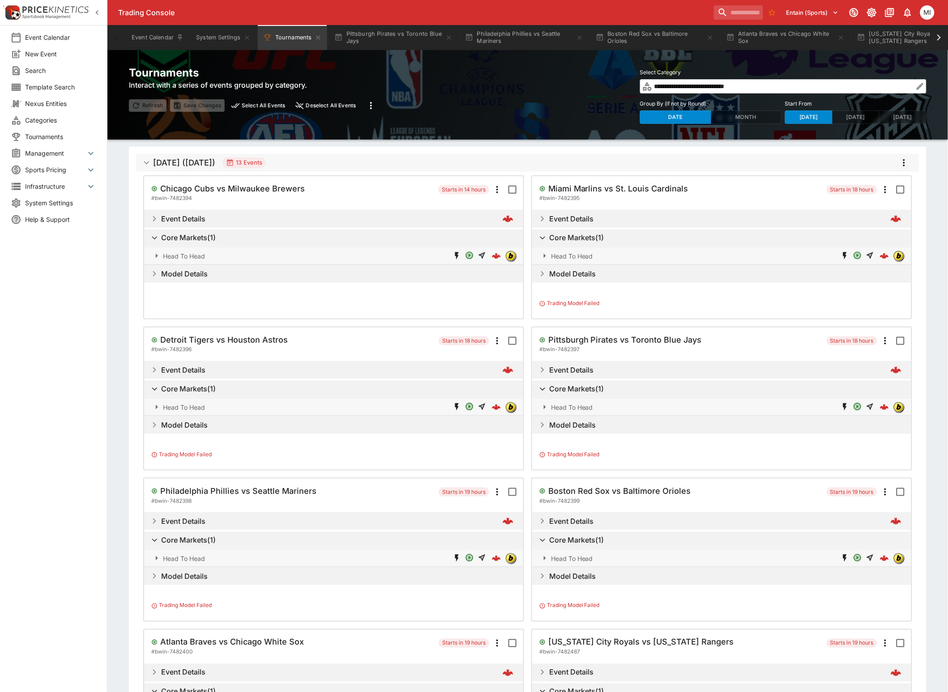
click at [442, 38] on button "Pittsburgh Pirates vs Toronto Blue Jays" at bounding box center [393, 37] width 129 height 25
click at [446, 38] on button "Pittsburgh Pirates vs Toronto Blue Jays" at bounding box center [393, 37] width 129 height 25
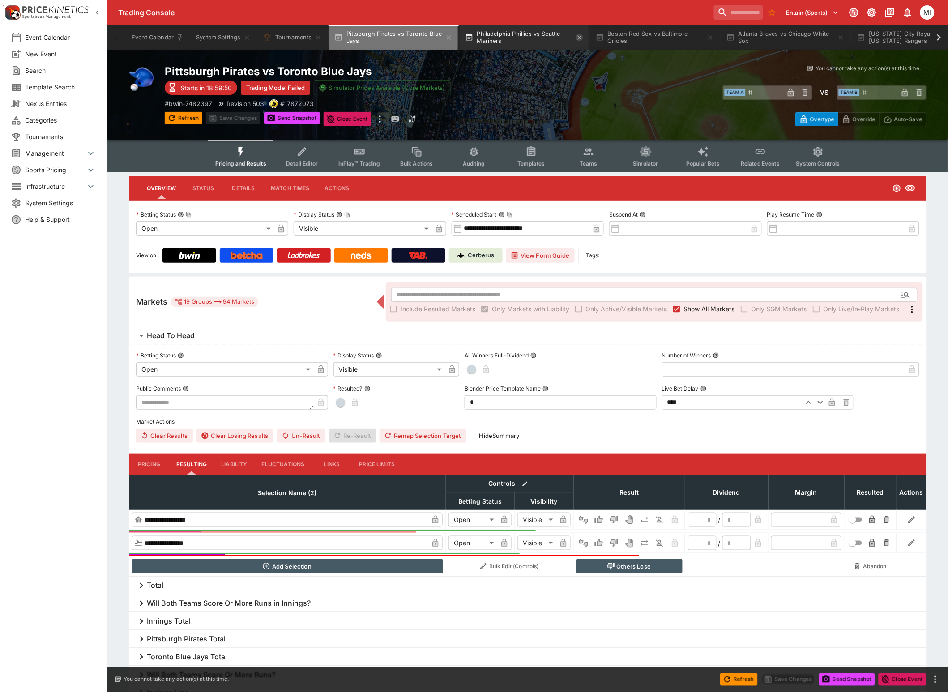
click at [449, 38] on icon "button" at bounding box center [448, 37] width 7 height 7
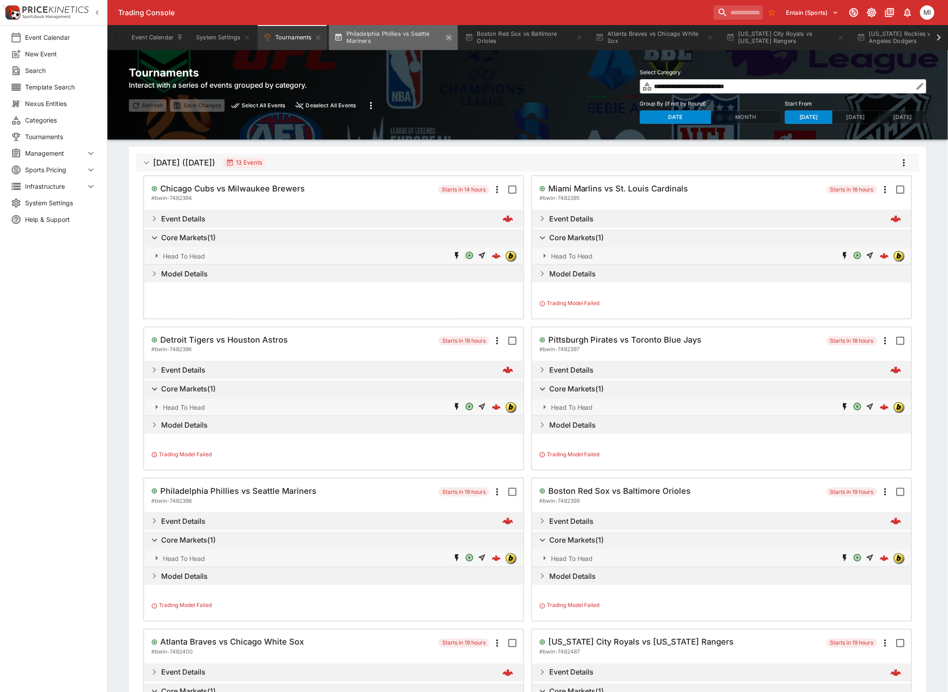
click at [451, 37] on icon "button" at bounding box center [448, 37] width 7 height 7
click at [576, 37] on icon "button" at bounding box center [579, 37] width 7 height 7
click at [451, 37] on icon "button" at bounding box center [448, 37] width 7 height 7
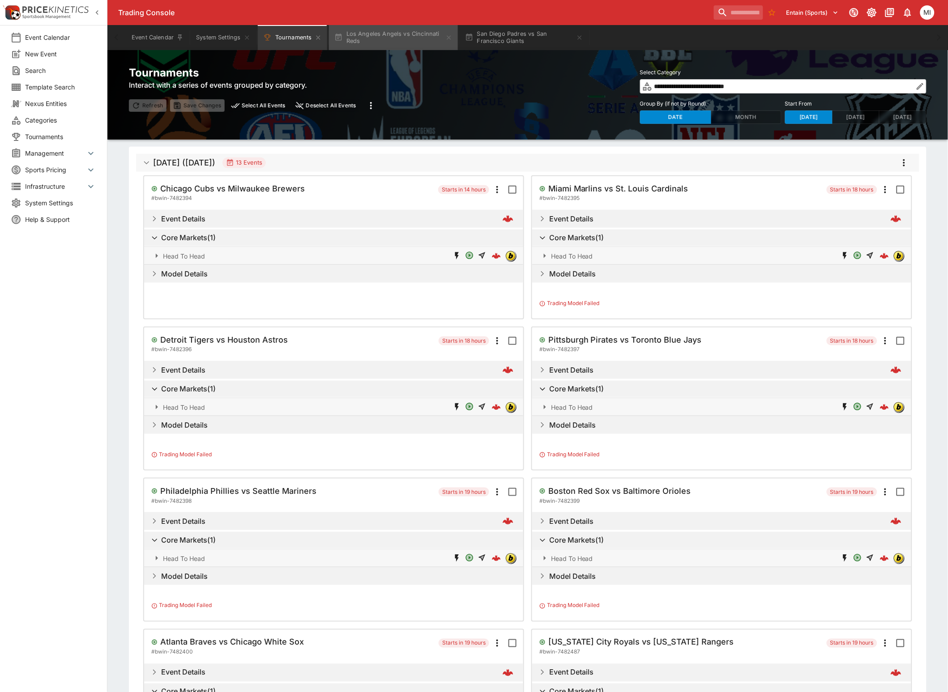
click at [451, 37] on icon "button" at bounding box center [448, 37] width 7 height 7
click at [451, 37] on div "Event Calendar System Settings Tournaments San Diego Padres vs San Francisco Gi…" at bounding box center [527, 37] width 805 height 25
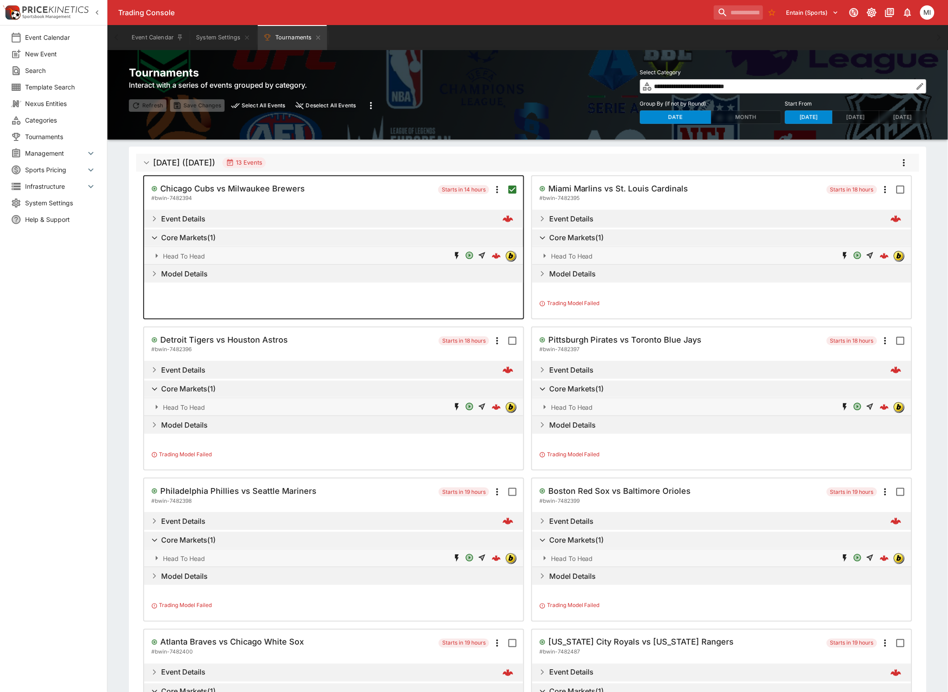
click at [898, 165] on icon "more" at bounding box center [903, 163] width 11 height 11
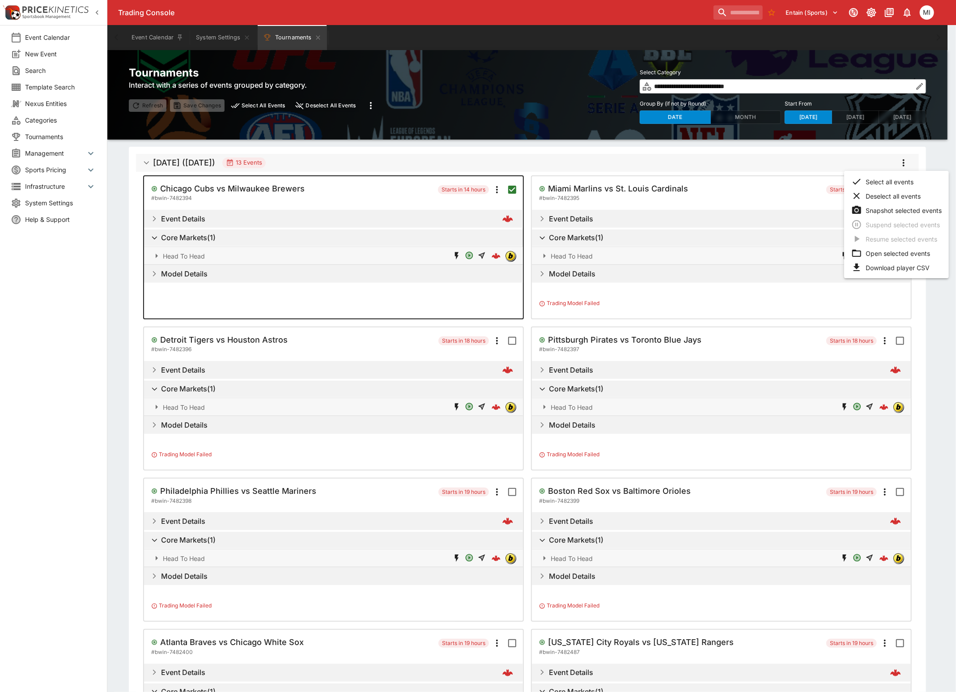
click at [884, 251] on li "Open selected events" at bounding box center [896, 253] width 105 height 14
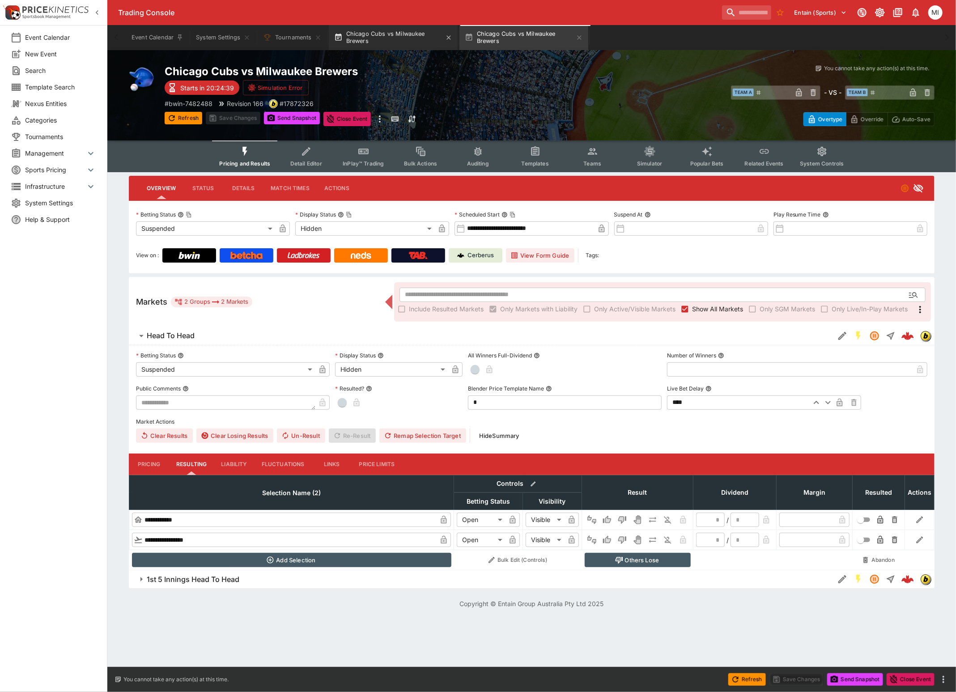
click at [390, 41] on button "Chicago Cubs vs Milwaukee Brewers" at bounding box center [393, 37] width 129 height 25
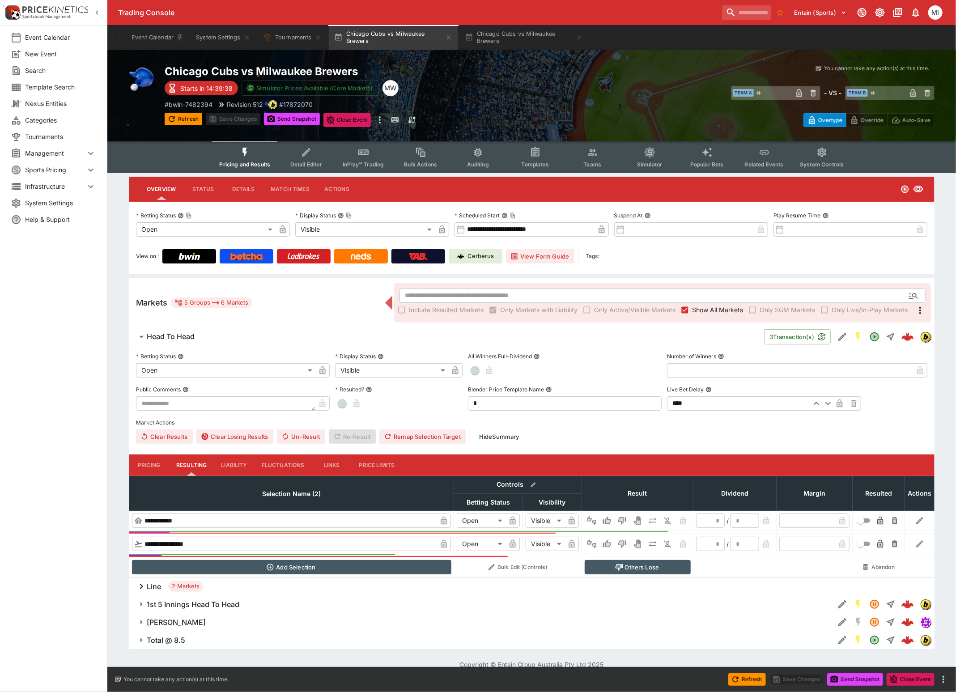
click at [360, 153] on icon "Event type filters" at bounding box center [364, 153] width 12 height 12
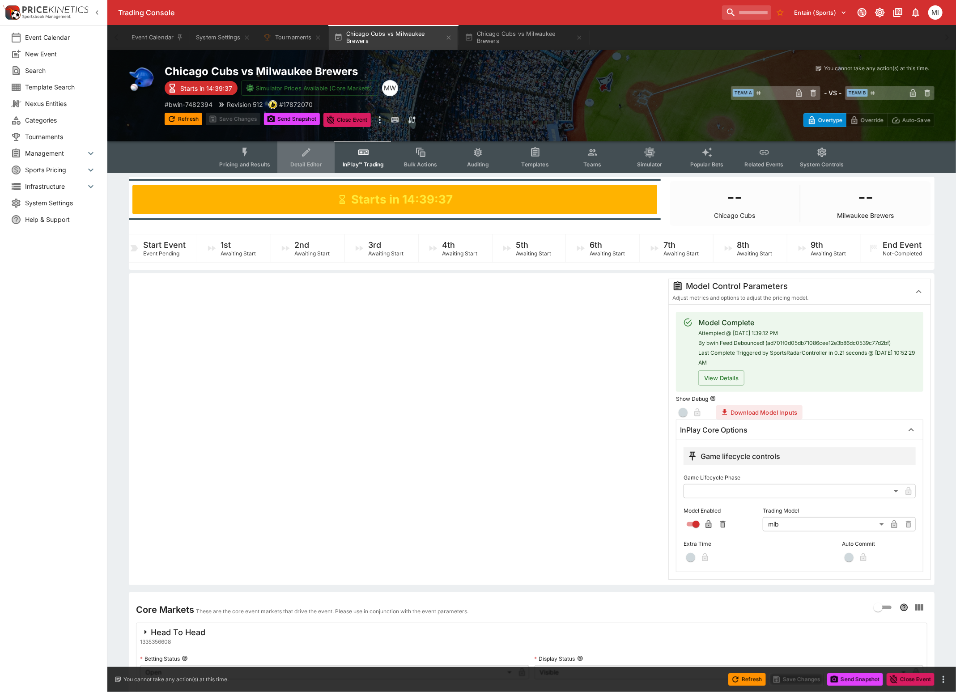
click at [302, 156] on icon "Event type filters" at bounding box center [307, 153] width 12 height 12
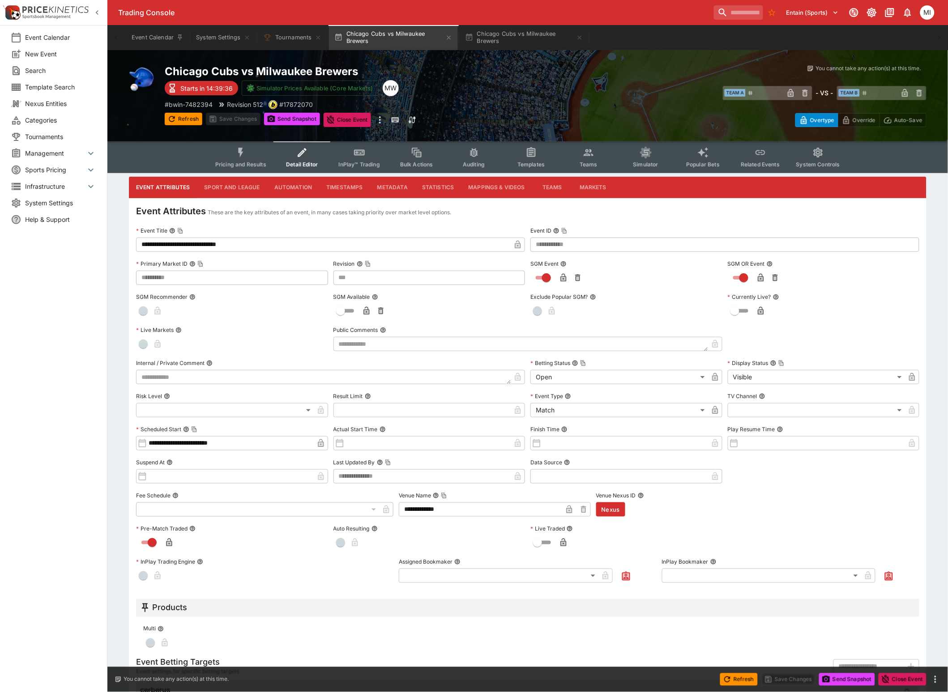
click at [281, 249] on input "**********" at bounding box center [323, 245] width 375 height 14
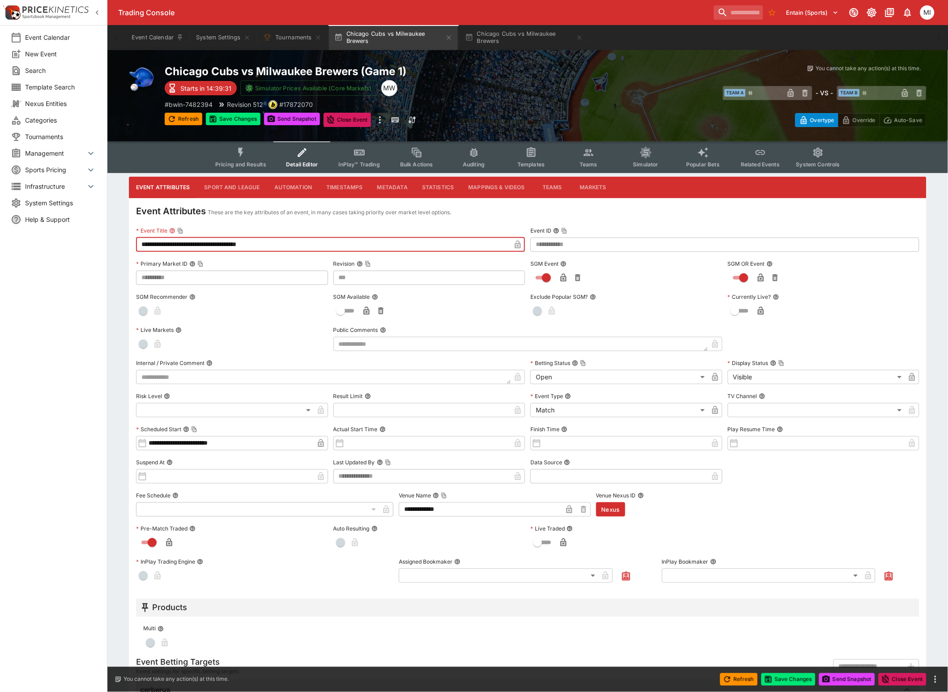
type input "**********"
click at [515, 242] on icon "button" at bounding box center [518, 245] width 6 height 8
click at [295, 245] on input "**********" at bounding box center [323, 245] width 375 height 14
drag, startPoint x: 279, startPoint y: 242, endPoint x: 253, endPoint y: 243, distance: 25.5
click at [253, 243] on input "**********" at bounding box center [323, 245] width 375 height 14
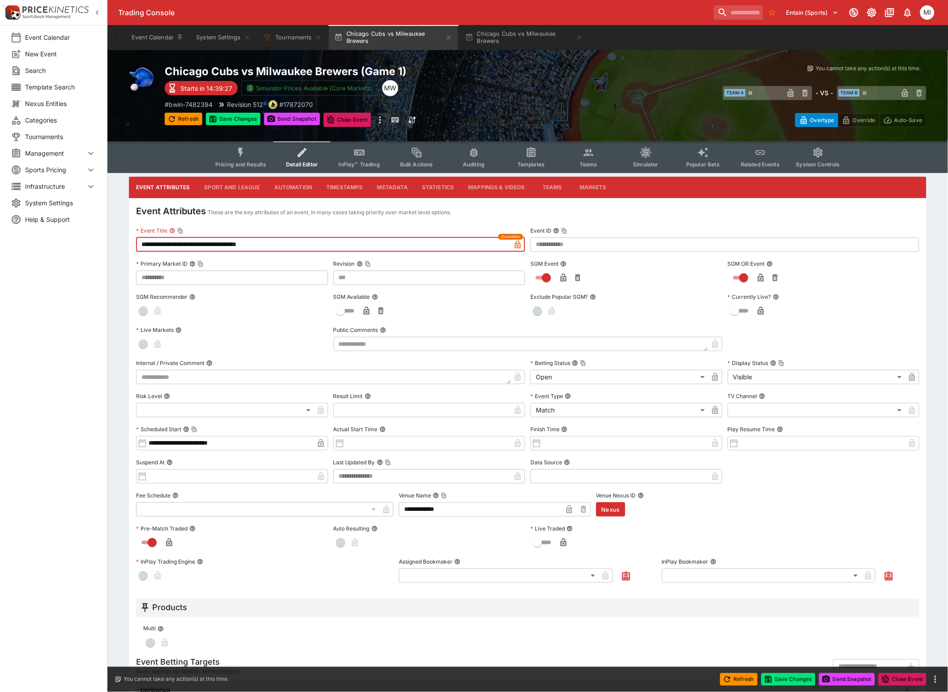
click at [293, 238] on input "**********" at bounding box center [323, 245] width 375 height 14
click at [245, 119] on button "Save Changes" at bounding box center [233, 119] width 55 height 13
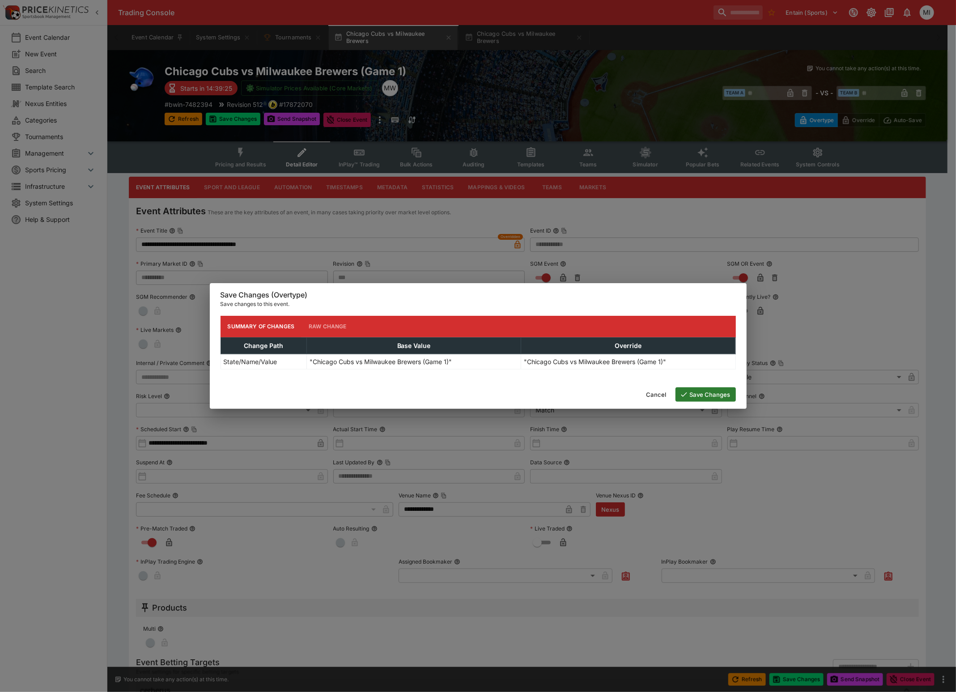
click at [697, 392] on button "Save Changes" at bounding box center [706, 394] width 60 height 14
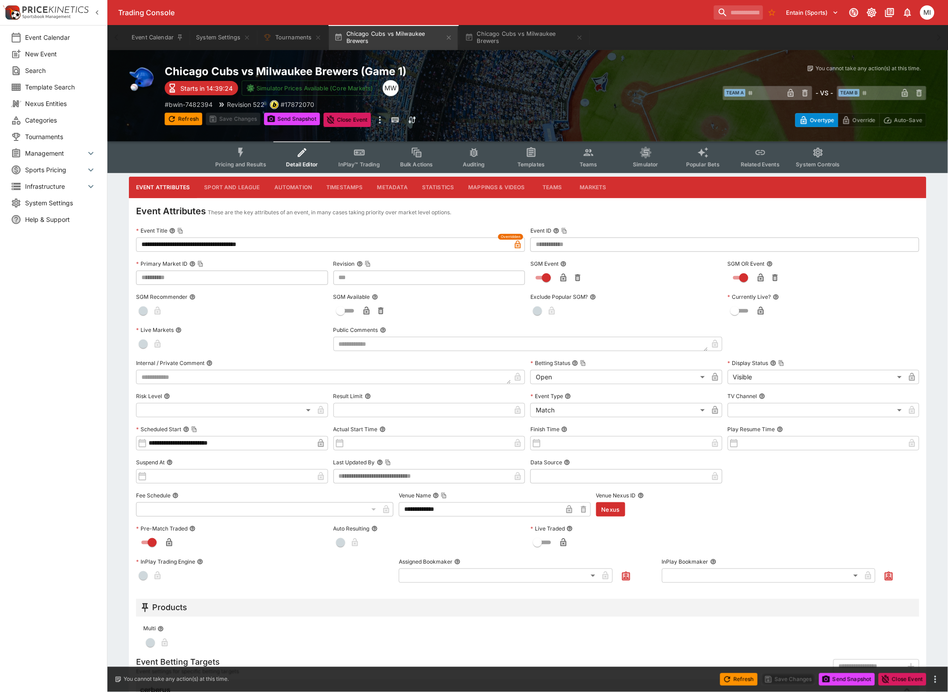
type input "***"
type input "**********"
click at [253, 156] on button "Pricing and Results" at bounding box center [240, 157] width 65 height 32
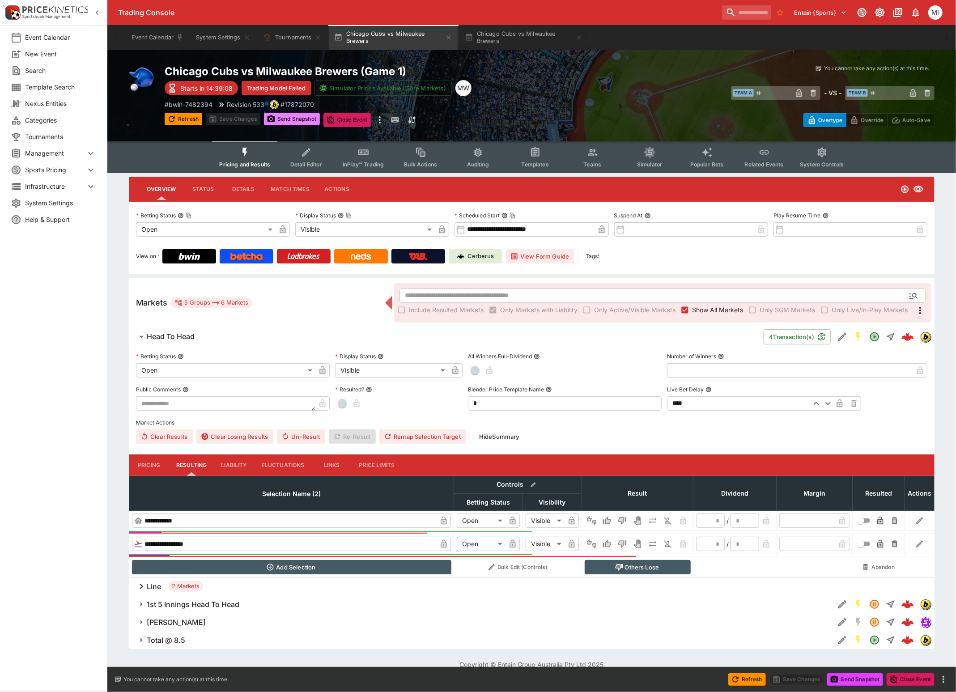
click at [296, 119] on button "Send Snapshot" at bounding box center [292, 119] width 56 height 13
click at [315, 158] on button "Detail Editor" at bounding box center [305, 157] width 57 height 32
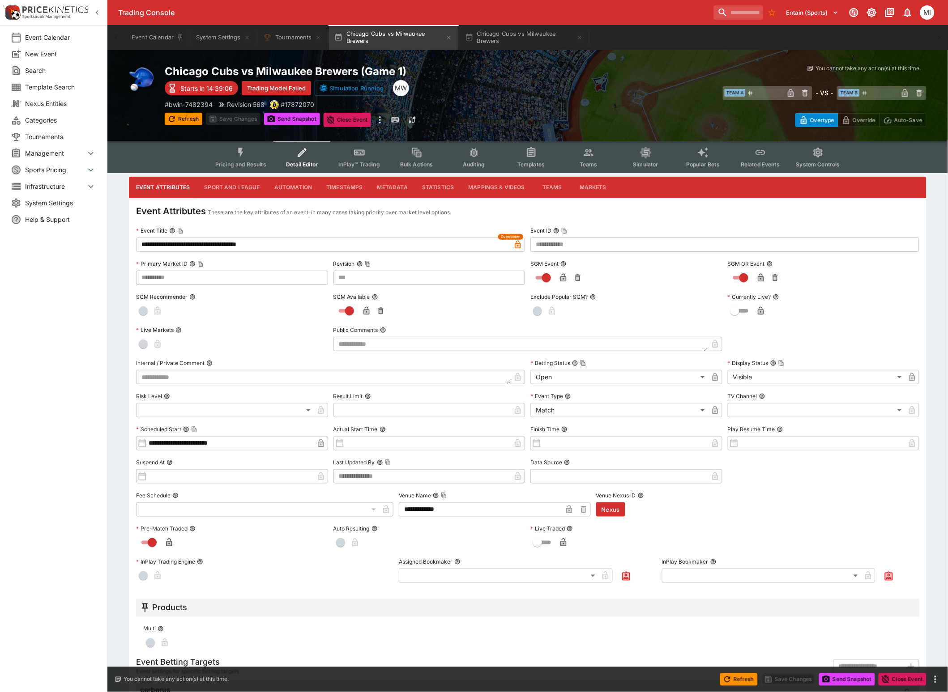
type input "***"
click at [94, 12] on icon "button" at bounding box center [97, 12] width 9 height 9
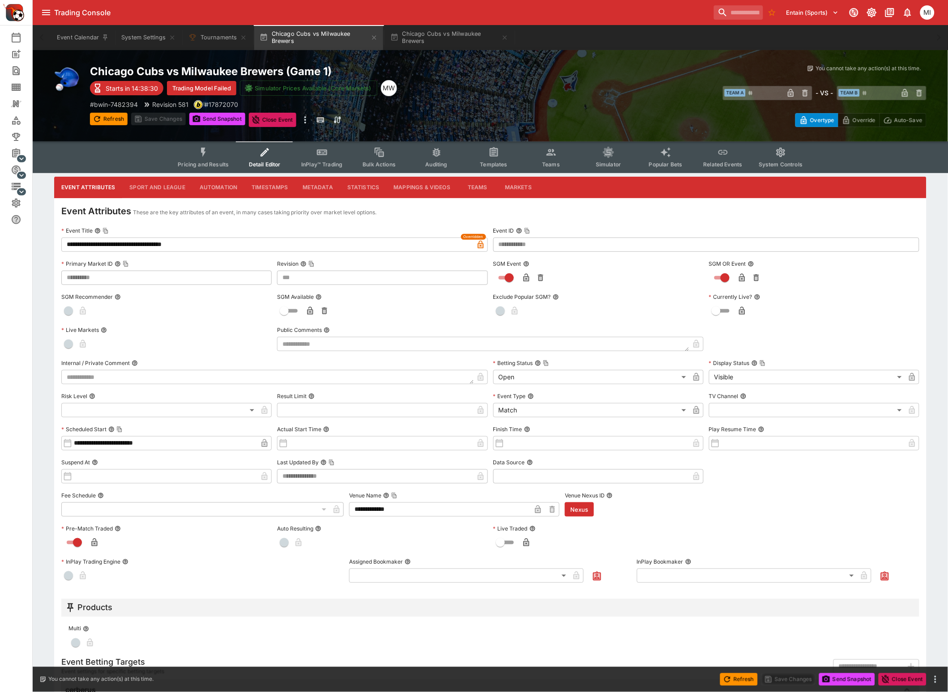
click at [166, 187] on button "Sport and League" at bounding box center [157, 187] width 70 height 21
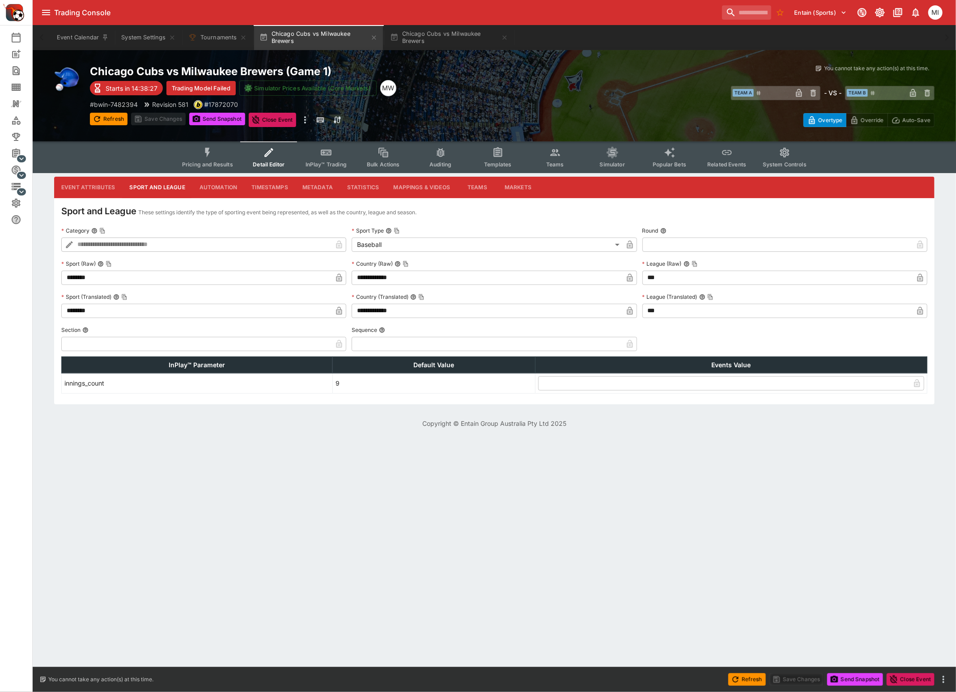
click at [97, 186] on button "Event Attributes" at bounding box center [88, 187] width 68 height 21
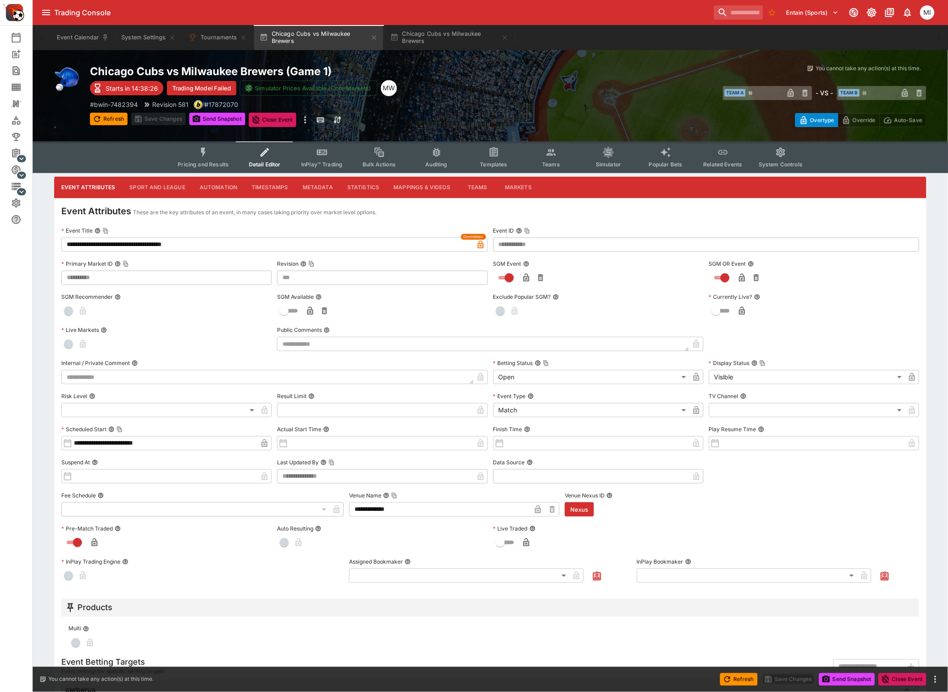
click at [205, 157] on icon "Event type filters" at bounding box center [204, 153] width 12 height 12
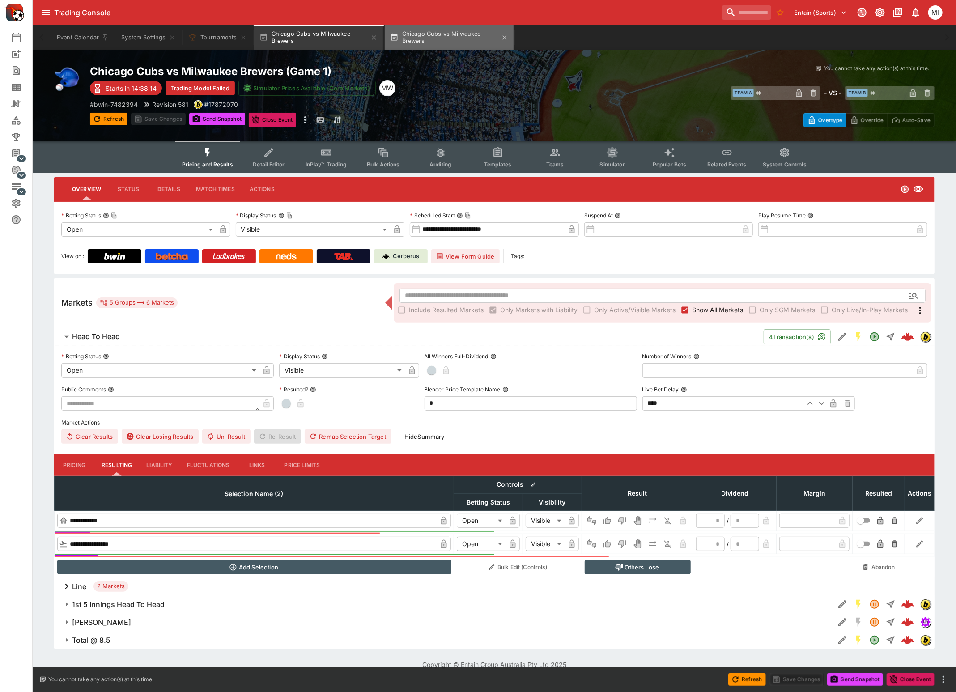
click at [451, 38] on button "Chicago Cubs vs Milwaukee Brewers" at bounding box center [449, 37] width 129 height 25
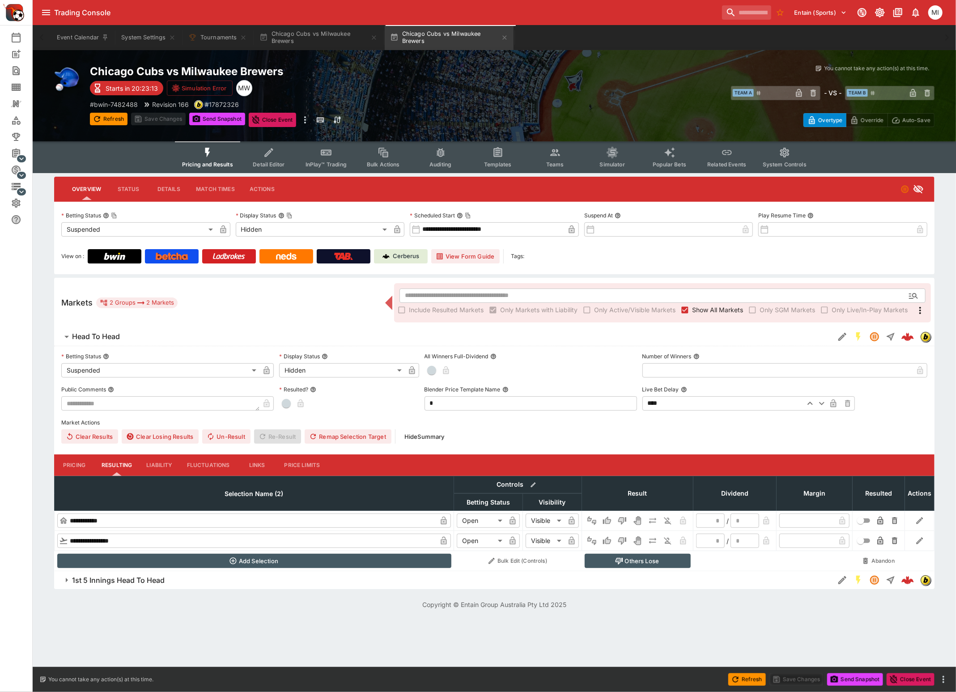
click at [272, 161] on span "Detail Editor" at bounding box center [269, 164] width 32 height 7
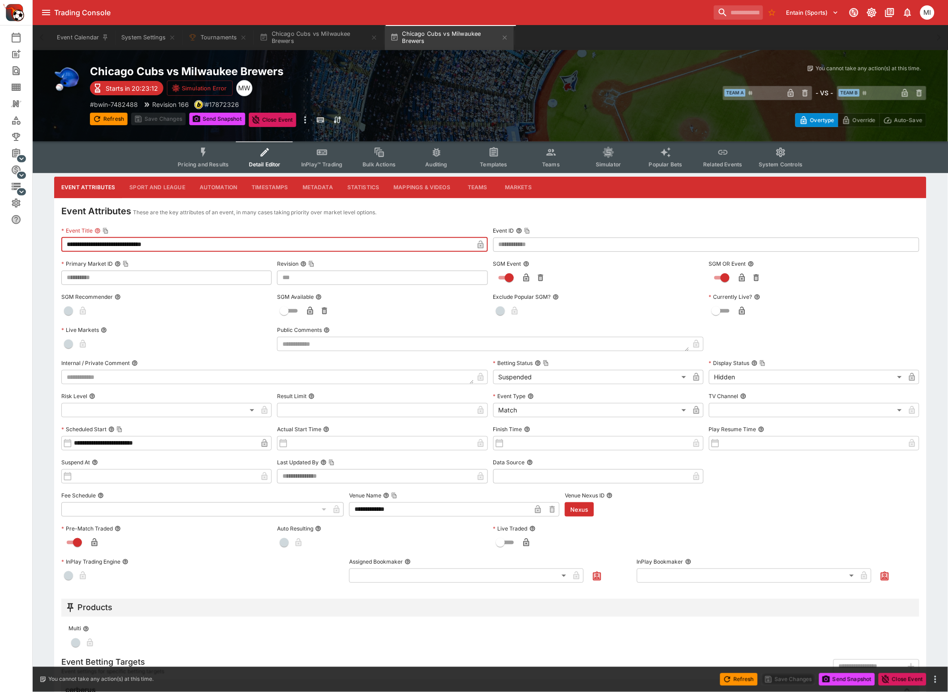
click at [241, 245] on input "**********" at bounding box center [267, 245] width 412 height 14
paste input "*********"
type input "**********"
click at [223, 260] on label "Primary Market ID" at bounding box center [166, 263] width 210 height 13
click at [121, 261] on button "Primary Market ID" at bounding box center [118, 264] width 6 height 6
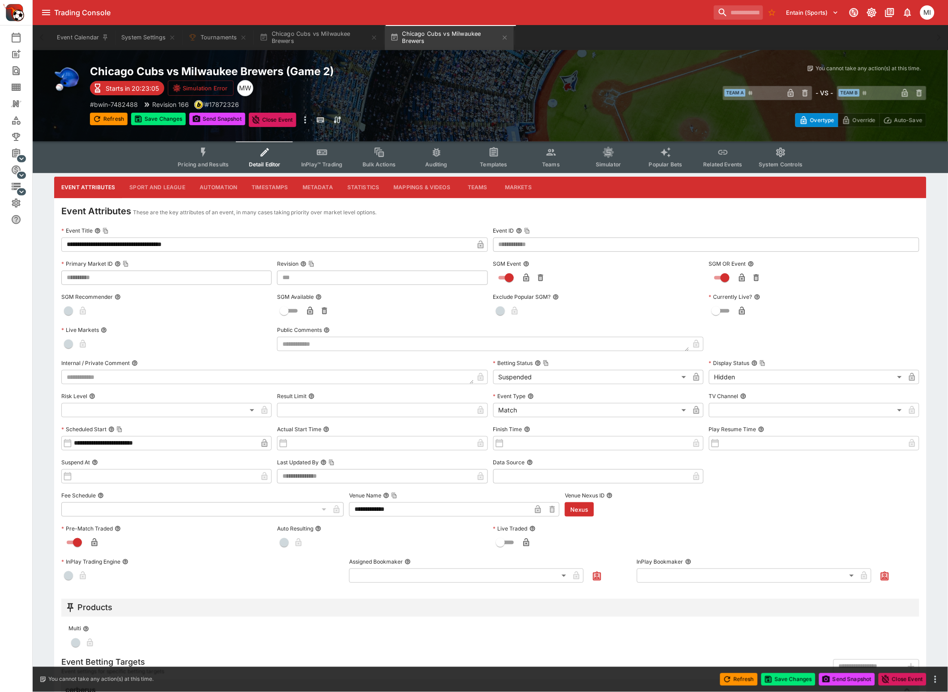
click at [478, 245] on icon "button" at bounding box center [480, 246] width 4 height 4
click at [169, 120] on button "Save Changes" at bounding box center [158, 119] width 55 height 13
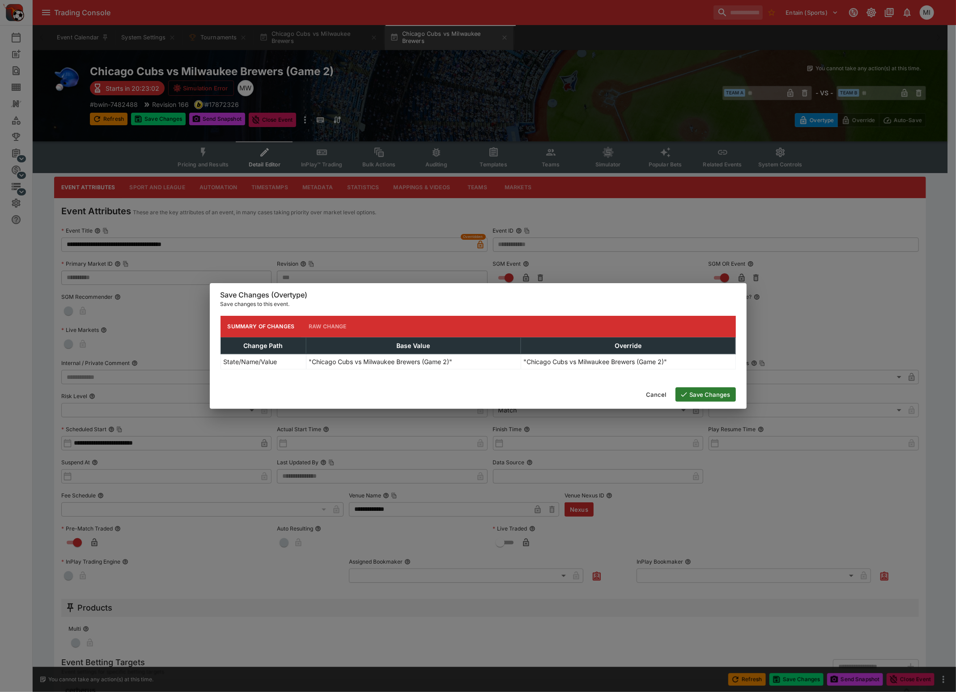
click at [716, 395] on button "Save Changes" at bounding box center [706, 394] width 60 height 14
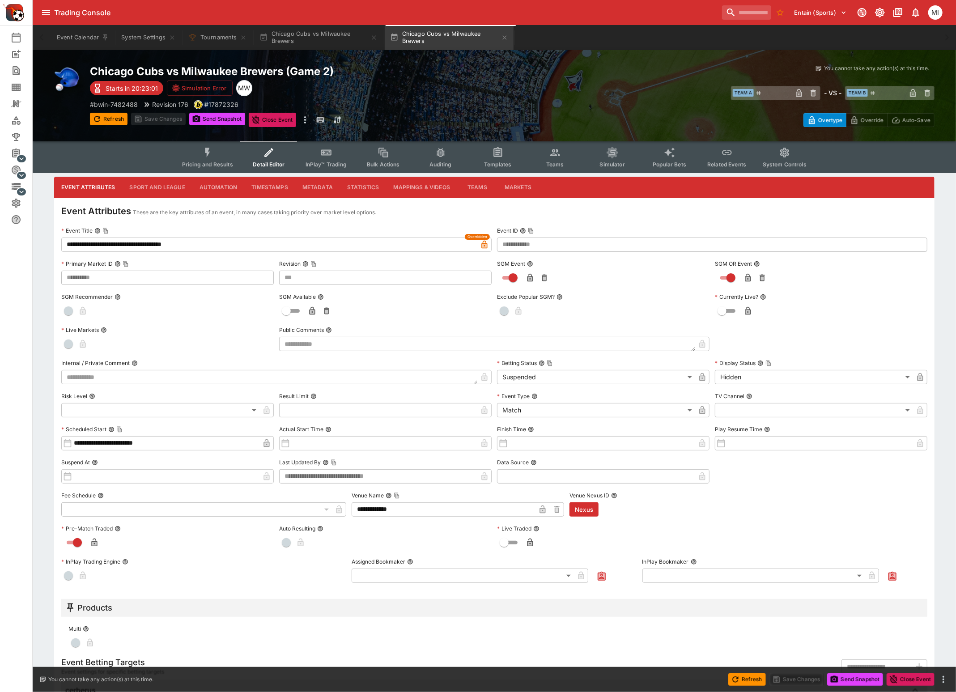
type input "***"
type input "**********"
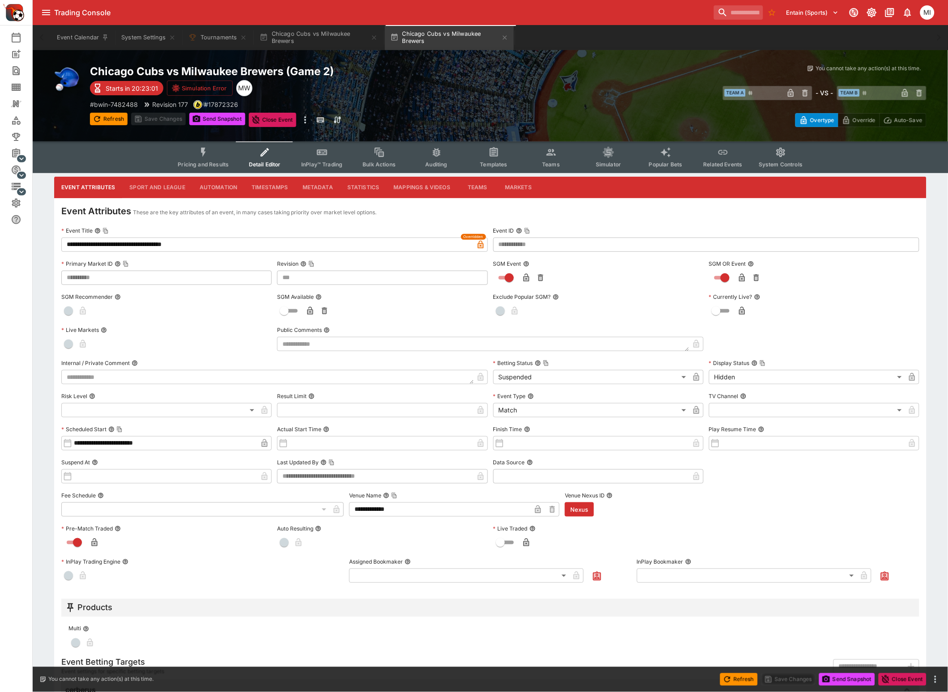
type input "***"
type input "**********"
type input "***"
type input "**********"
click at [207, 158] on button "Pricing and Results" at bounding box center [202, 157] width 65 height 32
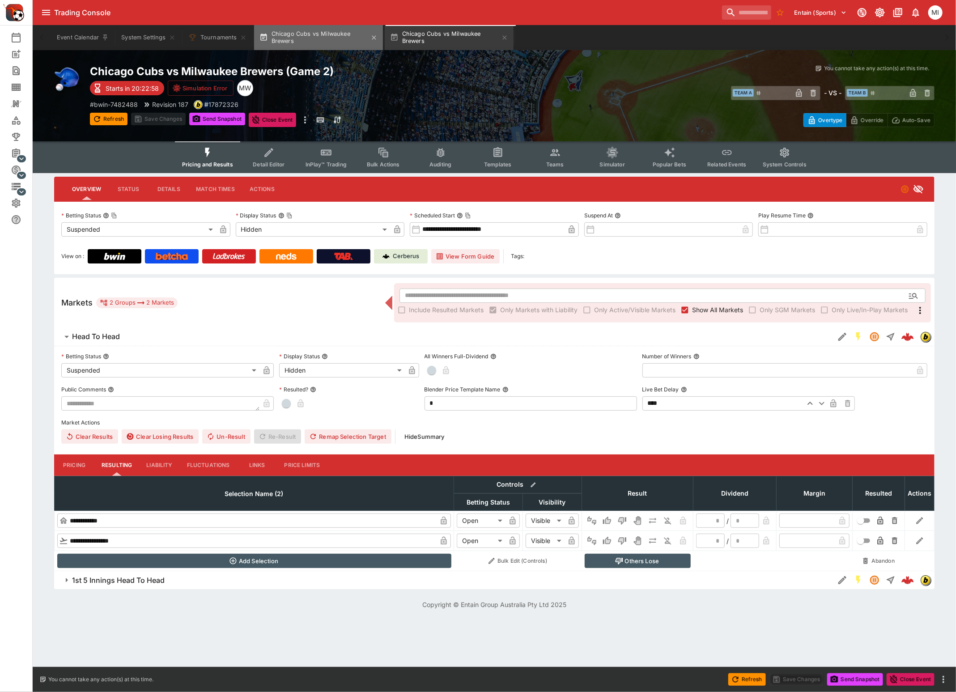
click at [327, 38] on button "Chicago Cubs vs Milwaukee Brewers" at bounding box center [318, 37] width 129 height 25
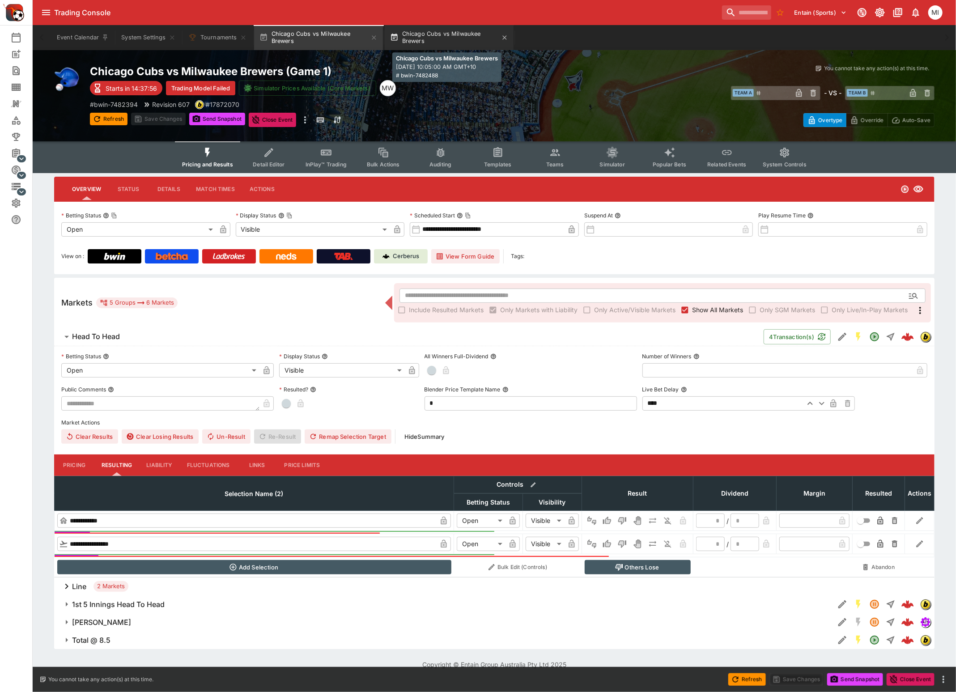
click at [428, 37] on button "Chicago Cubs vs Milwaukee Brewers" at bounding box center [449, 37] width 129 height 25
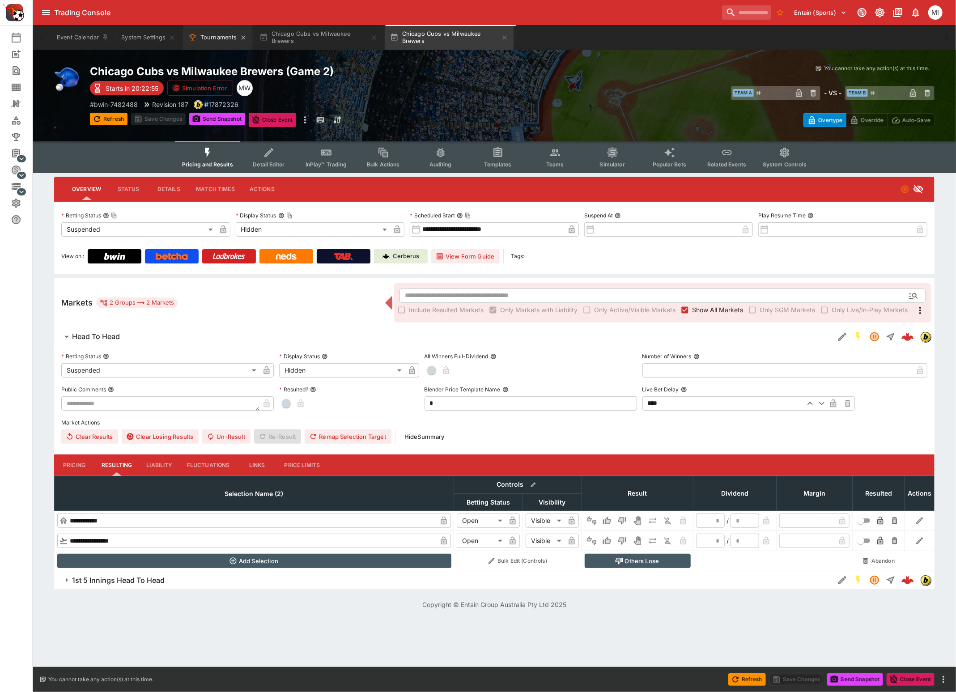
click at [219, 41] on button "Tournaments" at bounding box center [217, 37] width 69 height 25
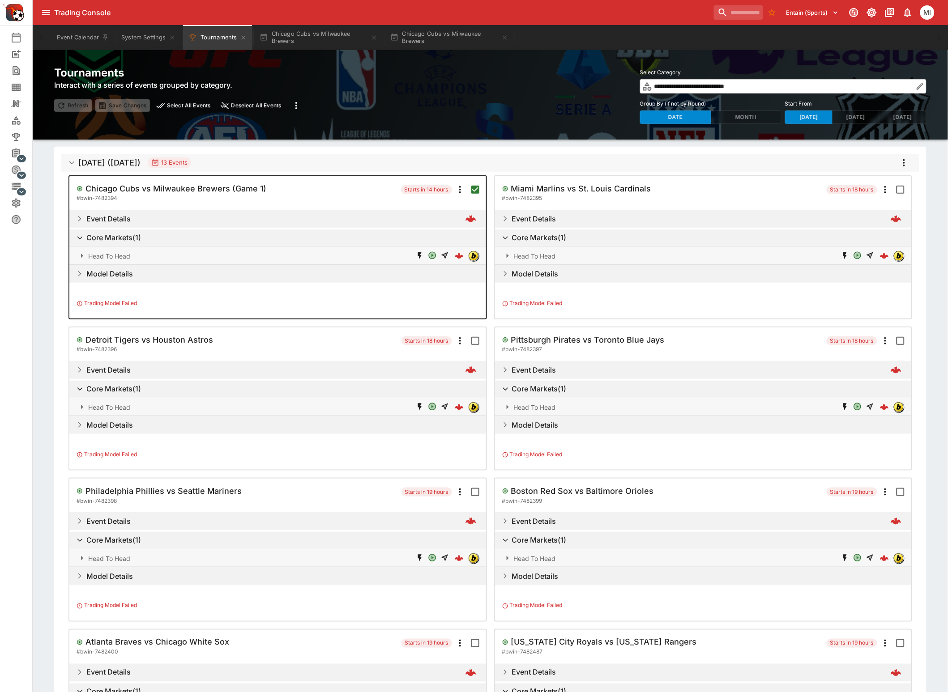
click at [903, 165] on icon "more" at bounding box center [904, 162] width 2 height 7
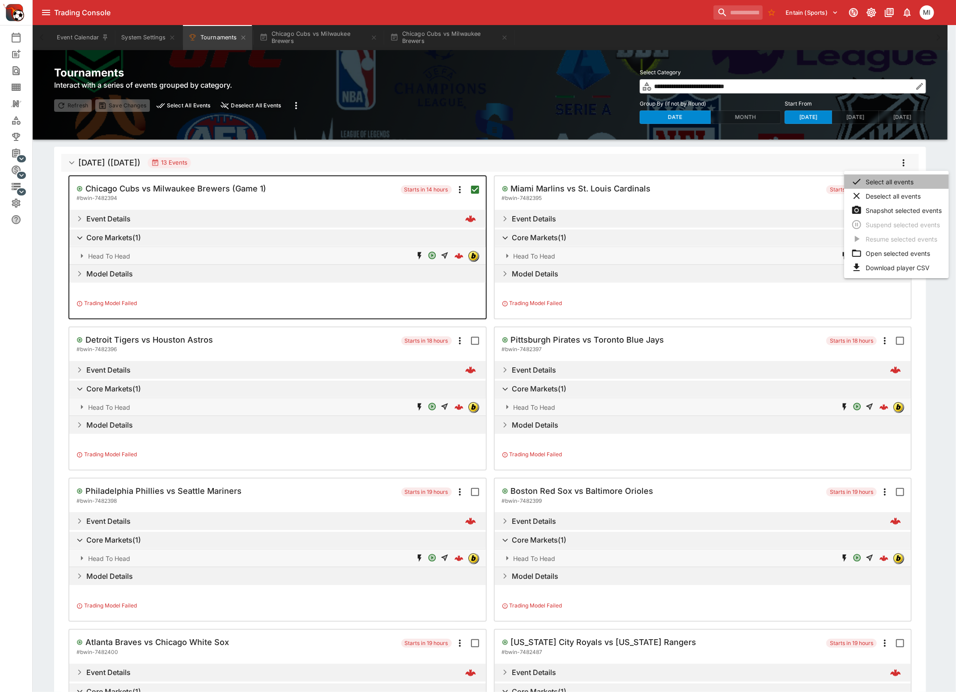
click at [900, 179] on li "Select all events" at bounding box center [896, 182] width 105 height 14
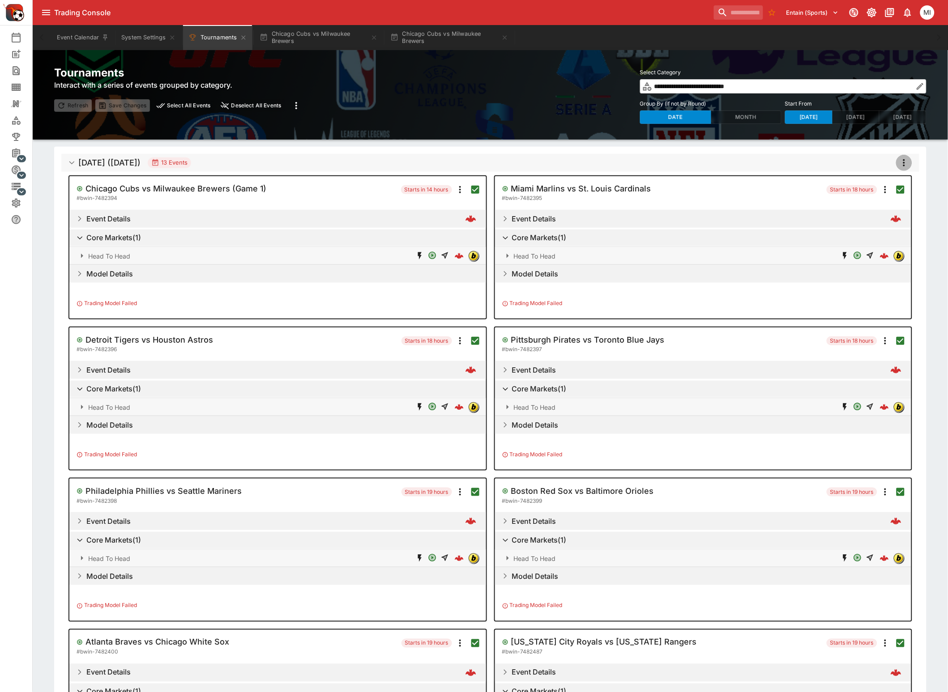
click at [905, 164] on icon "more" at bounding box center [903, 163] width 11 height 11
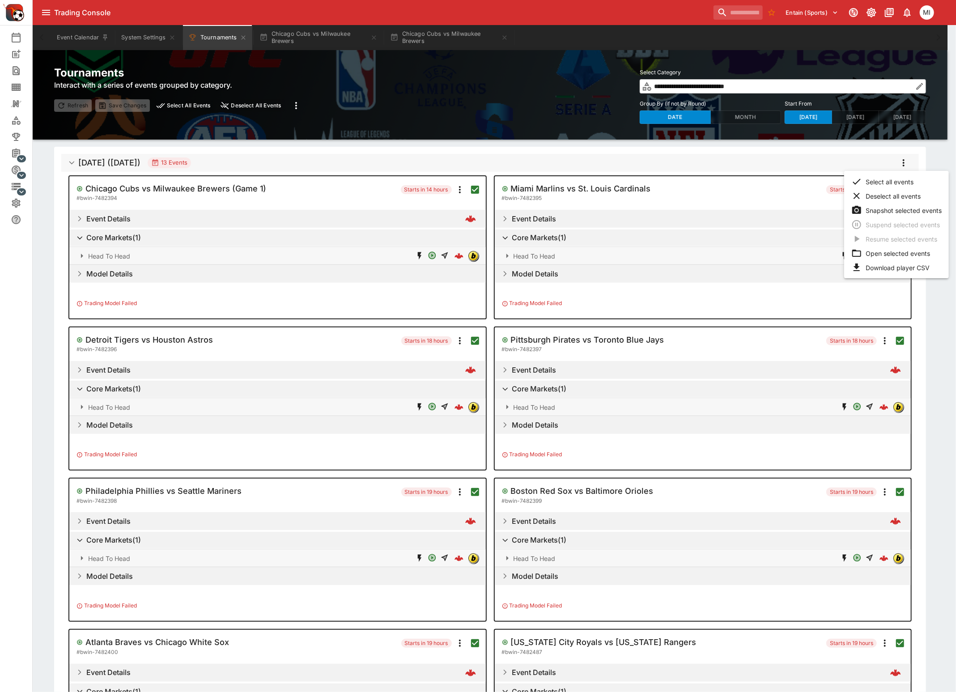
click at [898, 249] on li "Open selected events" at bounding box center [896, 253] width 105 height 14
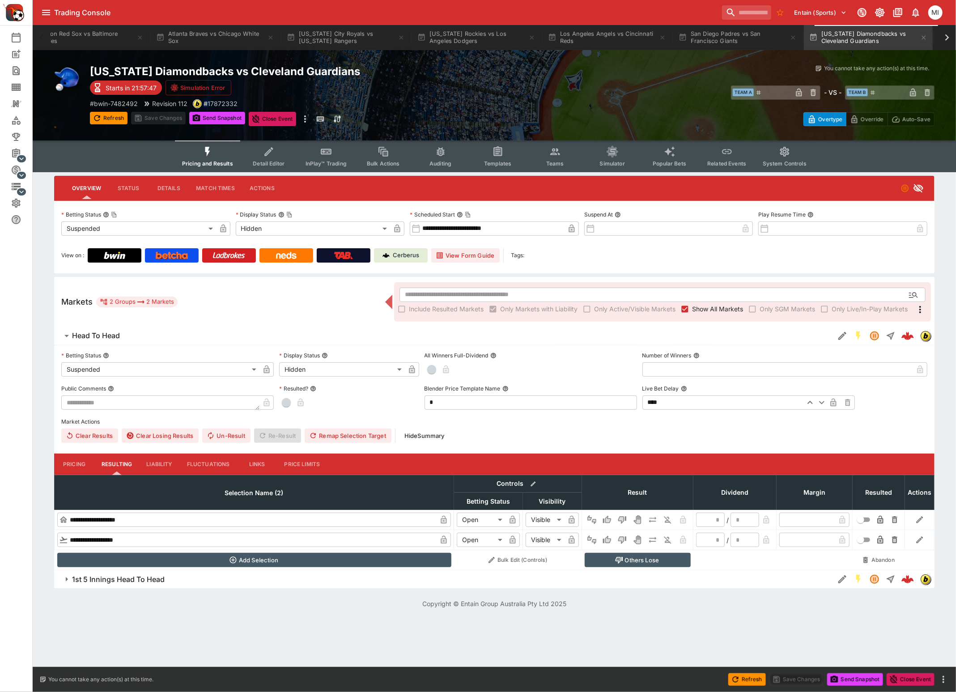
scroll to position [0, 1020]
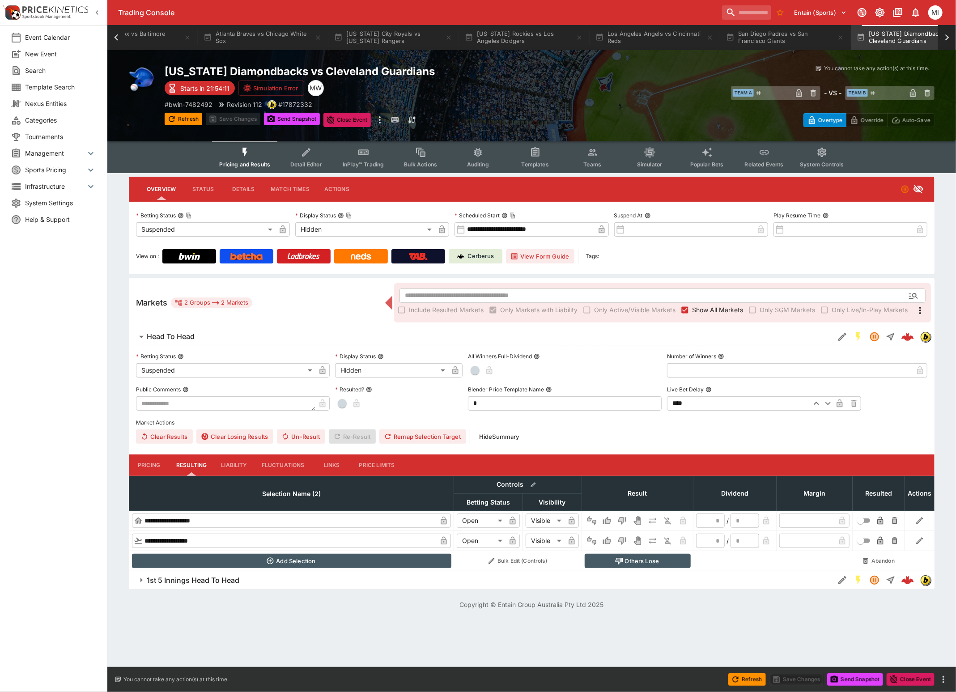
scroll to position [0, 1094]
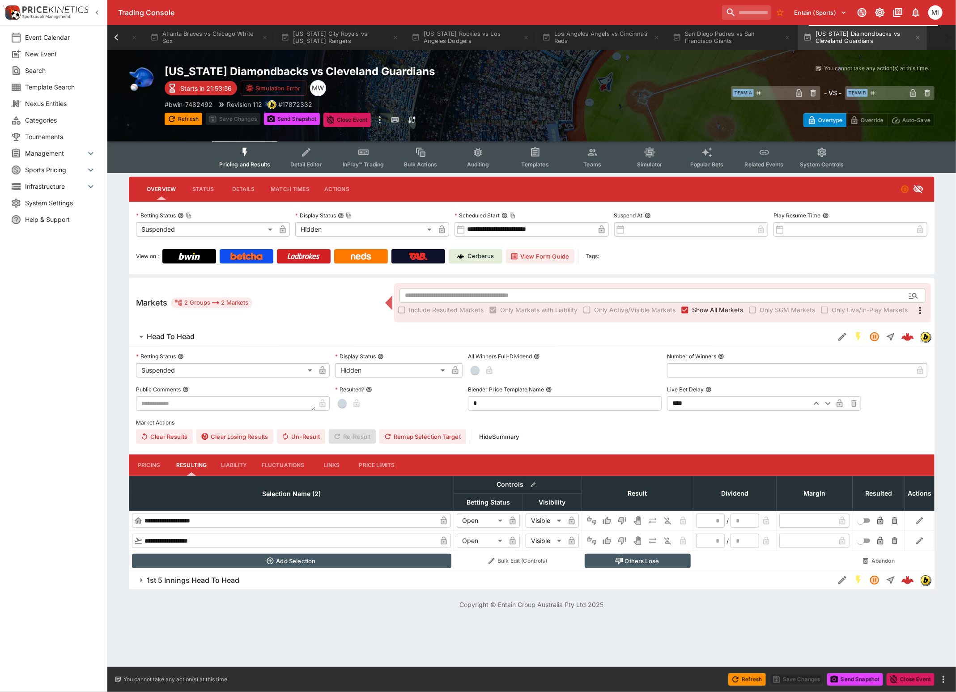
drag, startPoint x: 94, startPoint y: 13, endPoint x: 100, endPoint y: 19, distance: 8.9
click at [94, 13] on icon "button" at bounding box center [97, 12] width 9 height 9
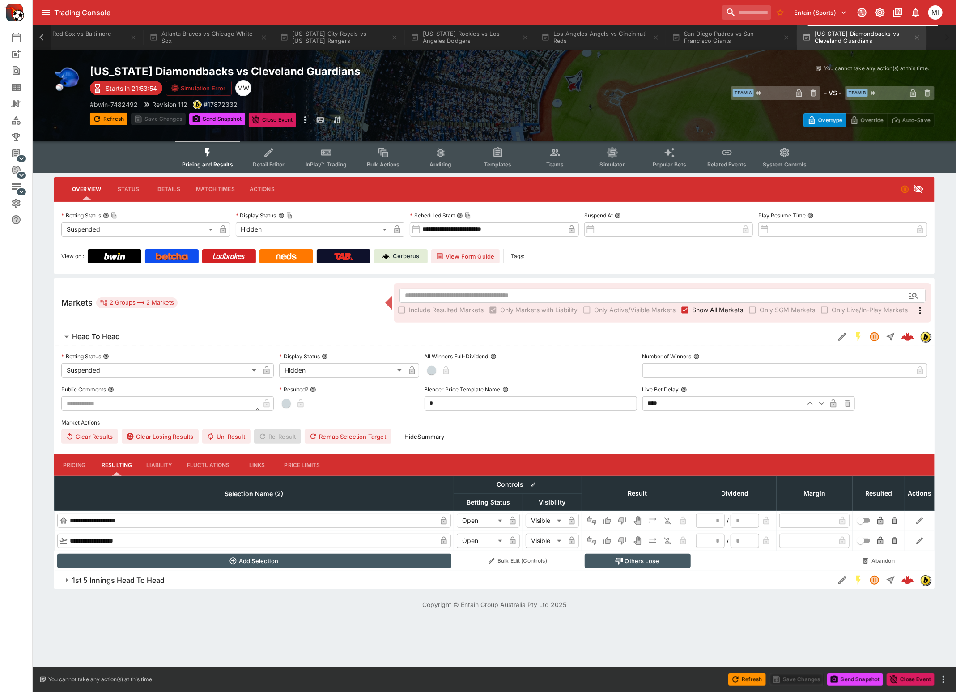
click at [37, 36] on icon at bounding box center [41, 37] width 13 height 13
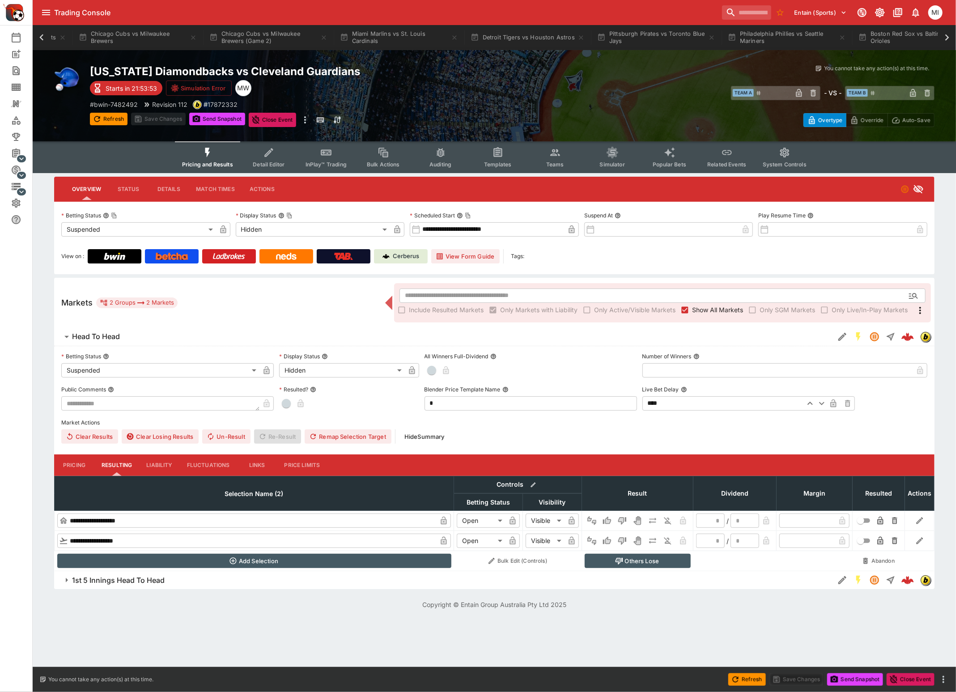
click at [41, 37] on icon at bounding box center [41, 37] width 4 height 6
click at [327, 37] on button "Chicago Cubs vs Milwaukee Brewers" at bounding box center [318, 37] width 129 height 25
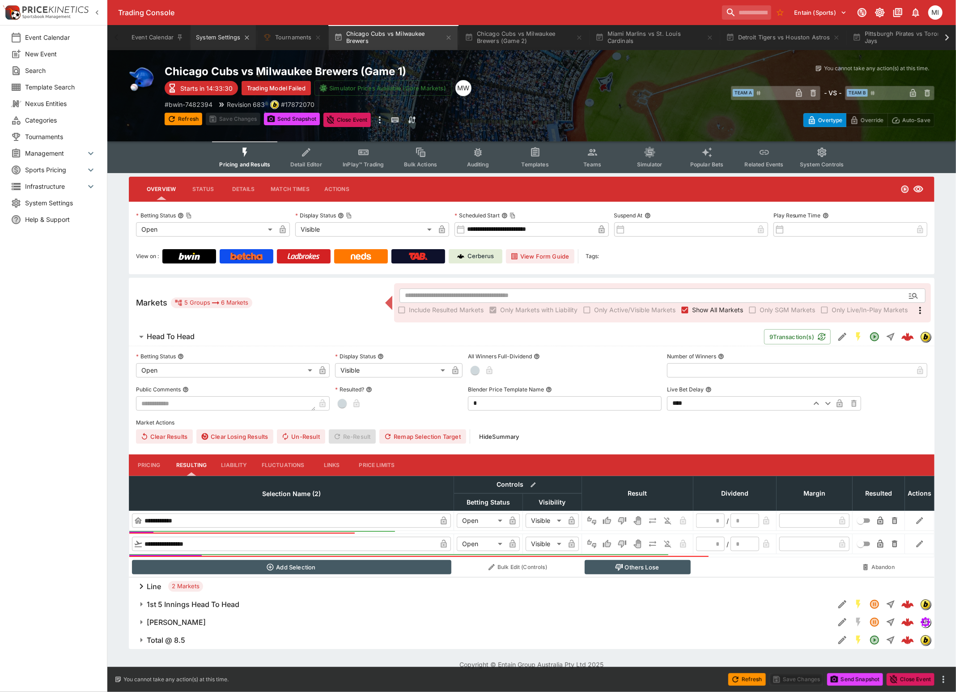
click at [209, 41] on button "System Settings" at bounding box center [223, 37] width 65 height 25
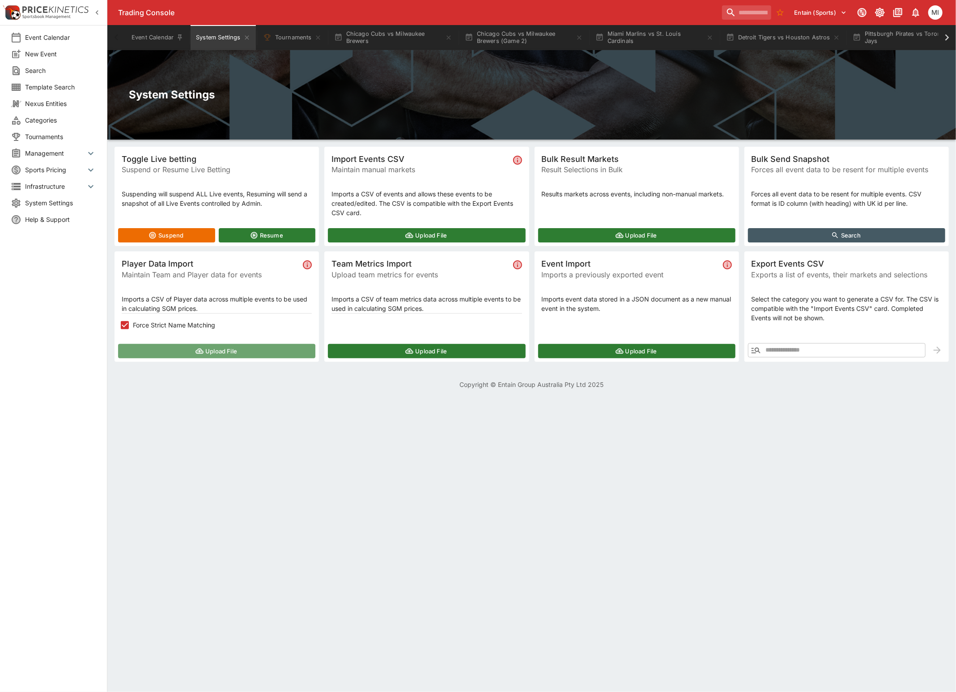
click at [162, 345] on button "Upload File" at bounding box center [216, 351] width 197 height 14
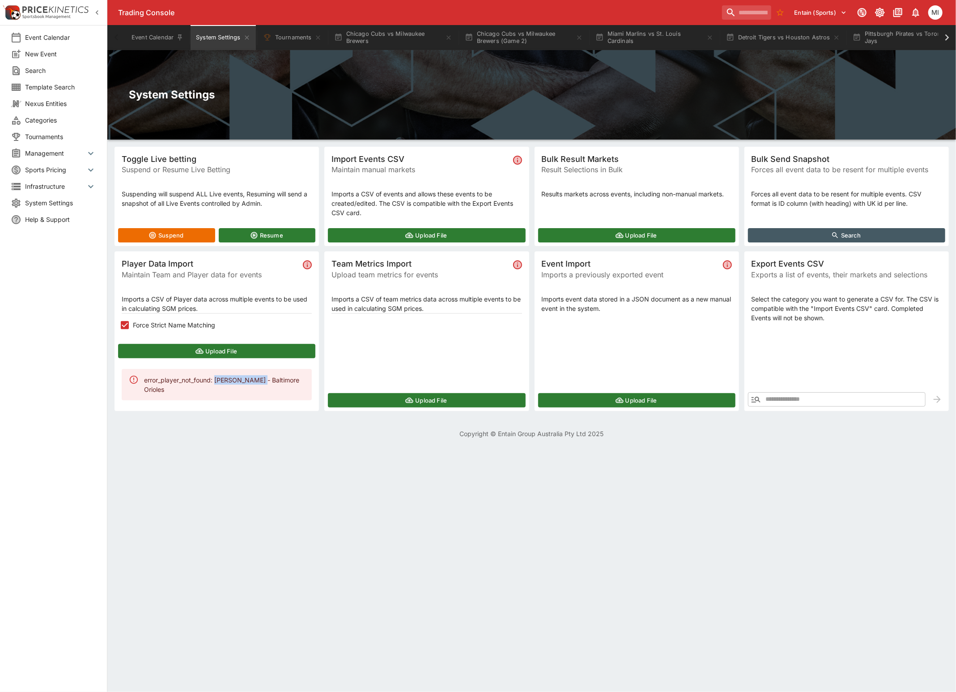
drag, startPoint x: 216, startPoint y: 379, endPoint x: 260, endPoint y: 379, distance: 43.8
click at [260, 379] on div "error_player_not_found: [PERSON_NAME] - Baltimore Orioles" at bounding box center [224, 385] width 161 height 26
copy div "[PERSON_NAME]"
click at [945, 41] on icon at bounding box center [947, 37] width 13 height 13
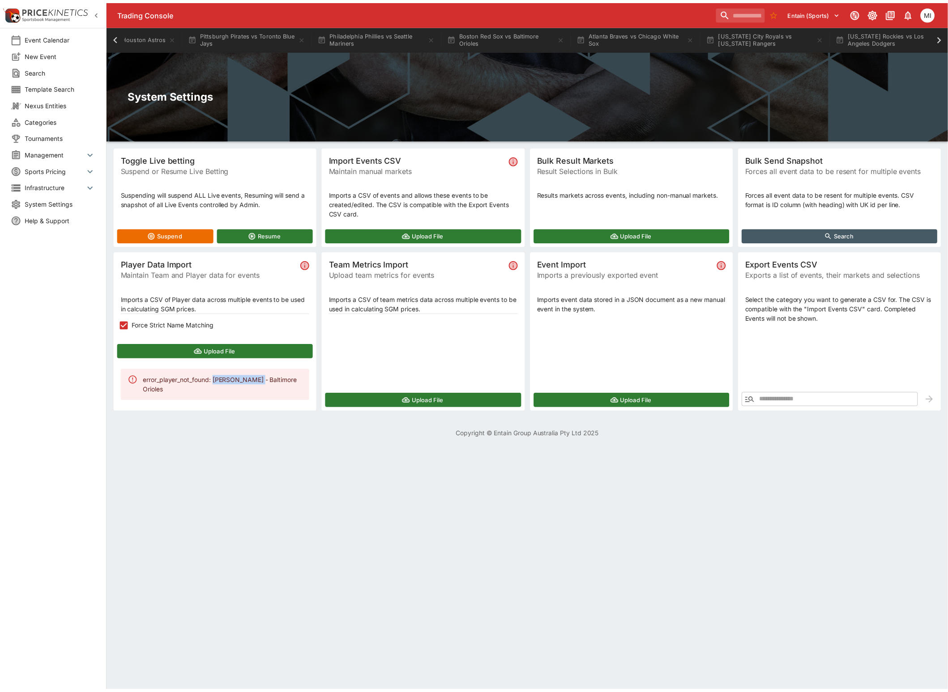
scroll to position [0, 710]
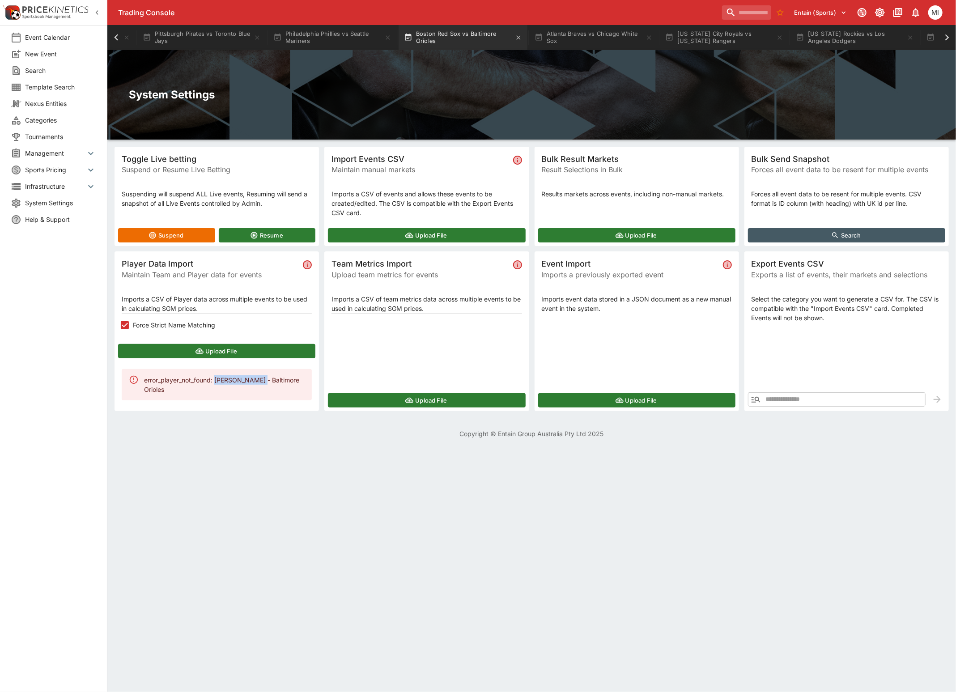
click at [493, 31] on button "Boston Red Sox vs Baltimore Orioles" at bounding box center [463, 37] width 129 height 25
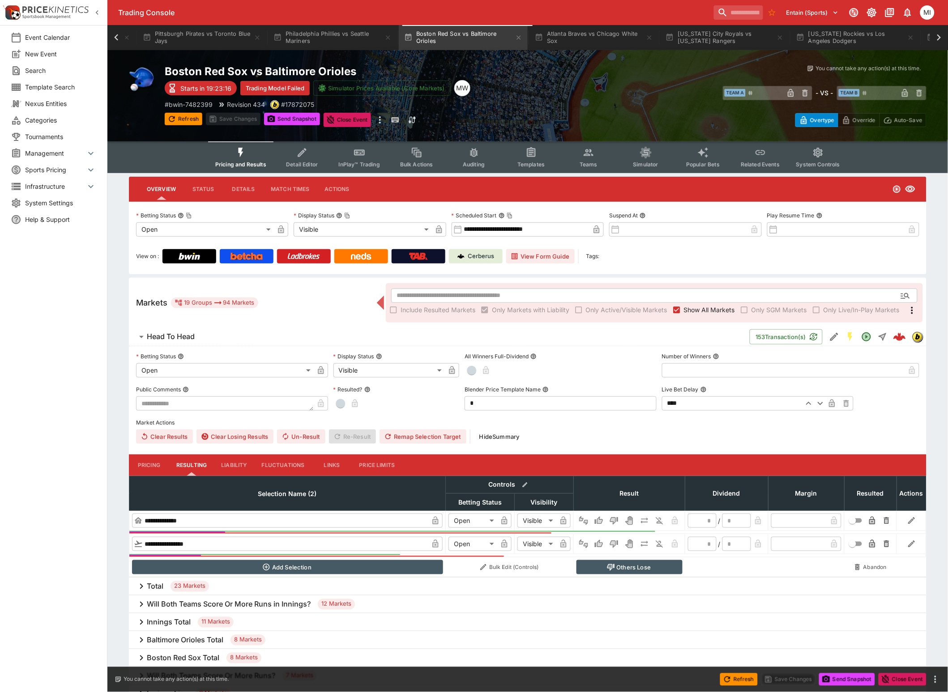
click at [586, 158] on button "Teams" at bounding box center [588, 157] width 57 height 32
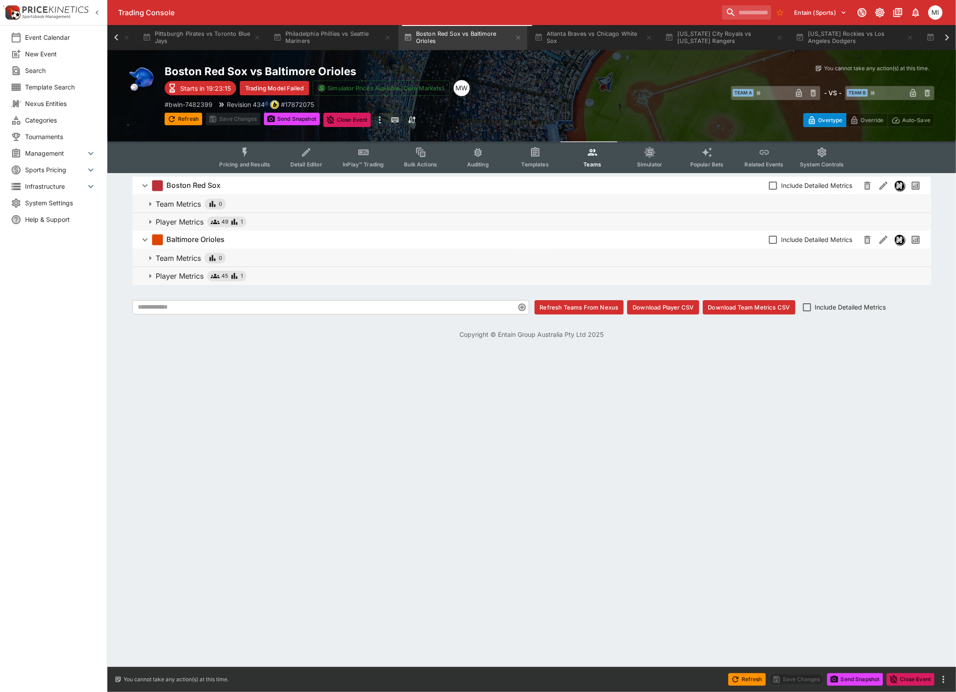
click at [180, 273] on p "Player Metrics" at bounding box center [180, 276] width 48 height 11
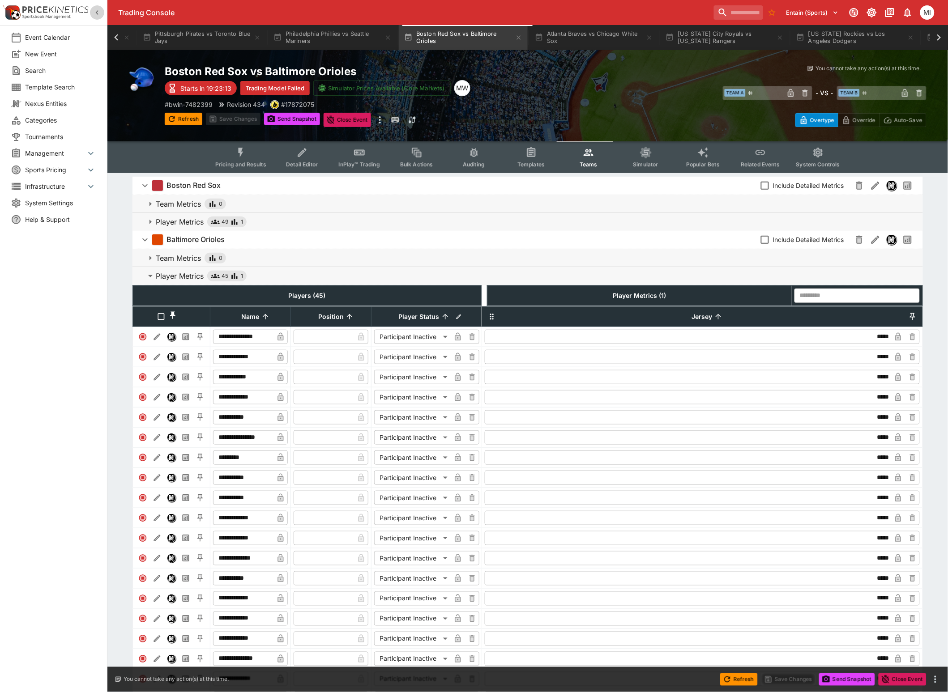
click at [96, 13] on icon "button" at bounding box center [97, 12] width 9 height 9
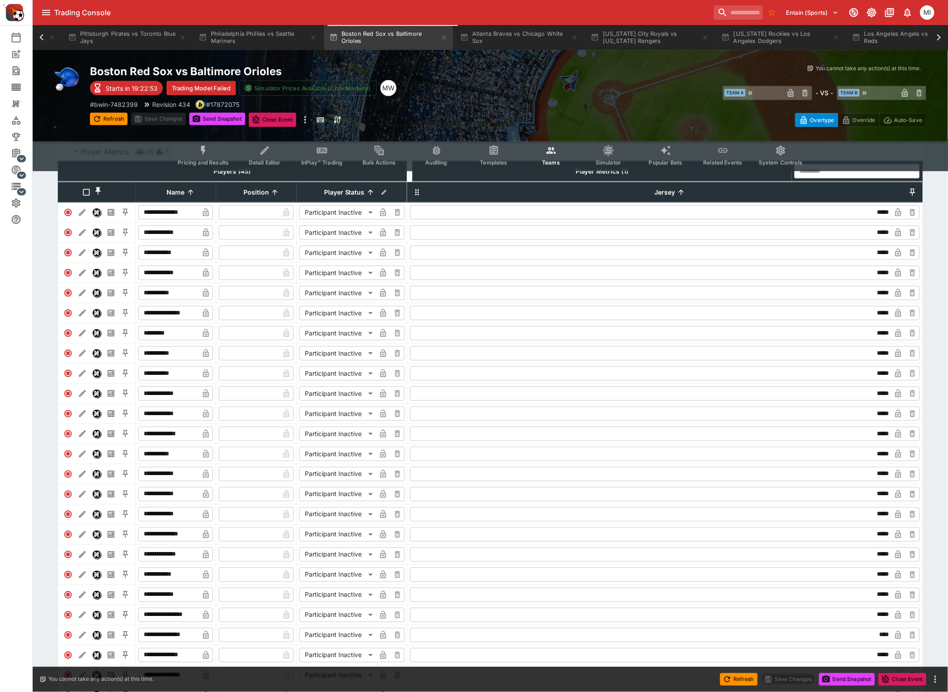
scroll to position [111, 0]
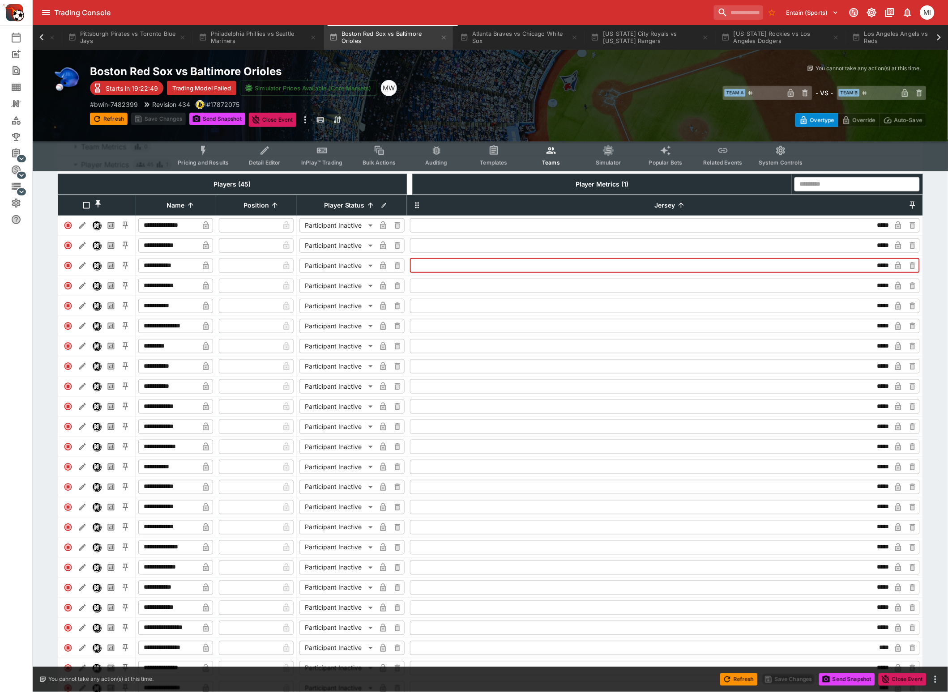
click at [417, 270] on input "*****" at bounding box center [651, 266] width 479 height 14
paste input "**********"
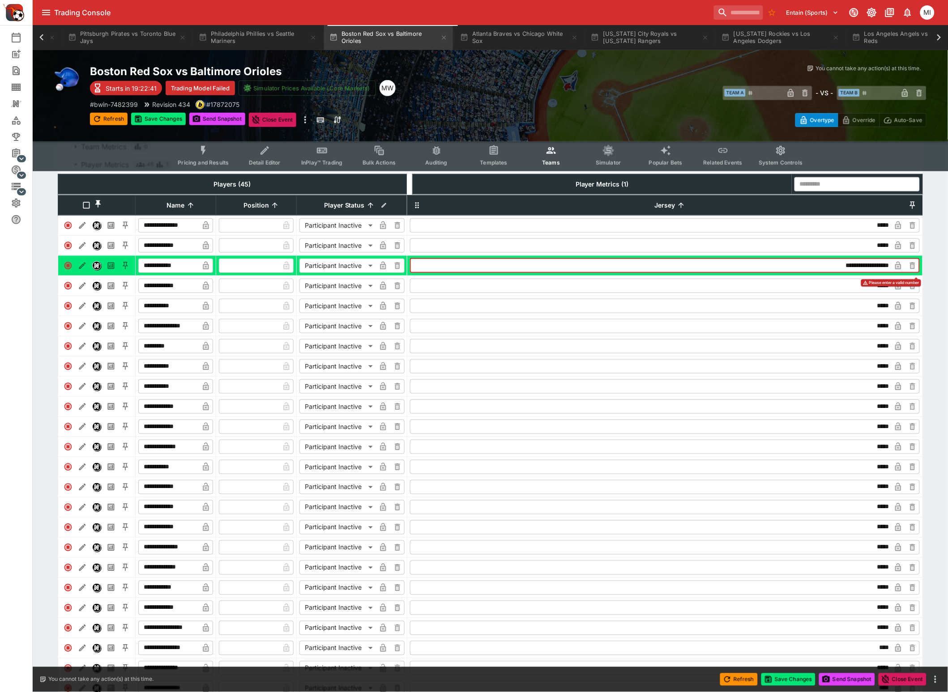
drag, startPoint x: 835, startPoint y: 276, endPoint x: 872, endPoint y: 272, distance: 37.3
click at [872, 272] on input "**********" at bounding box center [651, 266] width 479 height 14
type input "*****"
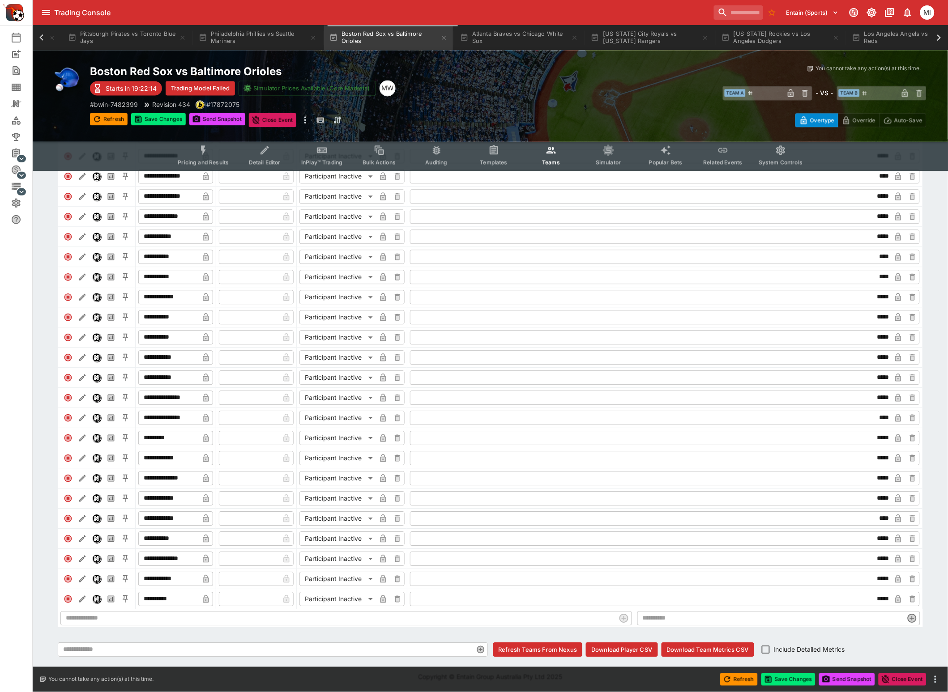
scroll to position [39, 0]
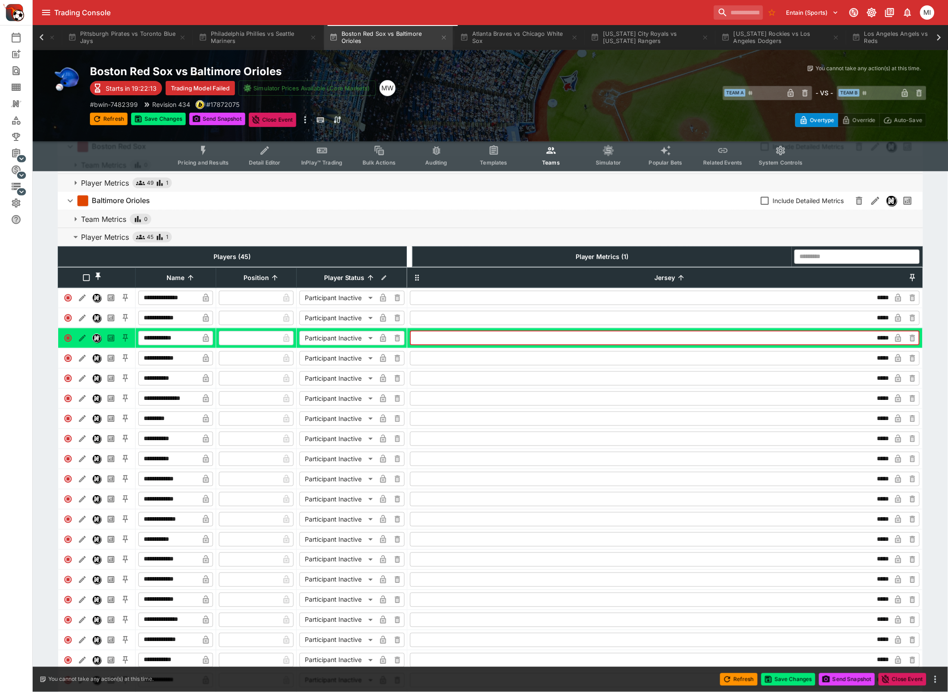
click at [38, 35] on icon at bounding box center [41, 37] width 13 height 13
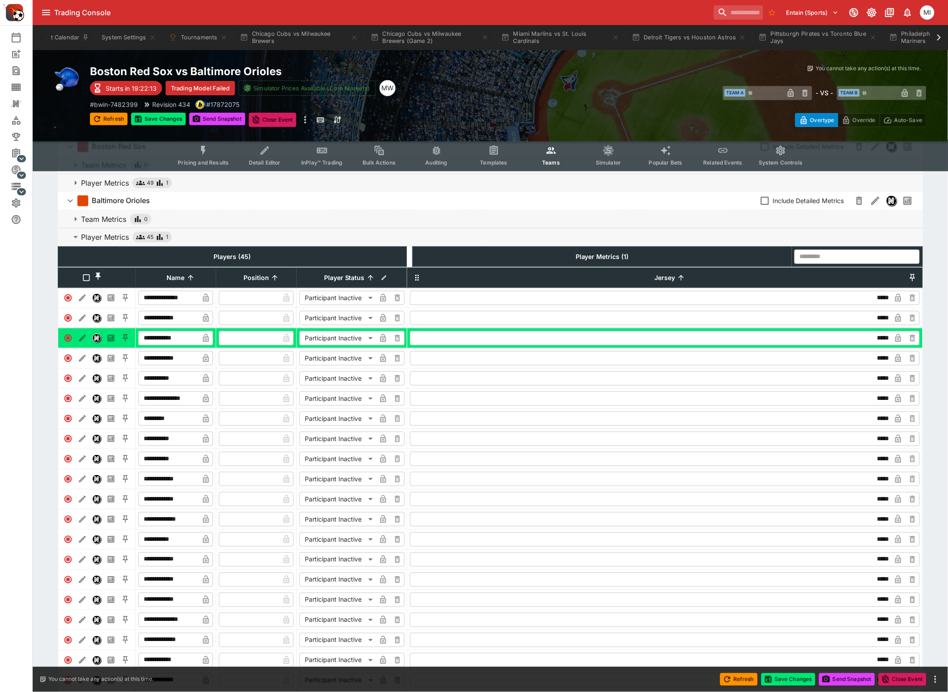
scroll to position [0, 0]
click at [105, 119] on button "Refresh" at bounding box center [109, 119] width 38 height 13
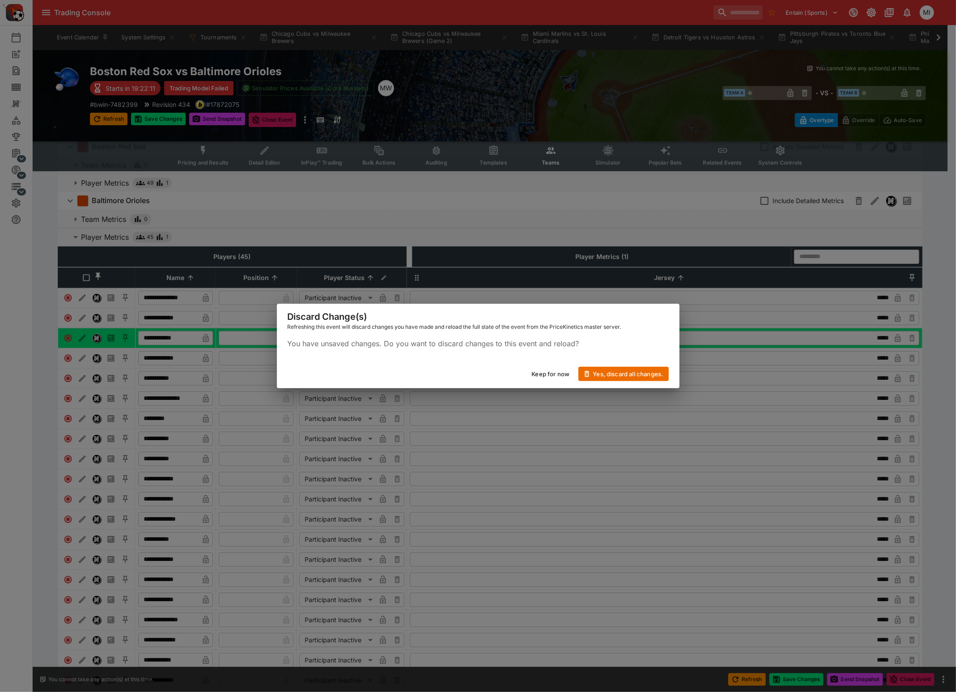
click at [636, 371] on button "Yes, discard all changes." at bounding box center [624, 374] width 90 height 14
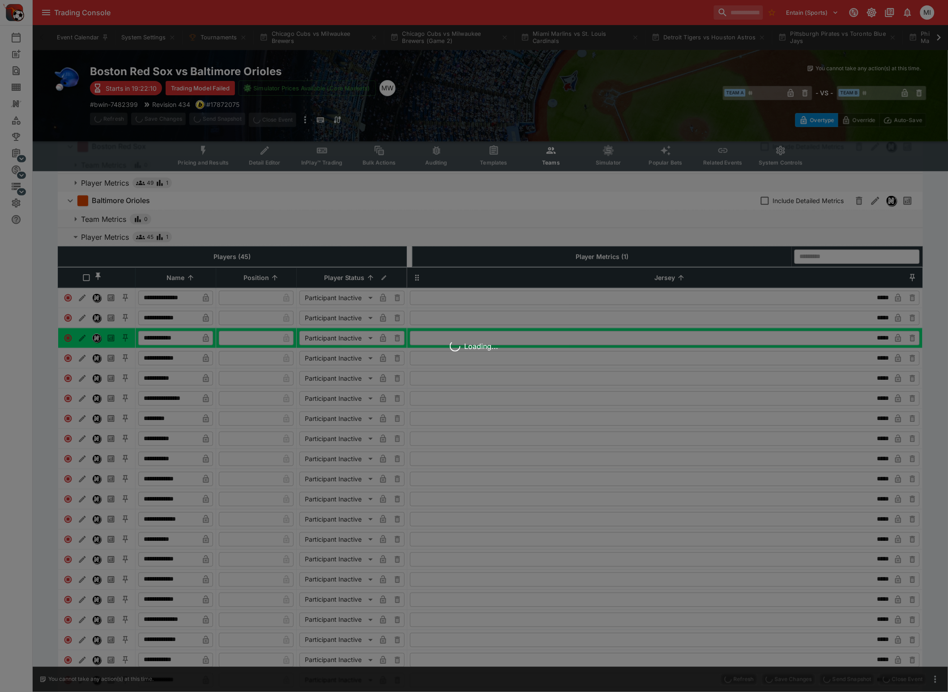
click at [143, 37] on div "Loading..." at bounding box center [474, 346] width 948 height 692
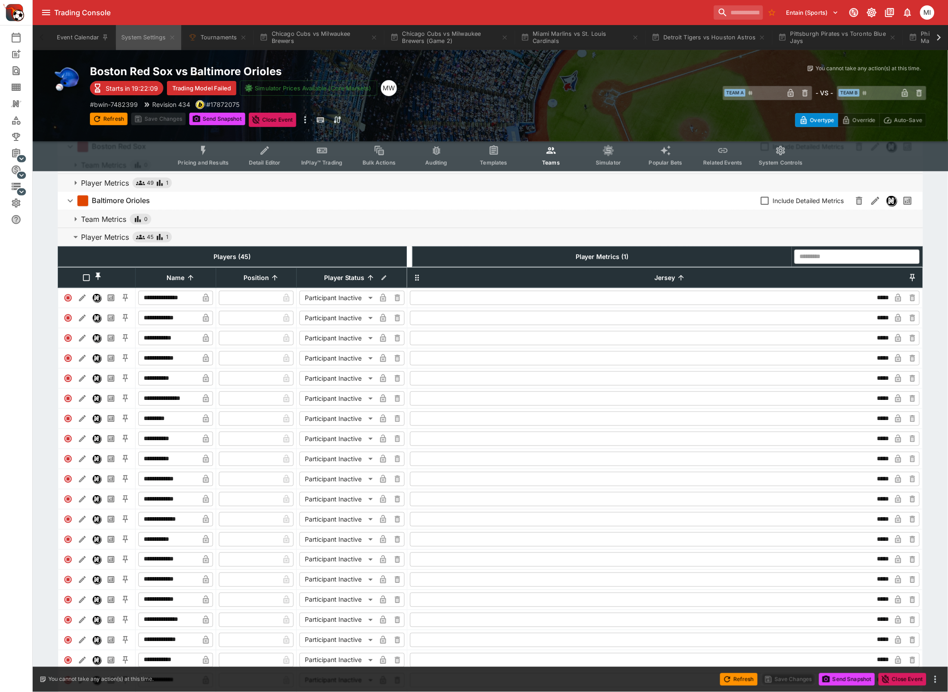
click at [143, 37] on button "System Settings" at bounding box center [148, 37] width 65 height 25
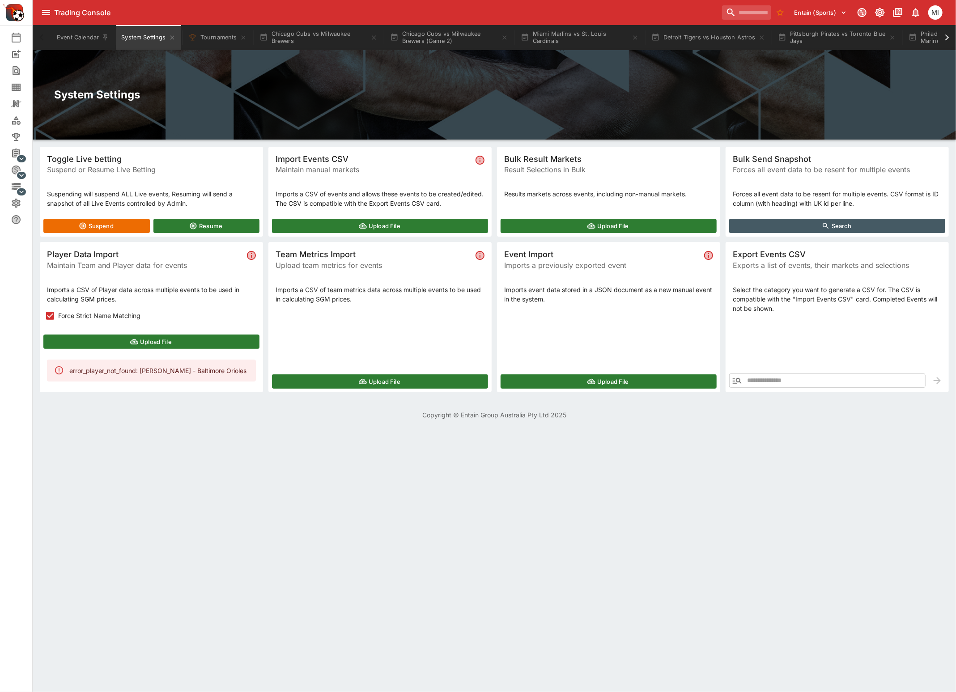
click at [117, 318] on span "Force Strict Name Matching" at bounding box center [99, 315] width 82 height 9
click at [109, 338] on button "Upload File" at bounding box center [151, 342] width 216 height 14
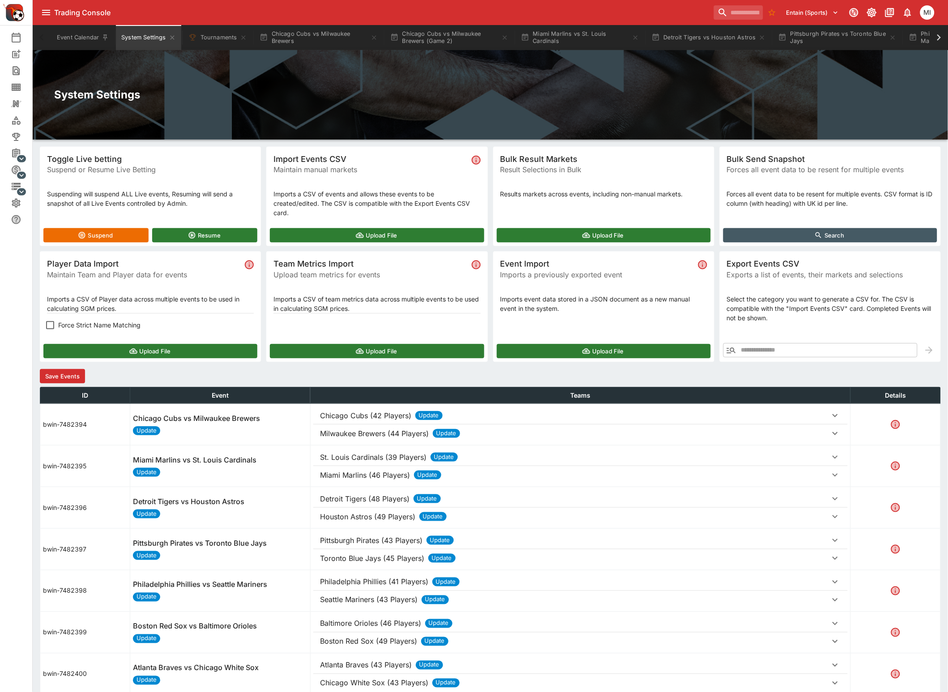
click at [80, 376] on button "Save Events" at bounding box center [62, 376] width 45 height 14
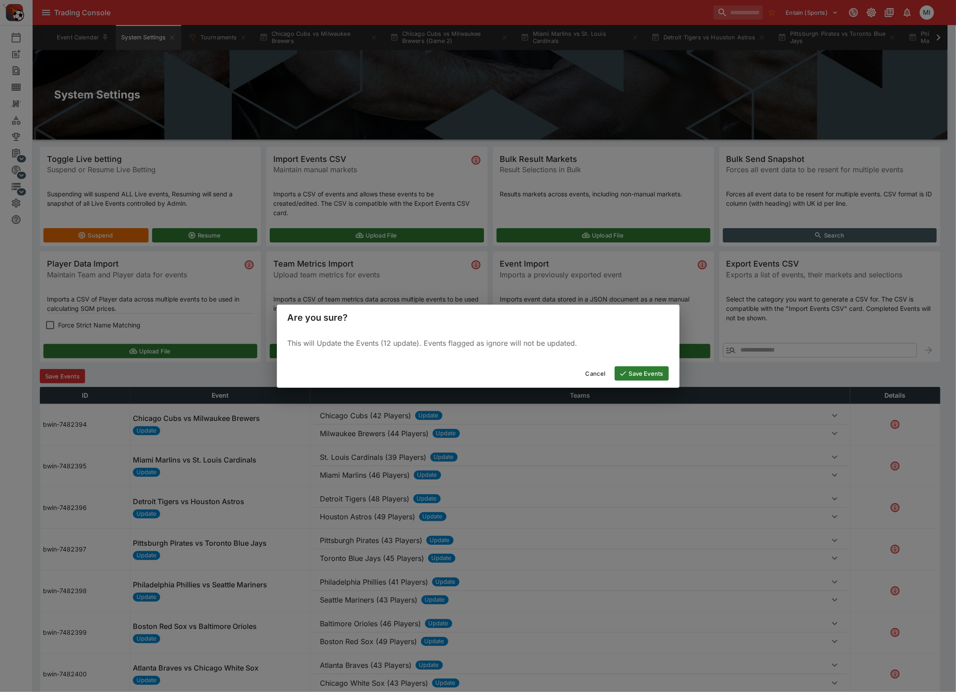
click at [650, 370] on button "Save Events" at bounding box center [642, 373] width 54 height 14
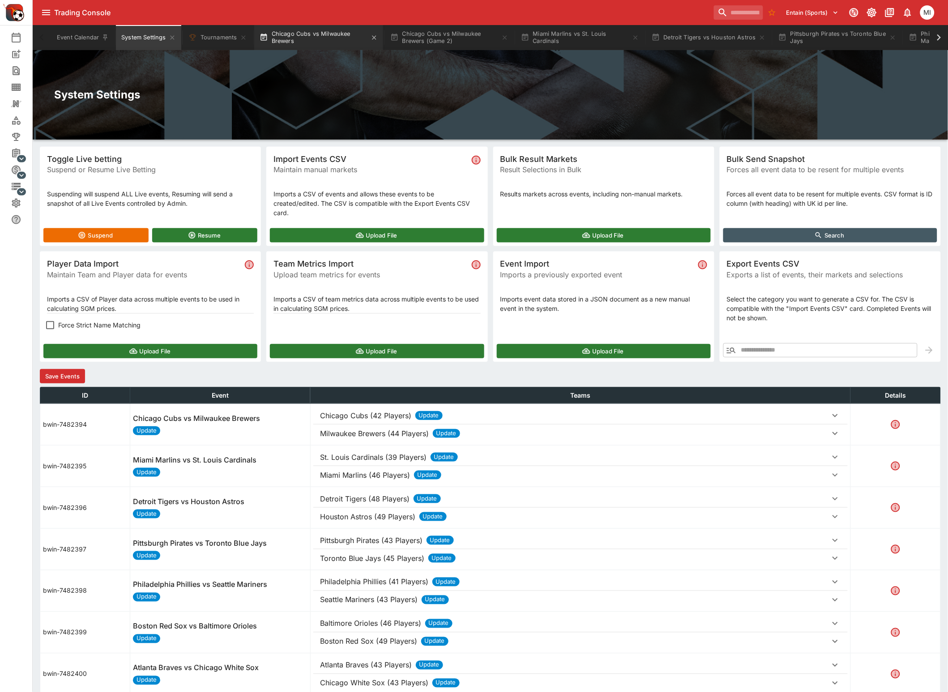
click at [306, 37] on button "Chicago Cubs vs Milwaukee Brewers" at bounding box center [318, 37] width 129 height 25
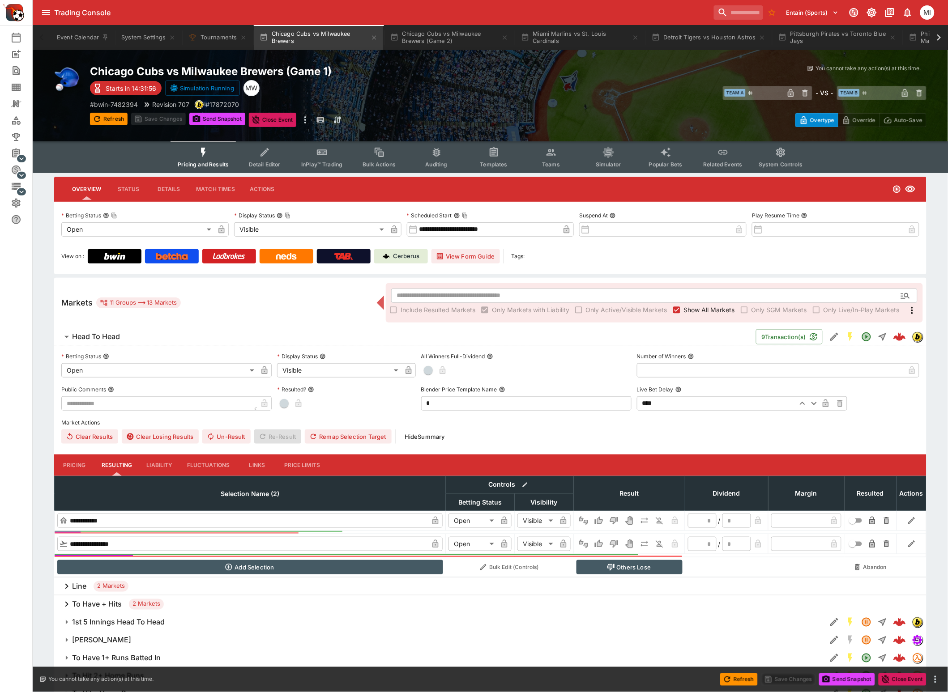
click at [563, 156] on button "Teams" at bounding box center [550, 157] width 57 height 32
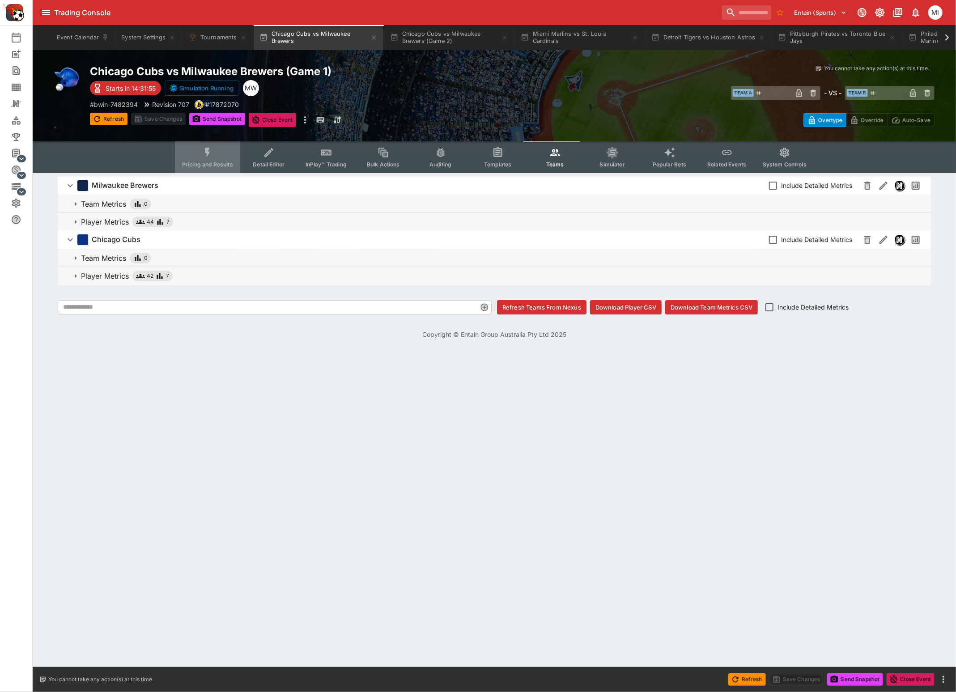
click at [220, 153] on button "Pricing and Results" at bounding box center [207, 157] width 65 height 32
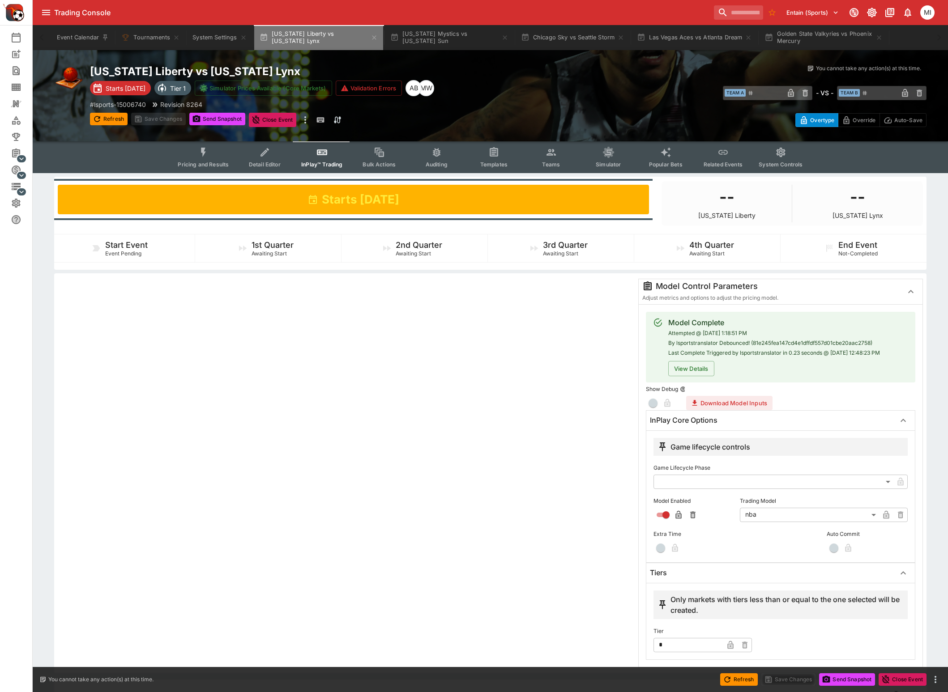
click at [320, 36] on button "[US_STATE] Liberty vs [US_STATE] Lynx" at bounding box center [318, 37] width 129 height 25
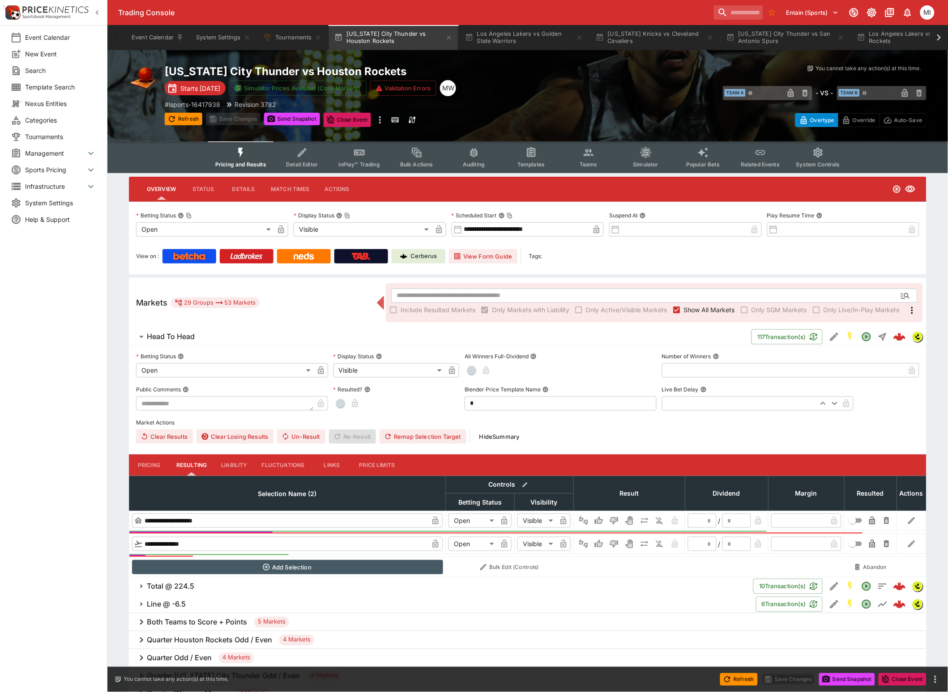
click at [96, 9] on icon "button" at bounding box center [97, 12] width 9 height 9
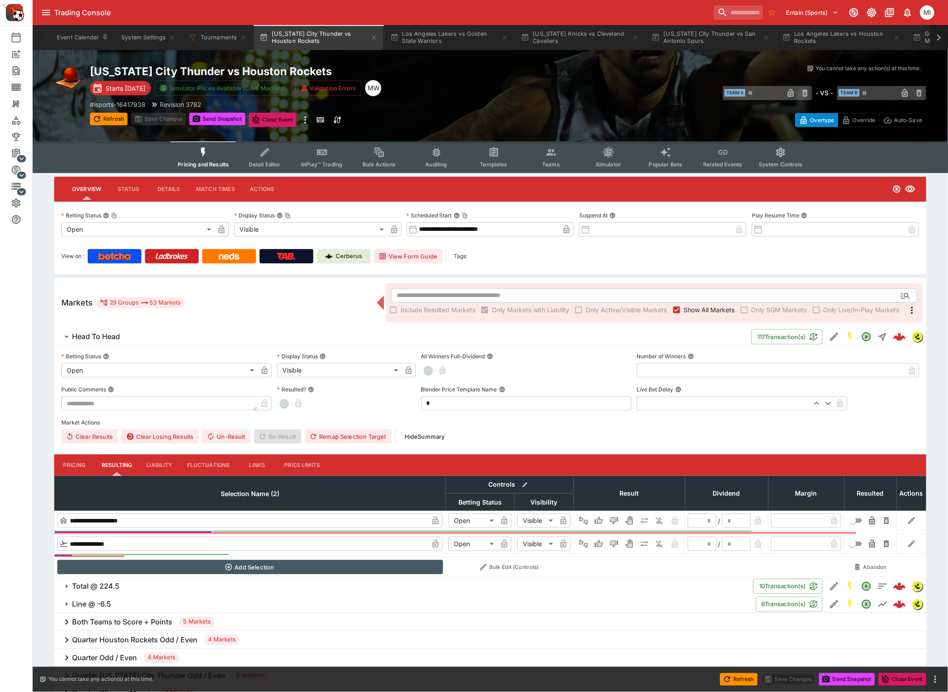
click at [938, 37] on icon at bounding box center [938, 37] width 13 height 13
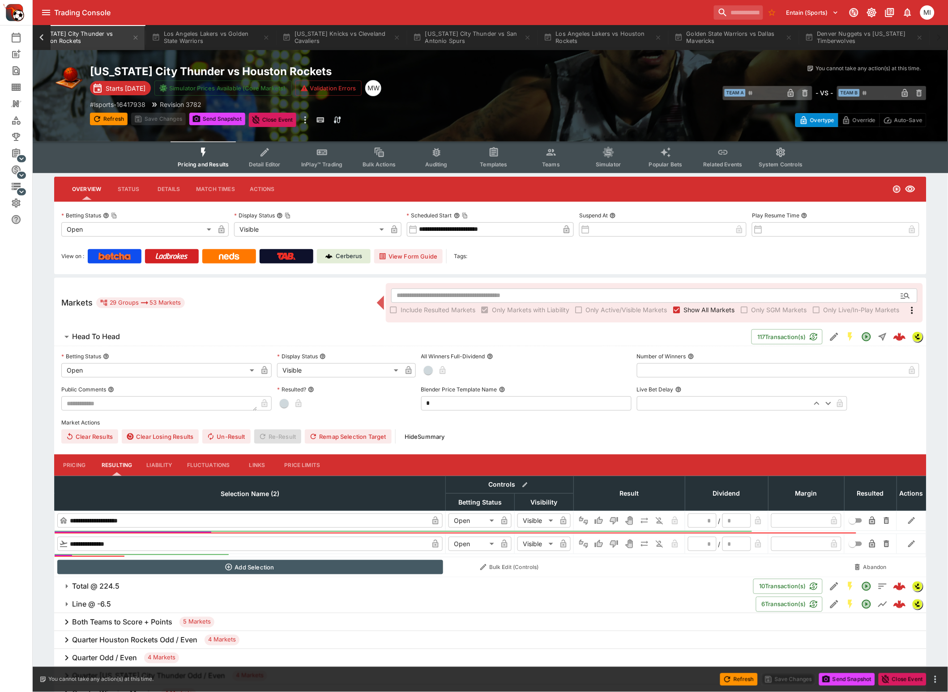
click at [41, 36] on icon at bounding box center [41, 37] width 4 height 6
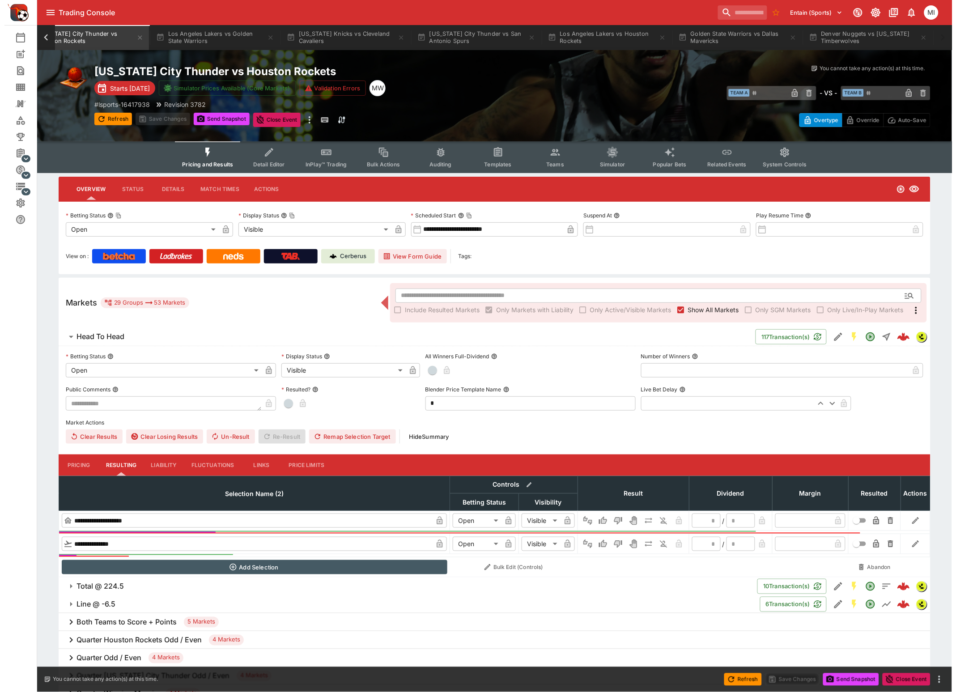
scroll to position [0, 0]
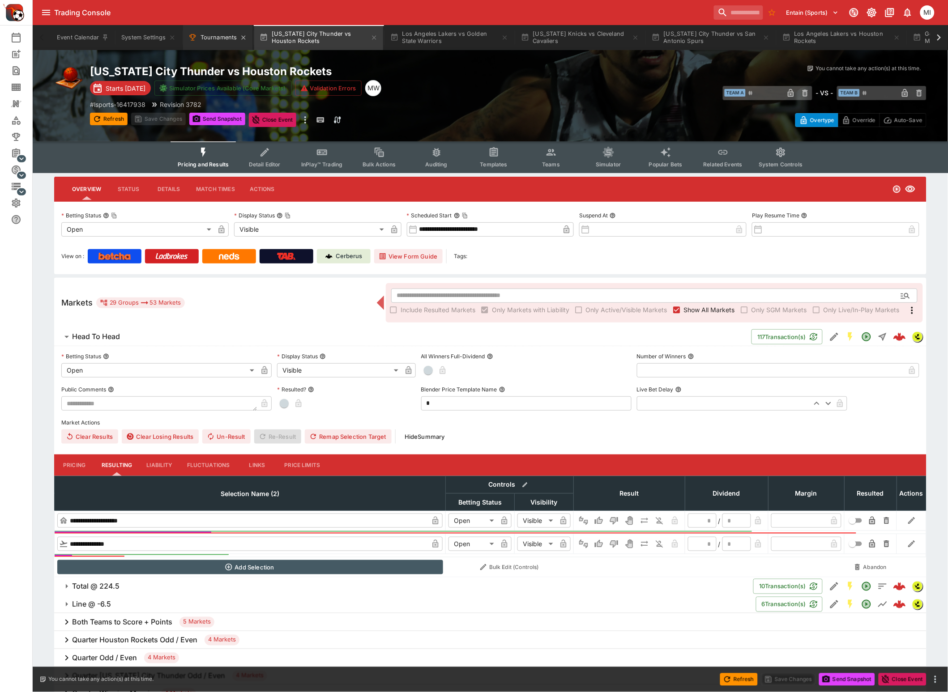
click at [211, 38] on button "Tournaments" at bounding box center [217, 37] width 69 height 25
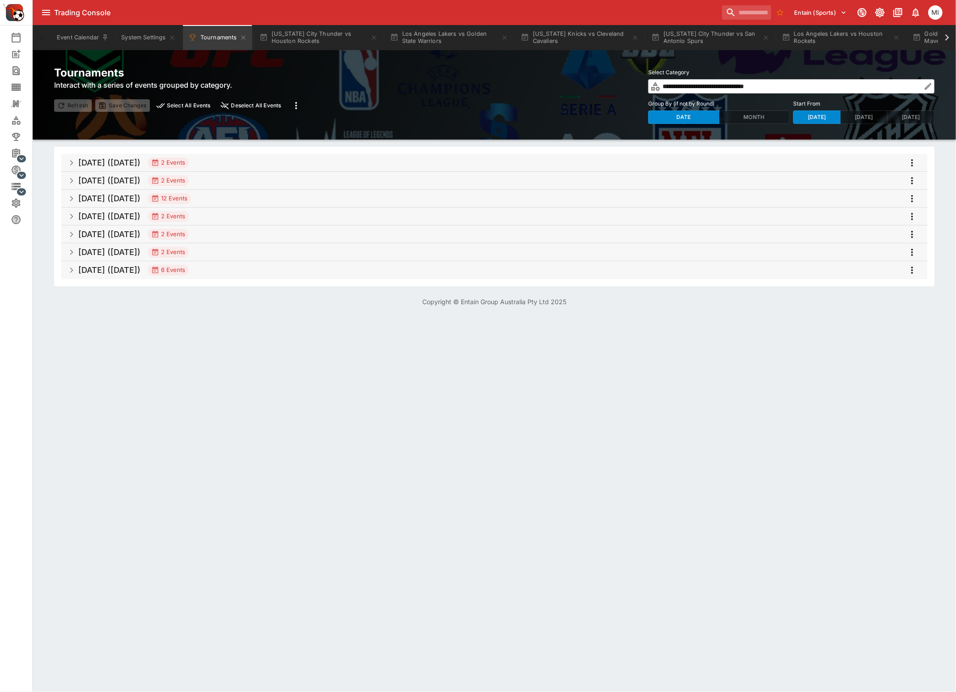
click at [140, 195] on h5 "[DATE] ([DATE])" at bounding box center [109, 198] width 62 height 10
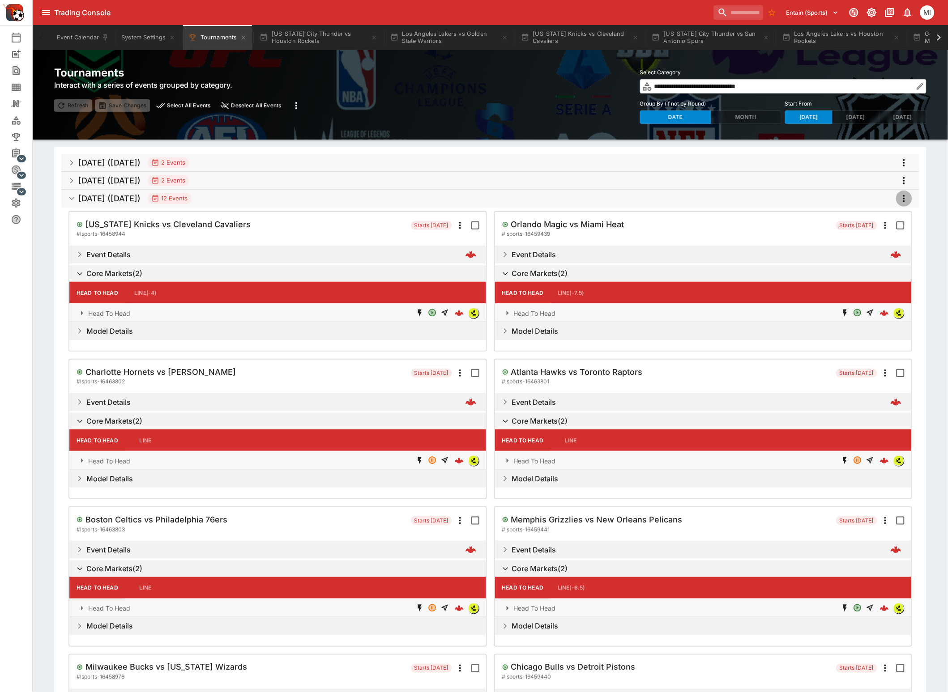
click at [902, 199] on icon "more" at bounding box center [903, 198] width 11 height 11
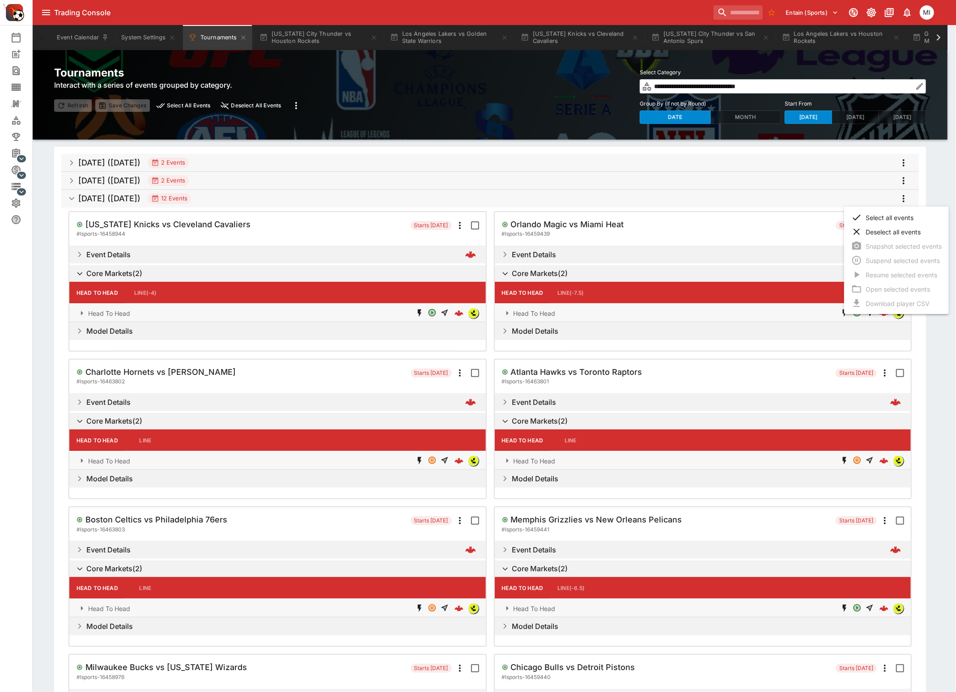
click at [882, 217] on li "Select all events" at bounding box center [896, 217] width 105 height 14
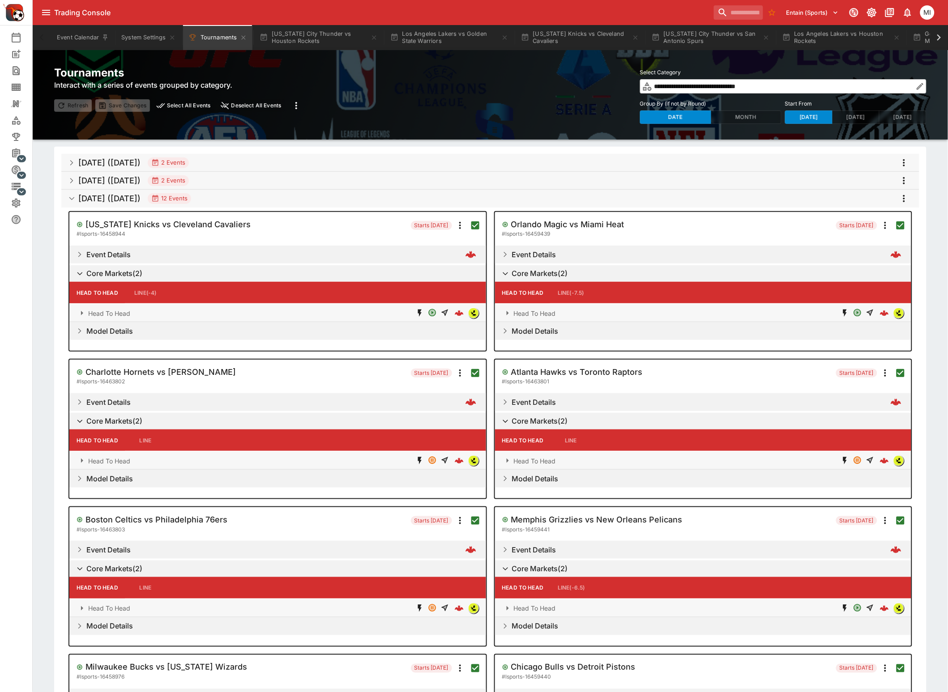
click at [906, 199] on icon "more" at bounding box center [903, 198] width 11 height 11
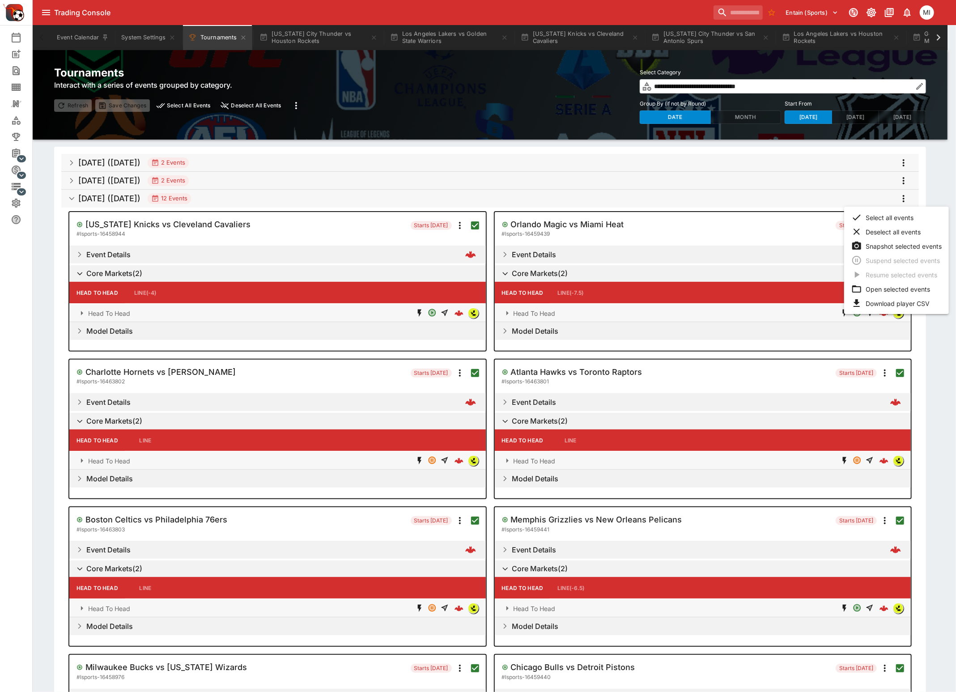
click at [895, 248] on li "Snapshot selected events" at bounding box center [896, 246] width 105 height 14
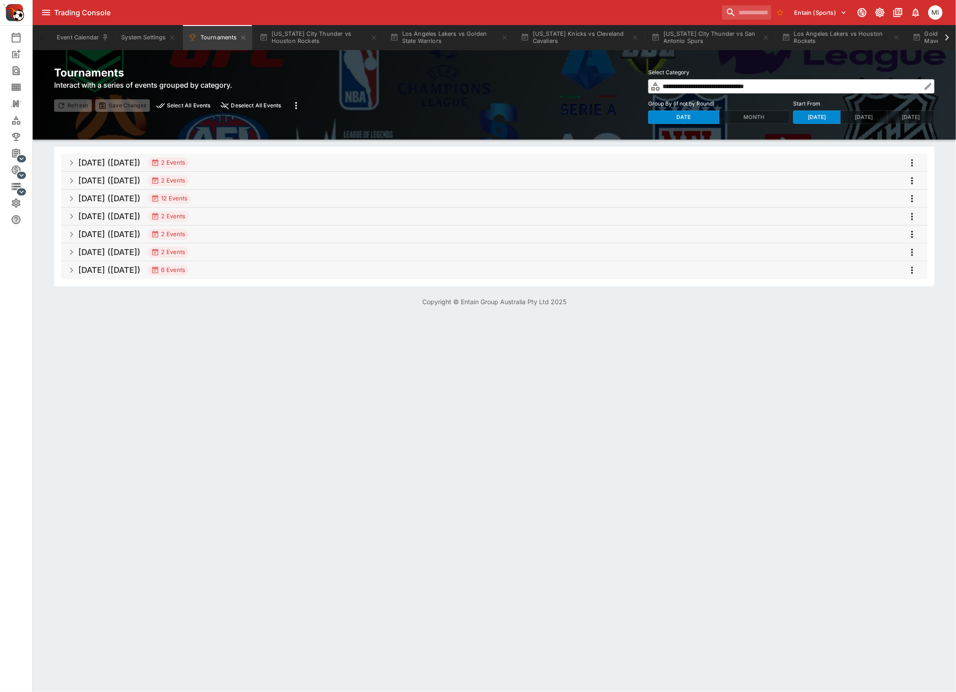
click at [243, 214] on span "[DATE] ([DATE]) 2 Events" at bounding box center [499, 217] width 842 height 16
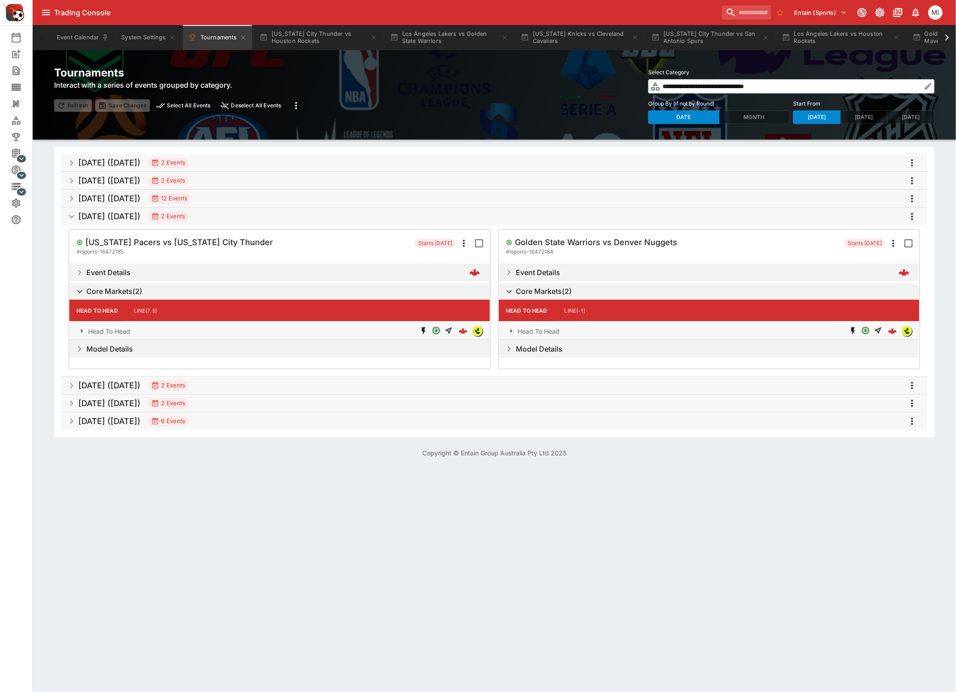
click at [914, 220] on icon "more" at bounding box center [912, 216] width 11 height 11
click at [894, 237] on li "Select all events" at bounding box center [896, 235] width 105 height 14
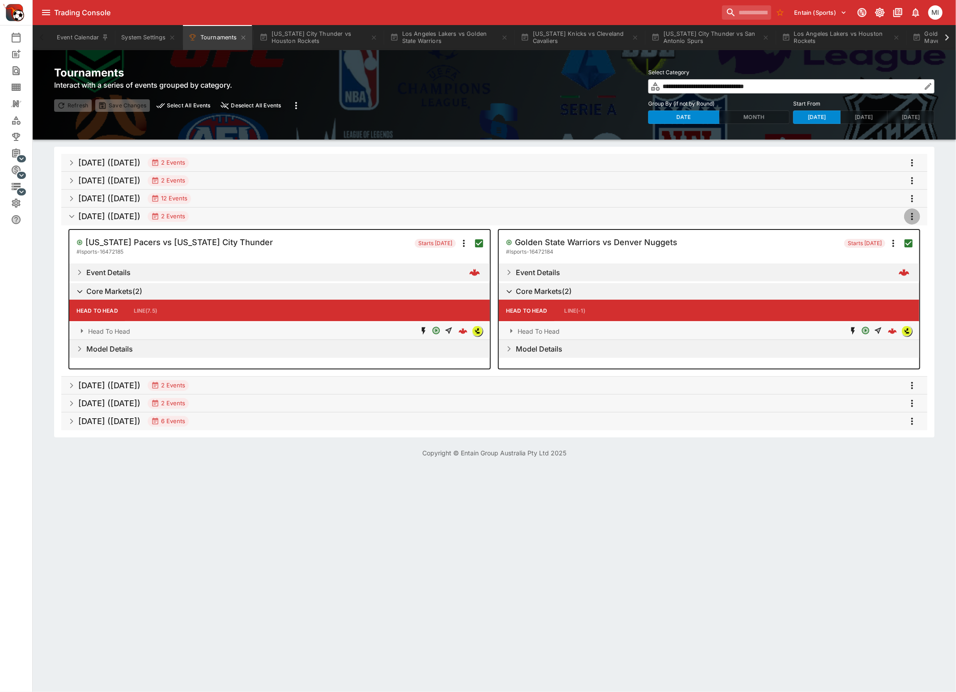
click at [912, 216] on icon "more" at bounding box center [912, 216] width 2 height 7
click at [901, 260] on li "Snapshot selected events" at bounding box center [896, 264] width 105 height 14
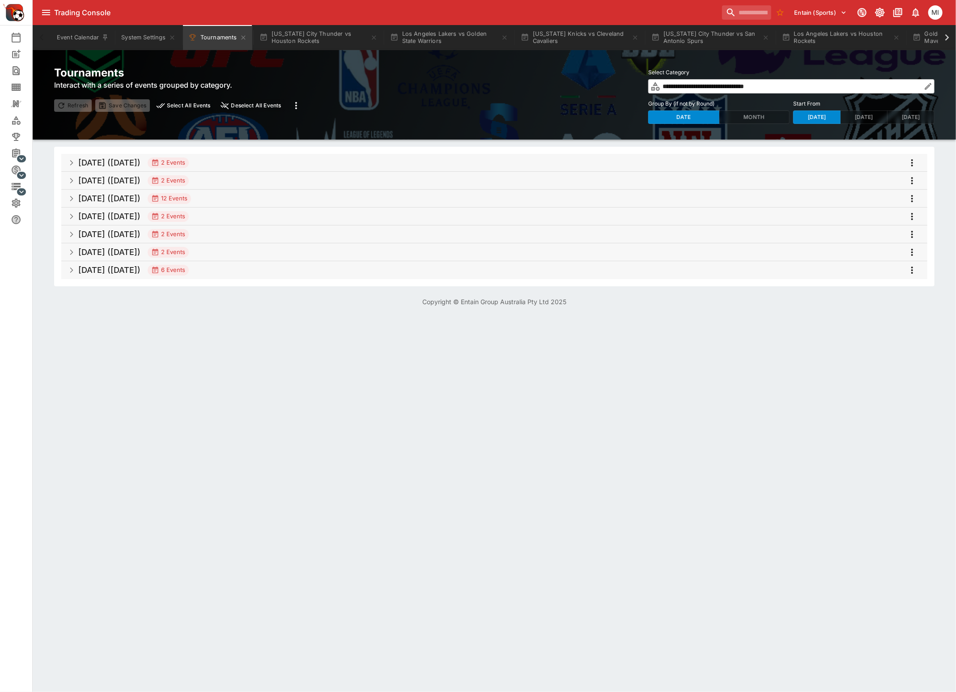
click at [135, 234] on h5 "[DATE] ([DATE])" at bounding box center [109, 234] width 62 height 10
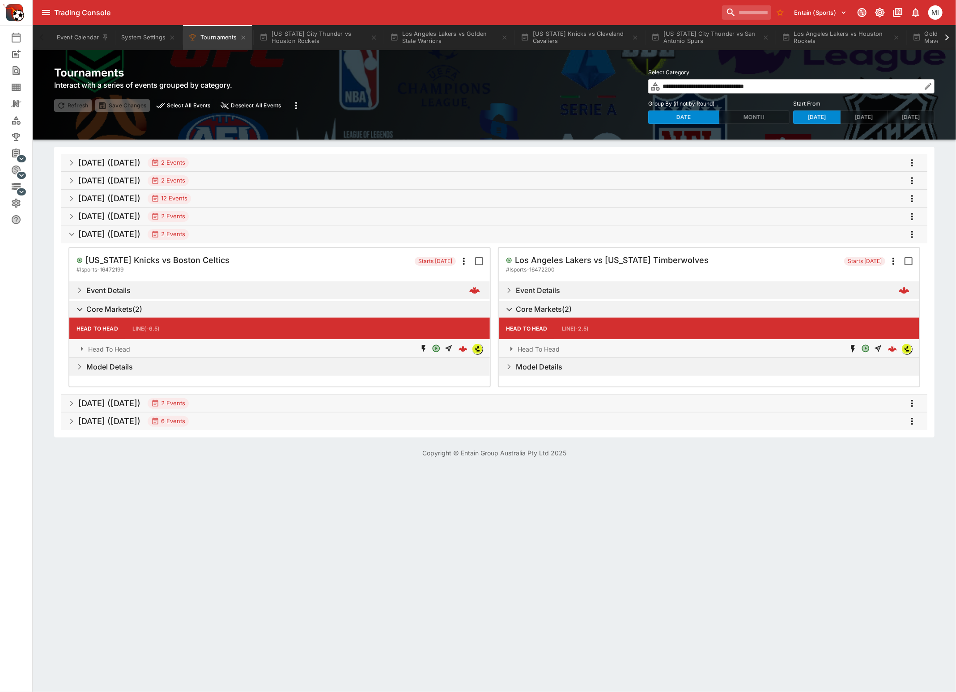
click at [912, 231] on icon "more" at bounding box center [912, 234] width 2 height 7
click at [895, 253] on li "Select all events" at bounding box center [896, 253] width 105 height 14
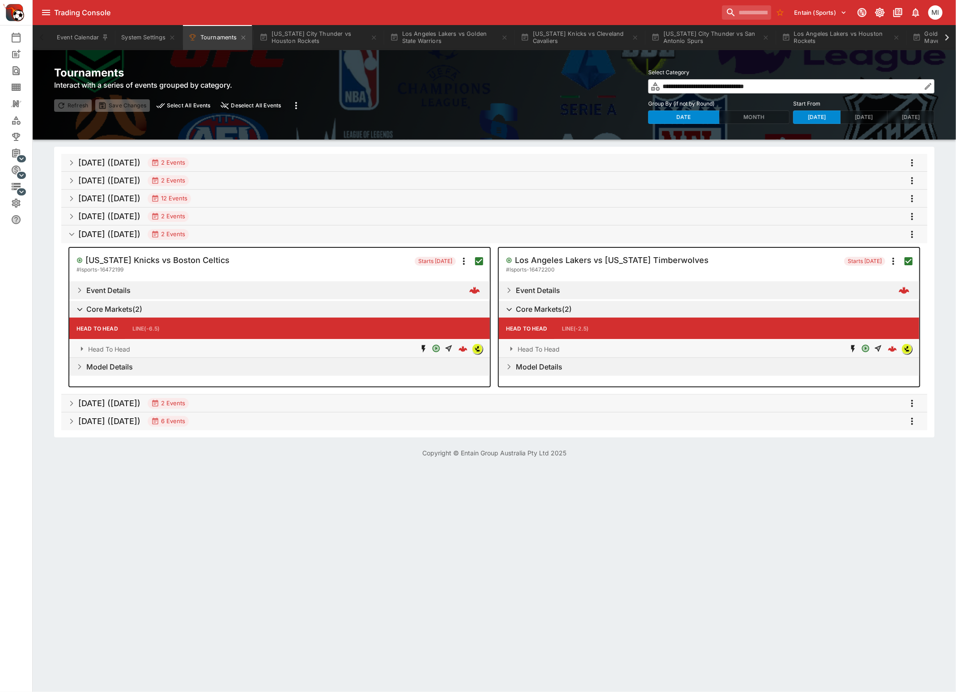
click at [911, 238] on icon "more" at bounding box center [912, 234] width 11 height 11
click at [900, 277] on li "Snapshot selected events" at bounding box center [896, 282] width 105 height 14
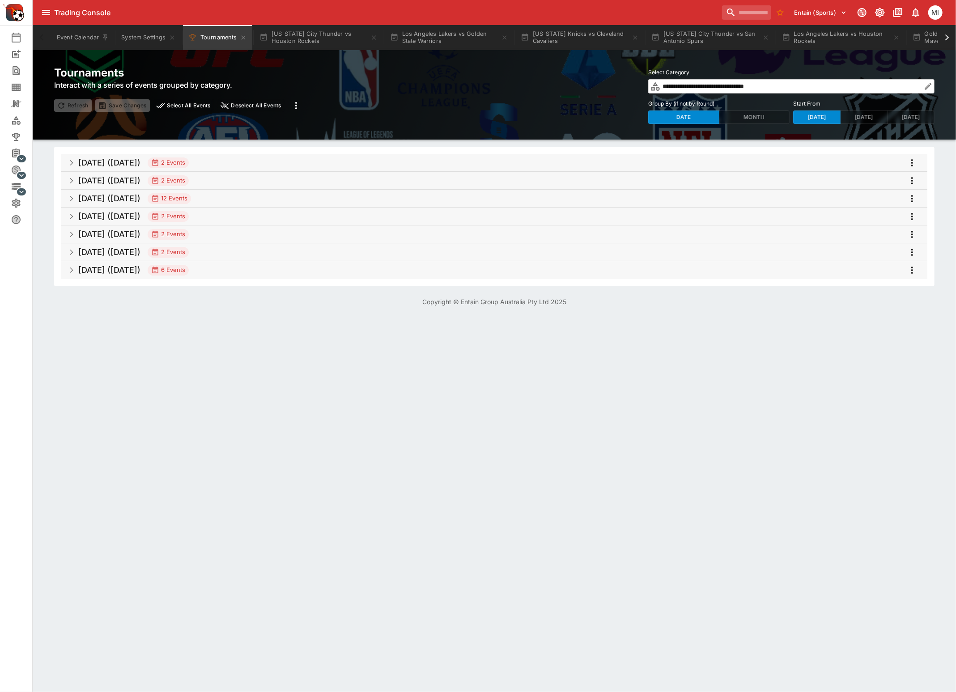
click at [260, 252] on span "[DATE] ([DATE]) 2 Events" at bounding box center [499, 252] width 842 height 16
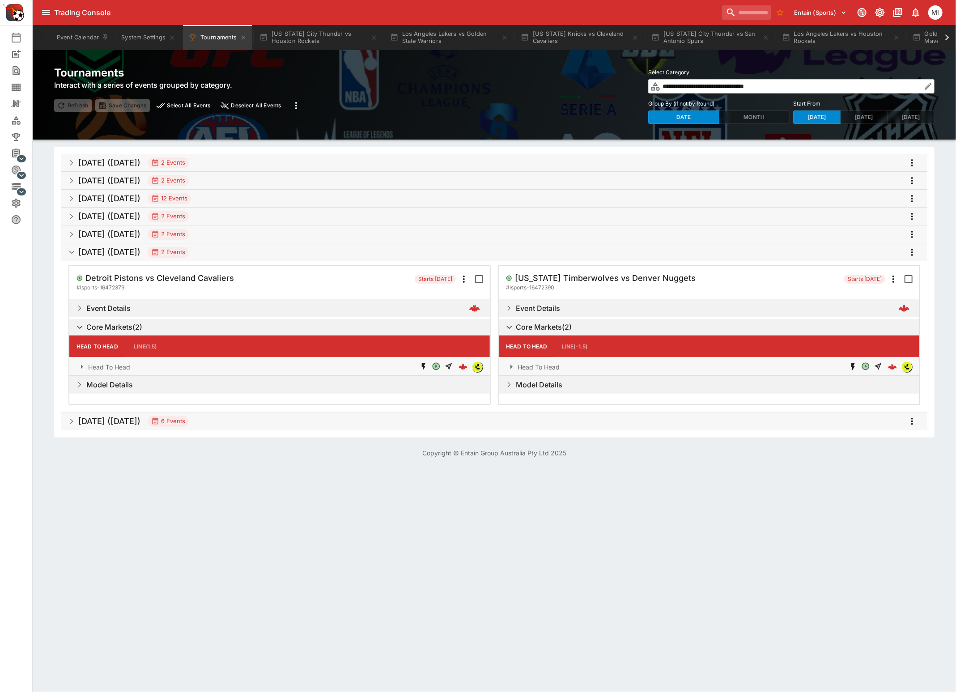
click at [913, 253] on icon "more" at bounding box center [912, 252] width 11 height 11
click at [871, 269] on li "Select all events" at bounding box center [896, 271] width 105 height 14
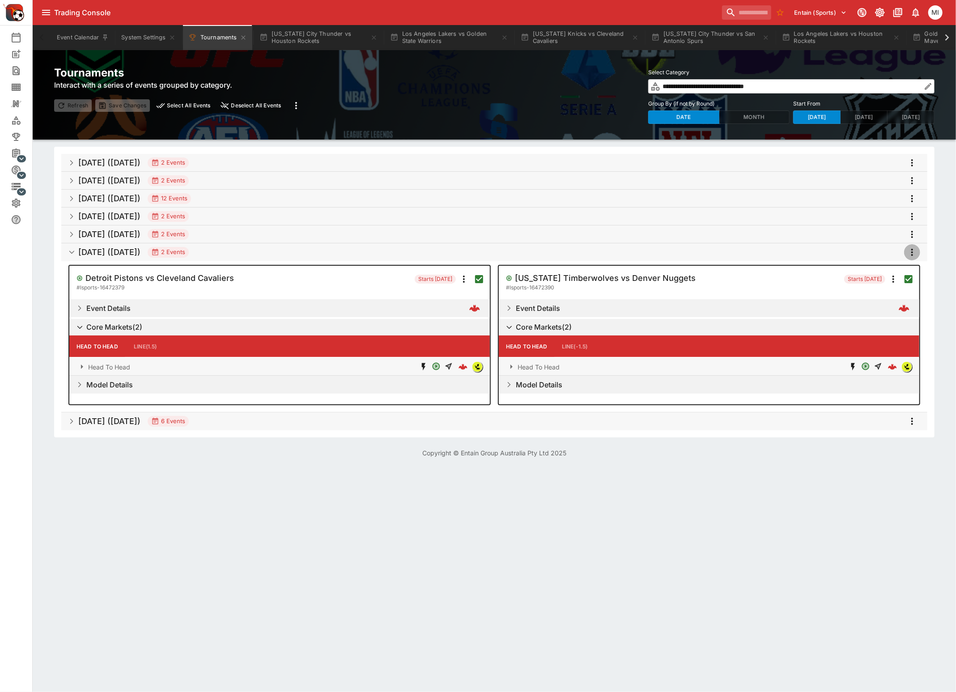
click at [908, 253] on icon "more" at bounding box center [912, 252] width 11 height 11
click at [899, 295] on li "Snapshot selected events" at bounding box center [896, 300] width 105 height 14
